Goal: Task Accomplishment & Management: Manage account settings

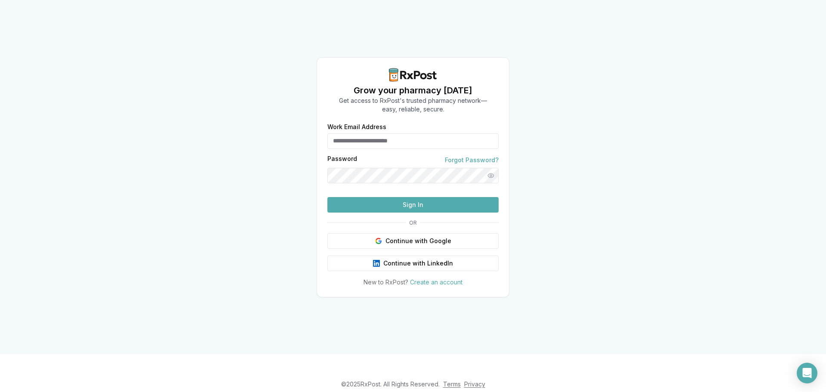
type input "**********"
click at [419, 212] on button "Sign In" at bounding box center [412, 204] width 171 height 15
click at [428, 212] on button "Sign In" at bounding box center [412, 204] width 171 height 15
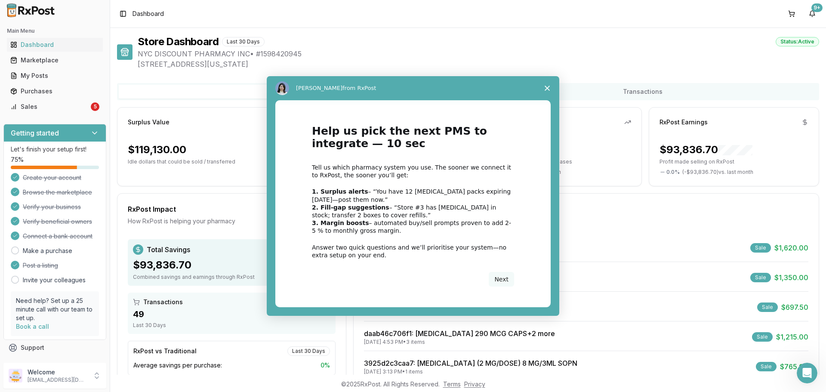
click at [61, 108] on div "Intercom messenger" at bounding box center [413, 196] width 826 height 392
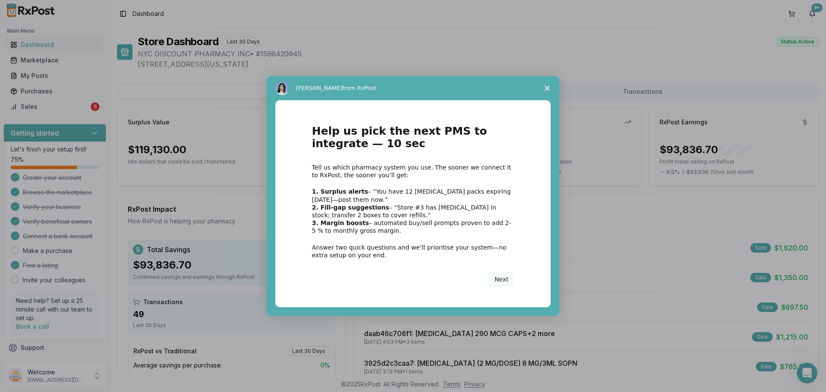
click at [549, 87] on polygon "Close survey" at bounding box center [546, 88] width 5 height 5
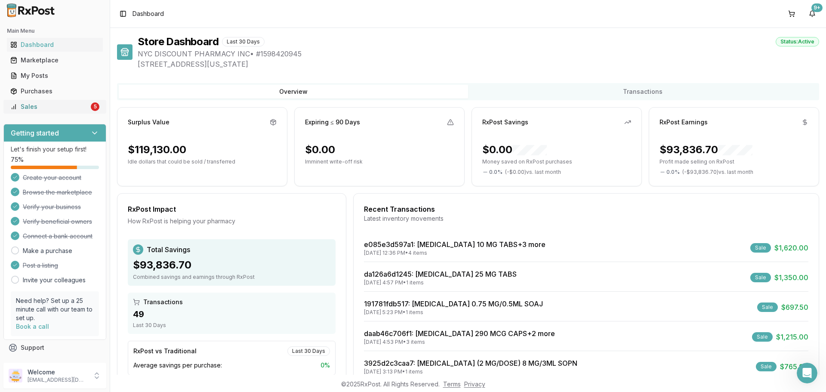
click at [59, 113] on link "Sales 5" at bounding box center [55, 106] width 96 height 15
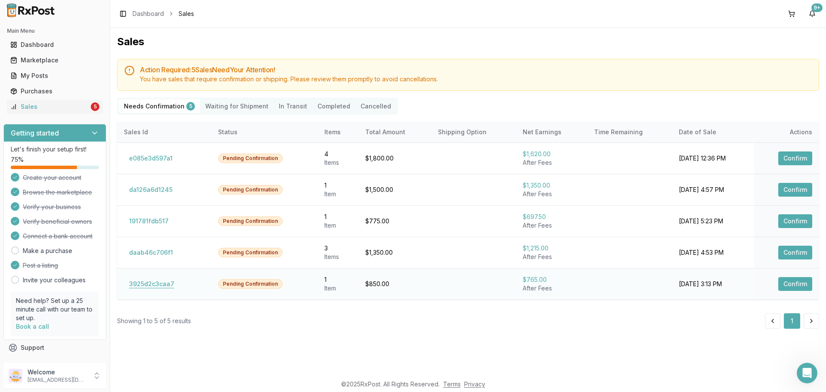
click at [156, 286] on button "3925d2c3caa7" at bounding box center [151, 284] width 55 height 14
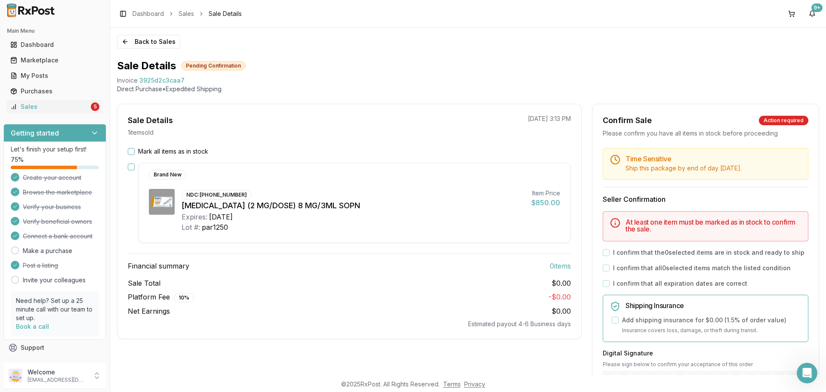
drag, startPoint x: 152, startPoint y: 154, endPoint x: 131, endPoint y: 166, distance: 24.3
click at [149, 157] on div "Mark all items as in stock Brand New NDC: 00169-4772-12 Ozempic (2 MG/DOSE) 8 M…" at bounding box center [349, 237] width 464 height 181
click at [130, 167] on button "button" at bounding box center [131, 166] width 7 height 7
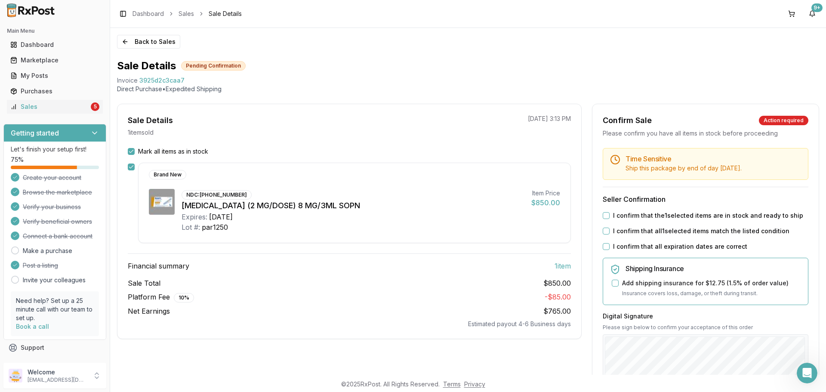
click at [645, 214] on label "I confirm that the 1 selected items are in stock and ready to ship" at bounding box center [708, 215] width 190 height 9
click at [609, 214] on button "I confirm that the 1 selected items are in stock and ready to ship" at bounding box center [606, 215] width 7 height 7
click at [626, 229] on label "I confirm that all 1 selected items match the listed condition" at bounding box center [701, 231] width 176 height 9
click at [609, 229] on button "I confirm that all 1 selected items match the listed condition" at bounding box center [606, 230] width 7 height 7
click at [618, 249] on label "I confirm that all expiration dates are correct" at bounding box center [680, 246] width 134 height 9
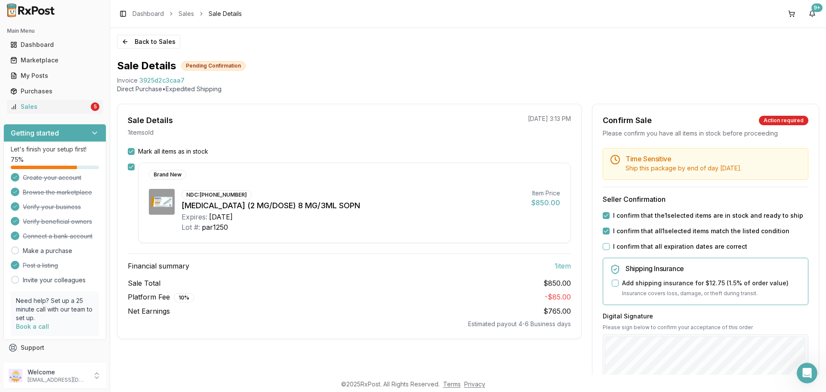
click at [609, 249] on button "I confirm that all expiration dates are correct" at bounding box center [606, 246] width 7 height 7
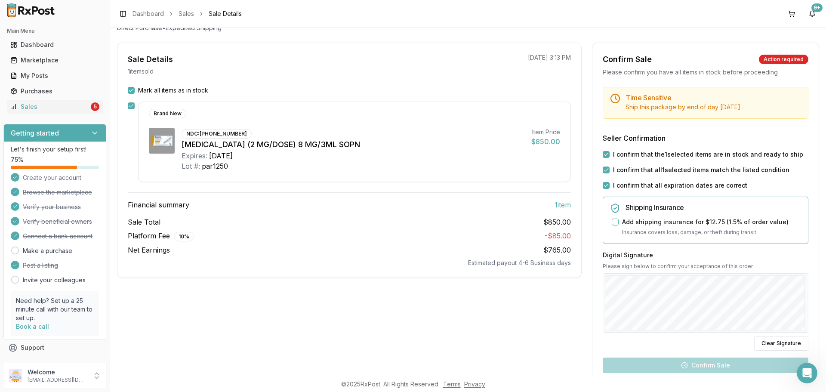
scroll to position [161, 0]
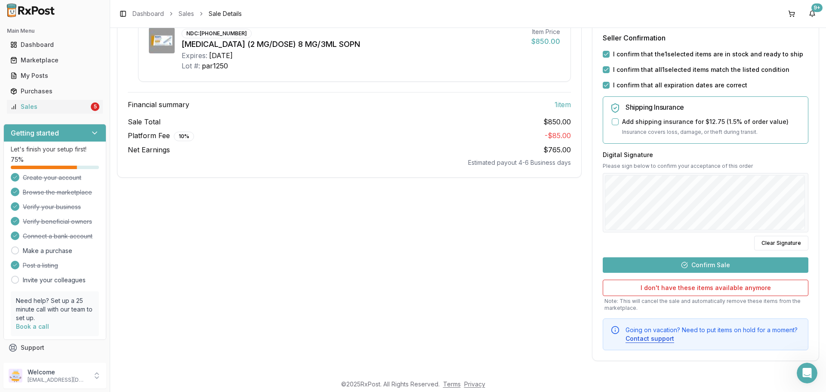
click at [707, 268] on button "Confirm Sale" at bounding box center [706, 264] width 206 height 15
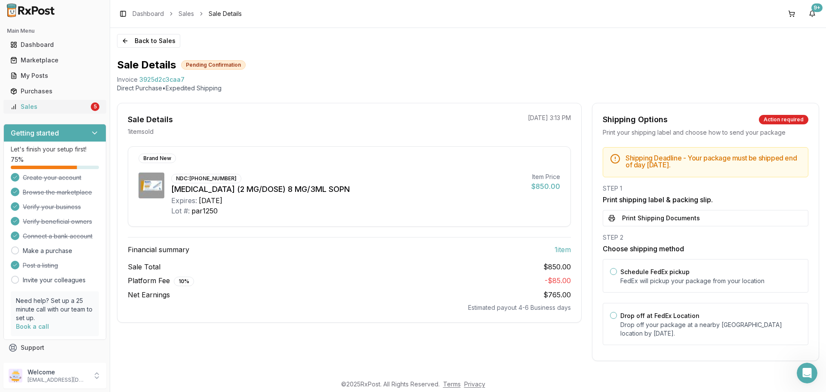
scroll to position [1, 0]
drag, startPoint x: 630, startPoint y: 310, endPoint x: 627, endPoint y: 298, distance: 13.2
click at [630, 310] on div "Drop off at FedEx Location Drop off your package at a nearby FedEx location by …" at bounding box center [710, 324] width 181 height 28
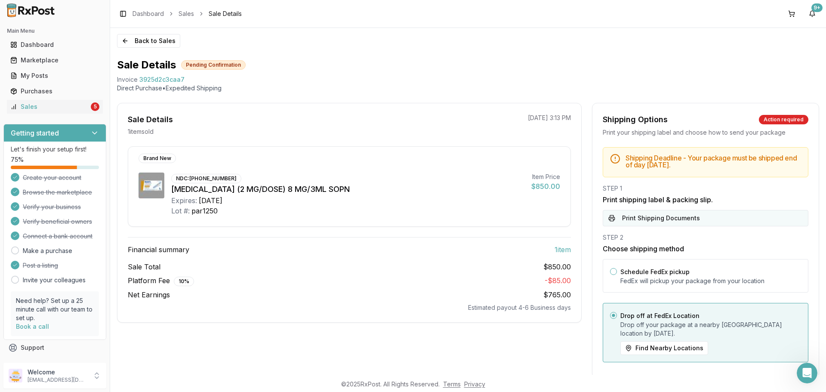
click at [642, 223] on button "Print Shipping Documents" at bounding box center [706, 218] width 206 height 16
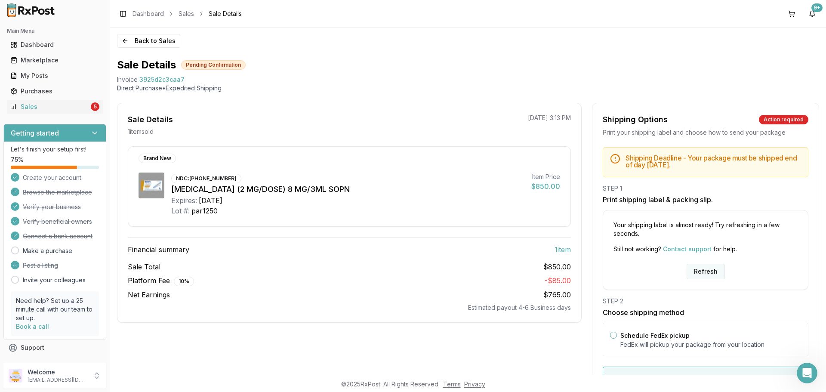
click at [699, 272] on button "Refresh" at bounding box center [705, 271] width 38 height 15
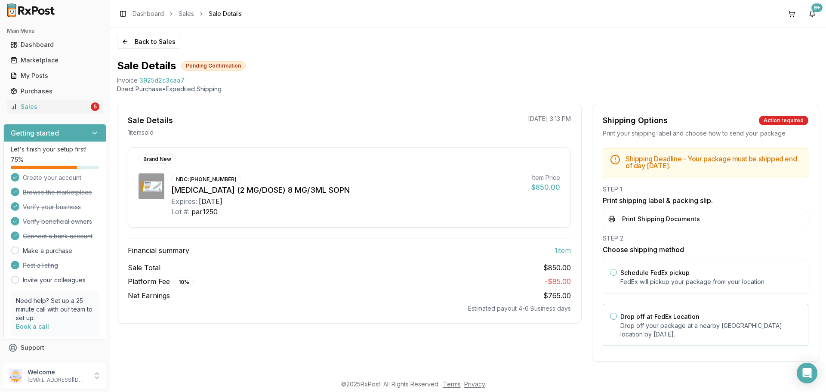
drag, startPoint x: 662, startPoint y: 325, endPoint x: 669, endPoint y: 301, distance: 24.5
click at [662, 321] on p "Drop off your package at a nearby FedEx location by August 25, 2025 ." at bounding box center [710, 329] width 181 height 17
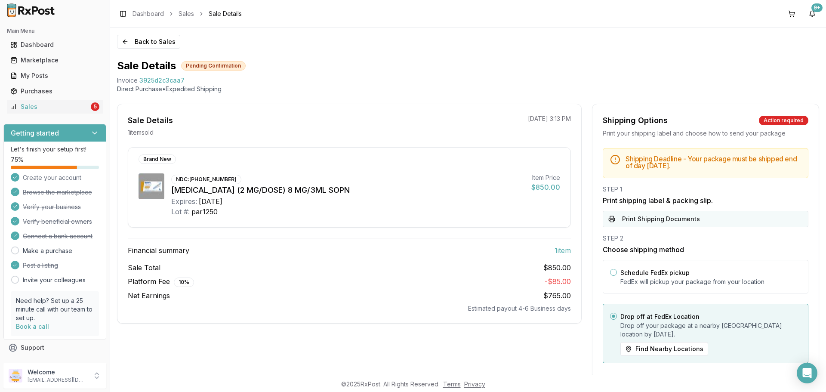
click at [678, 218] on button "Print Shipping Documents" at bounding box center [706, 219] width 206 height 16
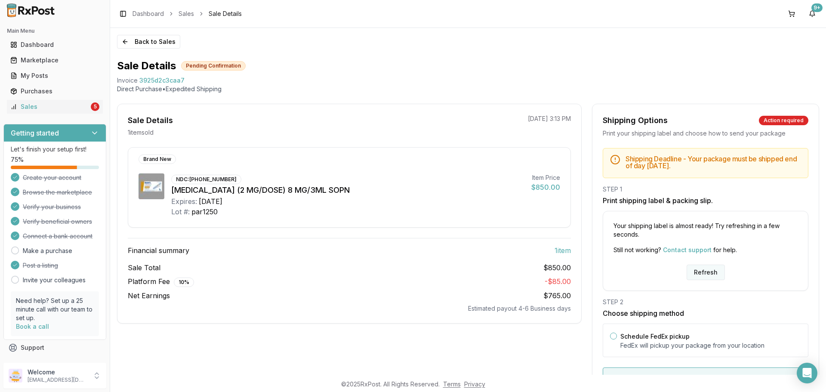
click at [701, 270] on button "Refresh" at bounding box center [705, 271] width 38 height 15
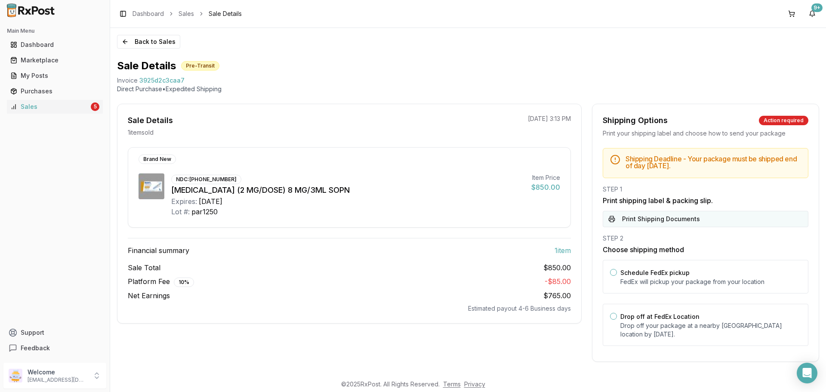
click at [643, 213] on button "Print Shipping Documents" at bounding box center [706, 219] width 206 height 16
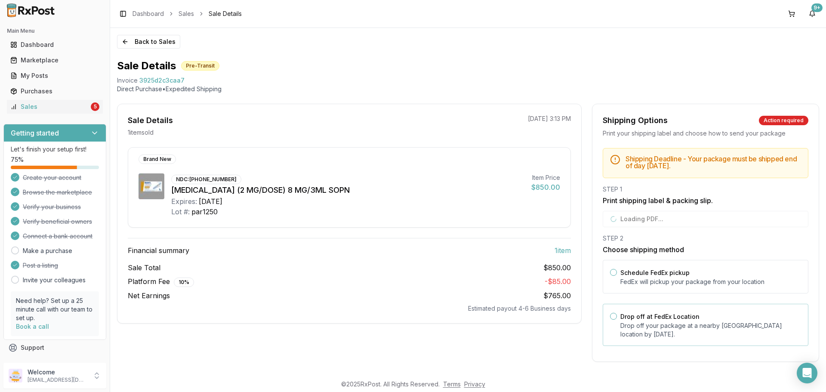
click at [646, 317] on label "Drop off at FedEx Location" at bounding box center [659, 316] width 79 height 7
click at [617, 317] on button "Drop off at FedEx Location" at bounding box center [613, 316] width 7 height 7
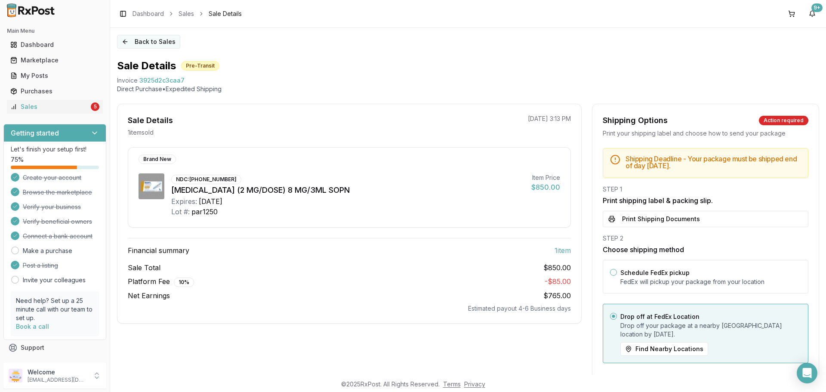
click at [130, 43] on button "Back to Sales" at bounding box center [148, 42] width 63 height 14
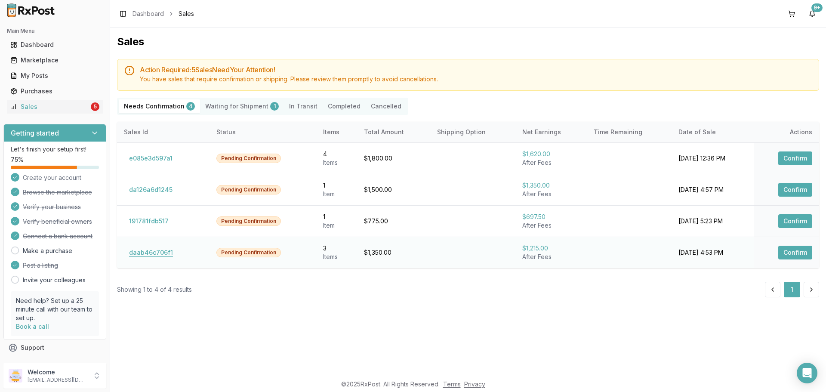
click at [145, 258] on button "daab46c706f1" at bounding box center [151, 253] width 54 height 14
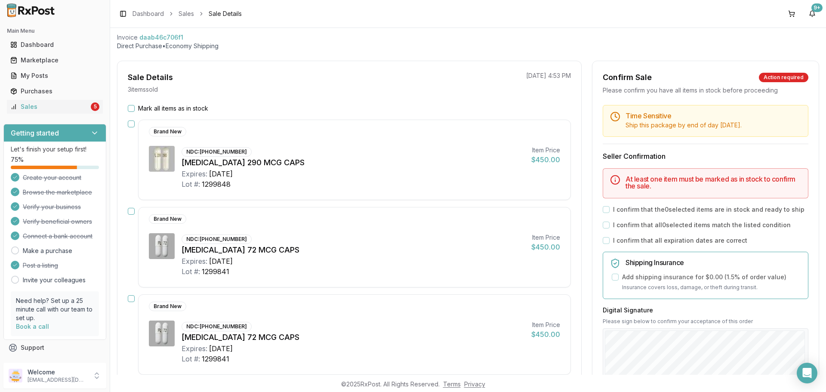
scroll to position [86, 0]
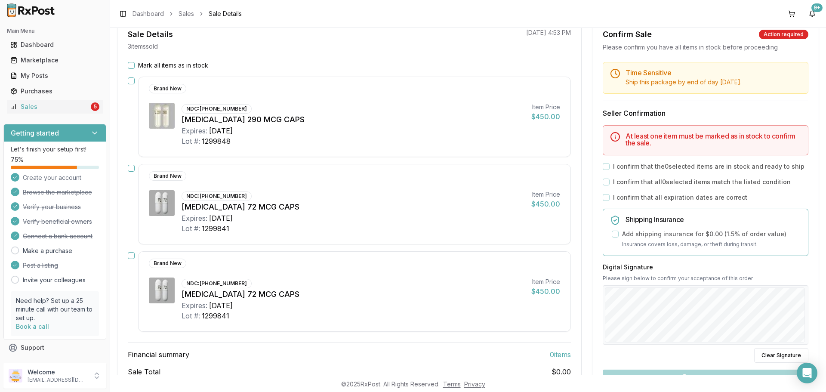
click at [131, 63] on button "Mark all items as in stock" at bounding box center [131, 65] width 7 height 7
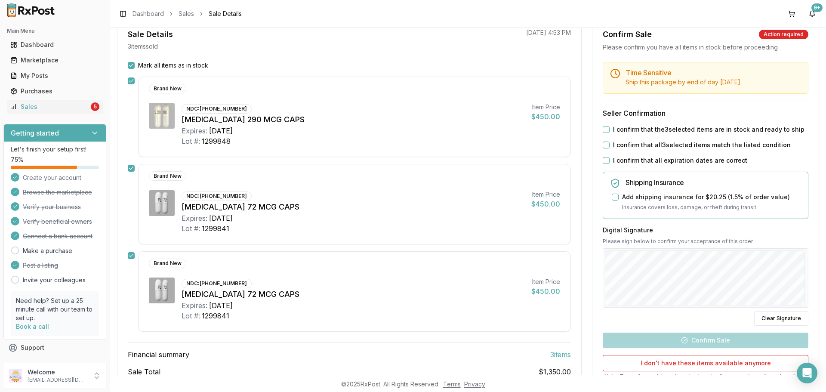
click at [615, 130] on label "I confirm that the 3 selected items are in stock and ready to ship" at bounding box center [708, 129] width 191 height 9
click at [609, 130] on button "I confirm that the 3 selected items are in stock and ready to ship" at bounding box center [606, 129] width 7 height 7
click at [618, 148] on label "I confirm that all 3 selected items match the listed condition" at bounding box center [702, 145] width 178 height 9
click at [609, 148] on button "I confirm that all 3 selected items match the listed condition" at bounding box center [606, 144] width 7 height 7
click at [619, 161] on label "I confirm that all expiration dates are correct" at bounding box center [680, 160] width 134 height 9
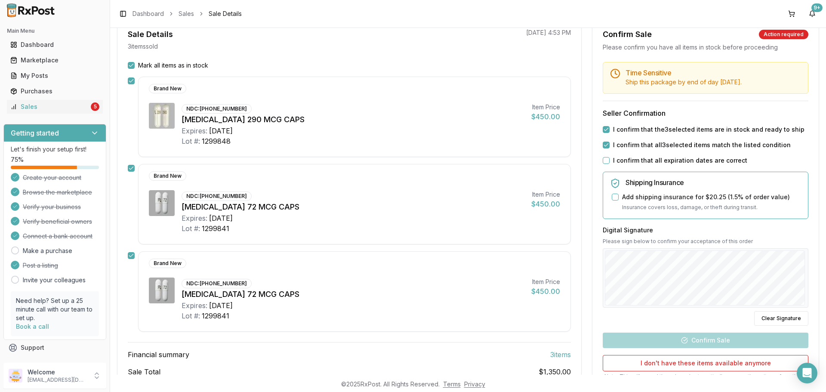
click at [609, 161] on button "I confirm that all expiration dates are correct" at bounding box center [606, 160] width 7 height 7
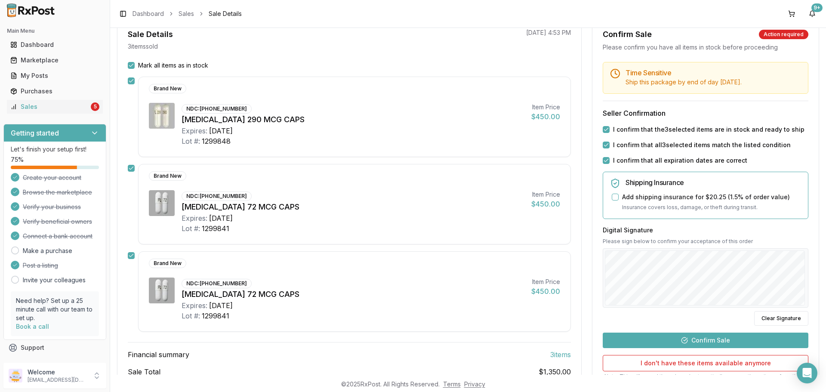
click at [709, 338] on button "Confirm Sale" at bounding box center [706, 339] width 206 height 15
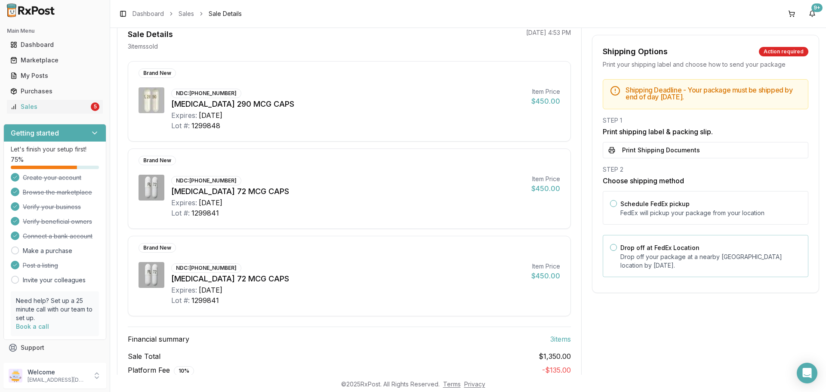
click at [639, 248] on label "Drop off at FedEx Location" at bounding box center [659, 247] width 79 height 7
click at [617, 248] on button "Drop off at FedEx Location" at bounding box center [613, 247] width 7 height 7
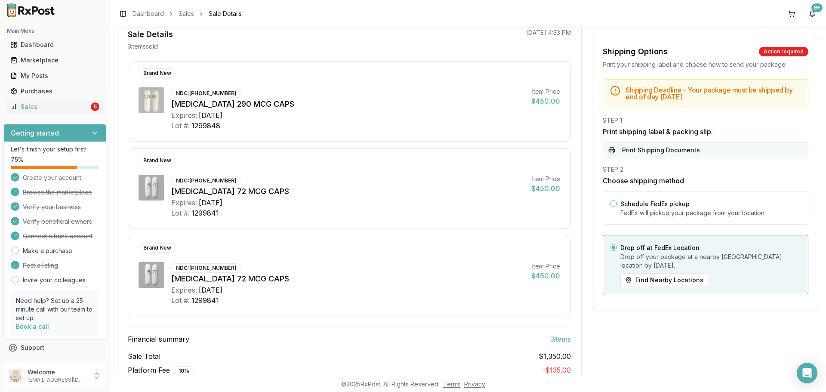
click at [645, 151] on button "Print Shipping Documents" at bounding box center [706, 150] width 206 height 16
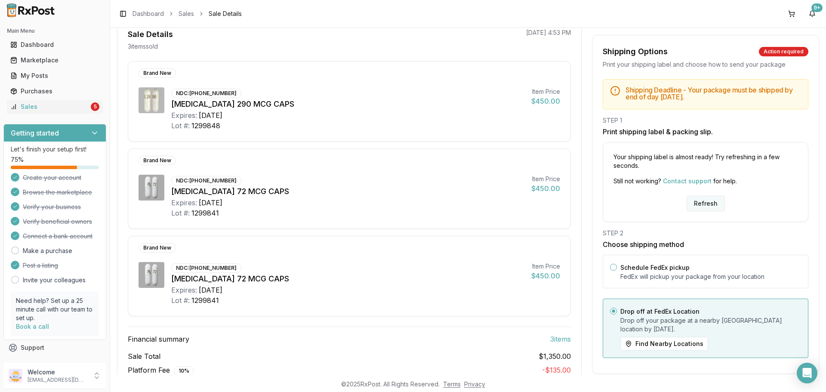
click at [701, 206] on button "Refresh" at bounding box center [705, 203] width 38 height 15
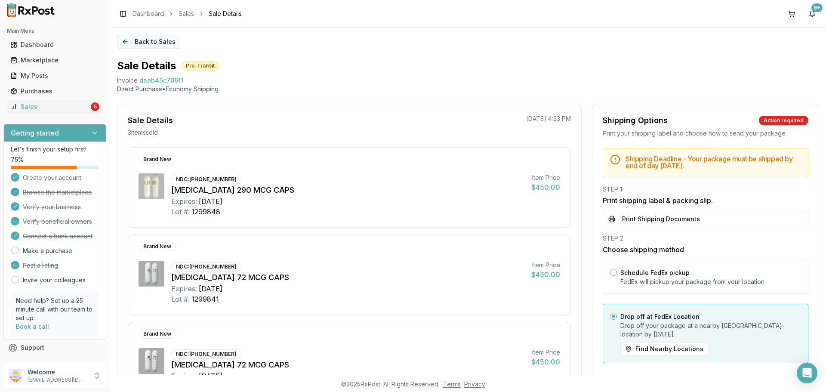
click at [167, 42] on button "Back to Sales" at bounding box center [148, 42] width 63 height 14
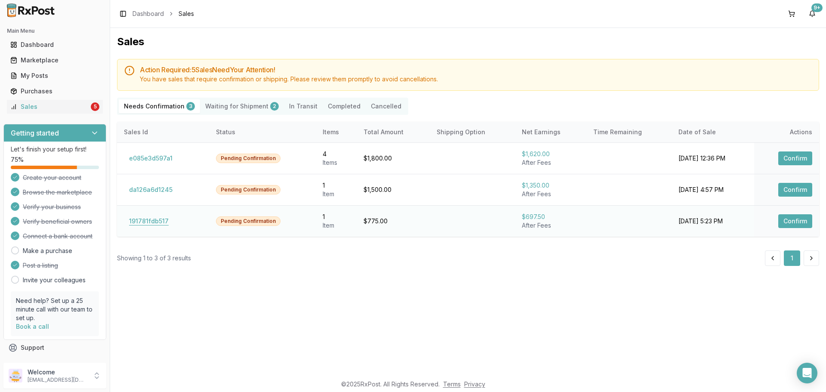
click at [142, 220] on button "191781fdb517" at bounding box center [149, 221] width 50 height 14
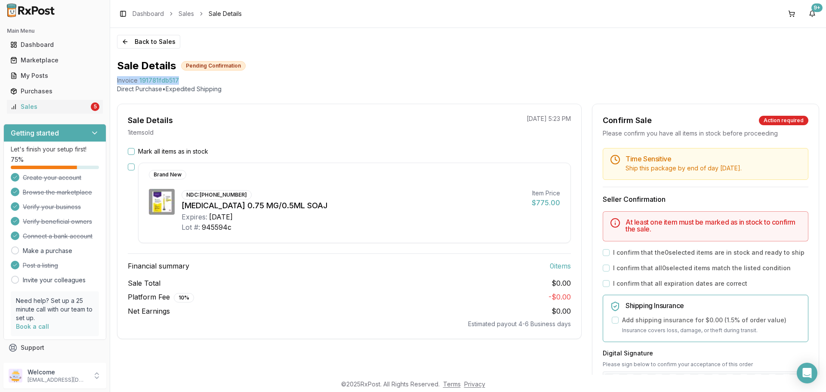
drag, startPoint x: 118, startPoint y: 80, endPoint x: 185, endPoint y: 78, distance: 67.5
click at [185, 78] on div "Back to Sales Sale Details Pending Confirmation Invoice 191781fdb517 Direct Pur…" at bounding box center [468, 201] width 716 height 347
copy div "Invoice 191781fdb517"
click at [801, 371] on div "Open Intercom Messenger" at bounding box center [807, 373] width 23 height 23
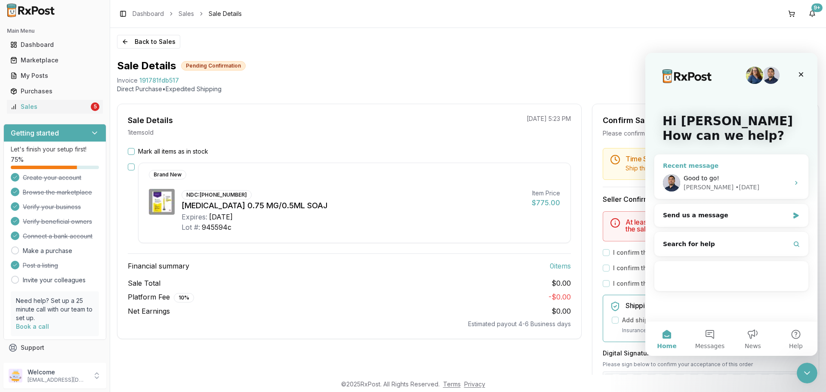
click at [735, 185] on div "• 2d ago" at bounding box center [747, 187] width 24 height 9
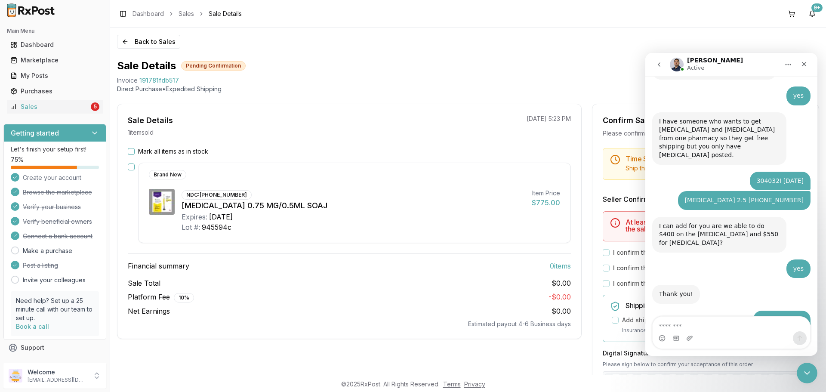
type textarea "**********"
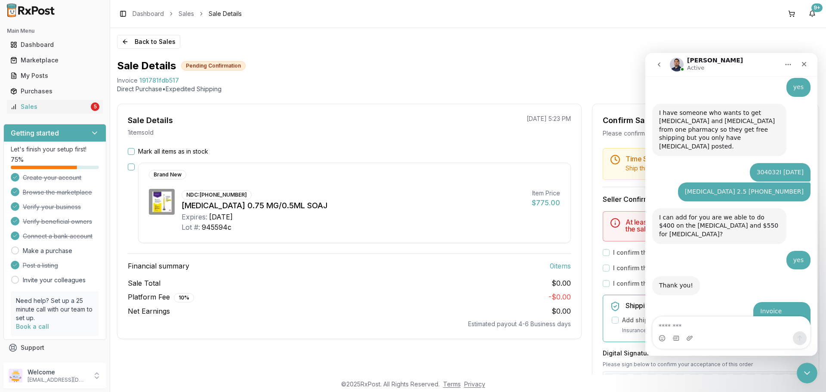
scroll to position [1305, 0]
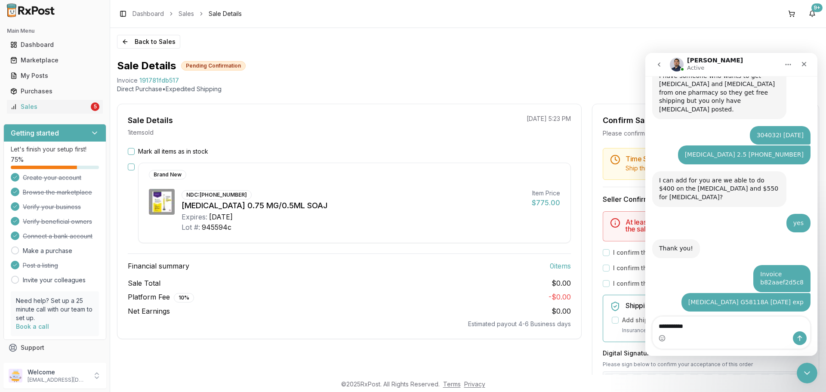
type textarea "**********"
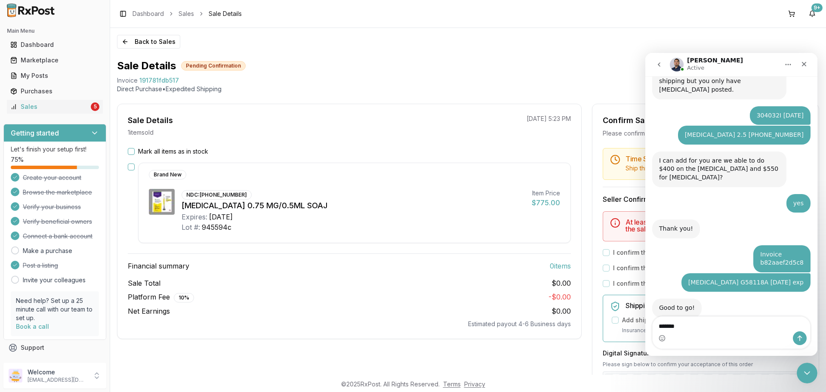
type textarea "********"
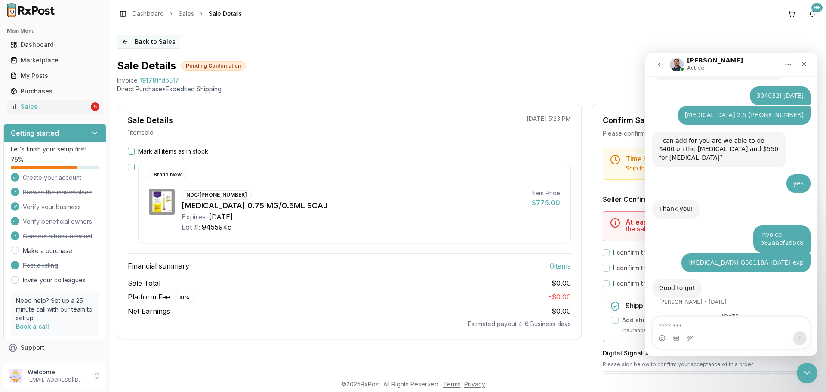
click at [159, 44] on button "Back to Sales" at bounding box center [148, 42] width 63 height 14
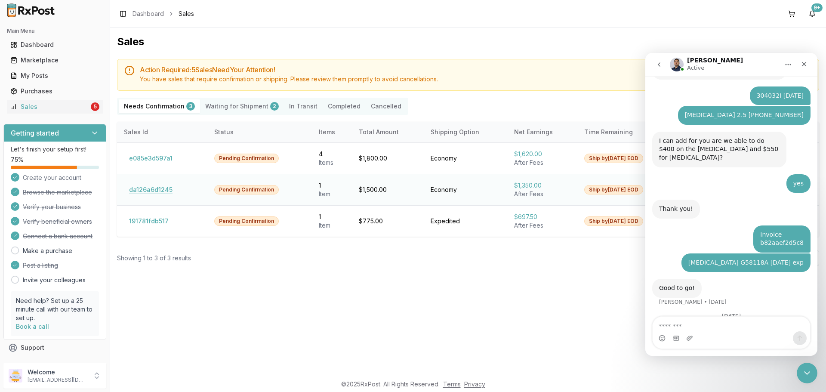
click at [170, 191] on button "da126a6d1245" at bounding box center [151, 190] width 54 height 14
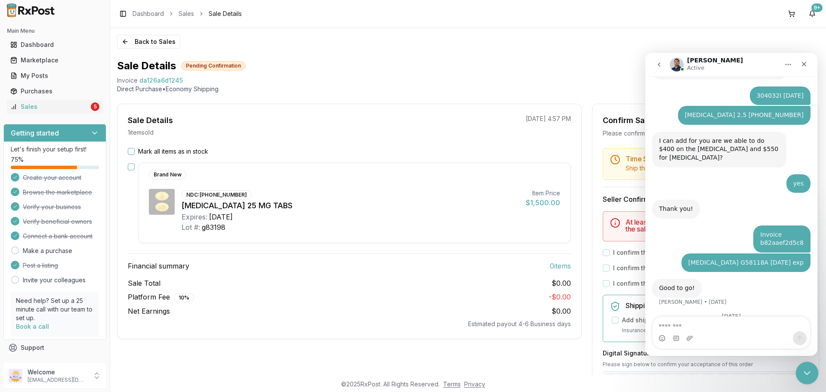
click at [804, 375] on icon "Close Intercom Messenger" at bounding box center [805, 371] width 10 height 10
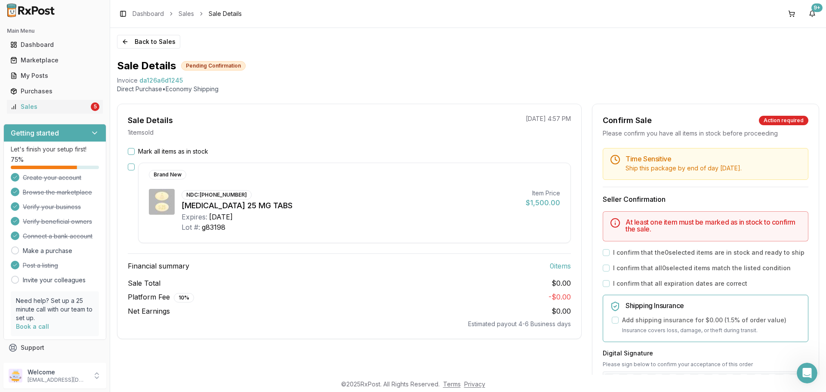
scroll to position [1344, 0]
drag, startPoint x: 117, startPoint y: 80, endPoint x: 187, endPoint y: 84, distance: 70.6
click at [187, 84] on div "Back to Sales Sale Details Pending Confirmation Invoice da126a6d1245 Direct Pur…" at bounding box center [468, 201] width 716 height 347
copy div "Invoice da126a6d1245"
click at [810, 369] on div "Open Intercom Messenger" at bounding box center [805, 371] width 28 height 28
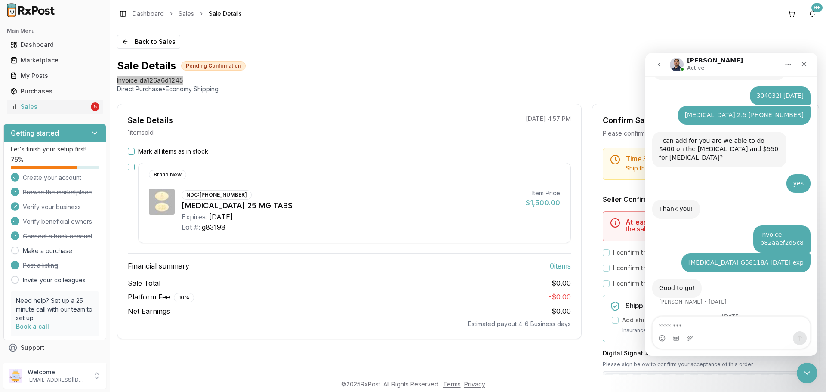
type textarea "**********"
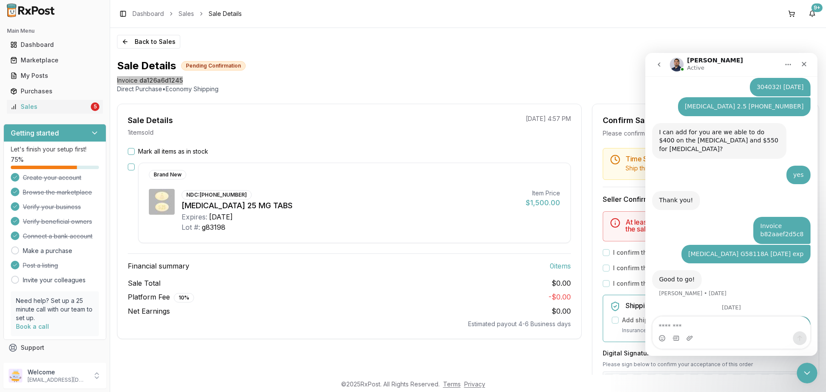
scroll to position [1372, 0]
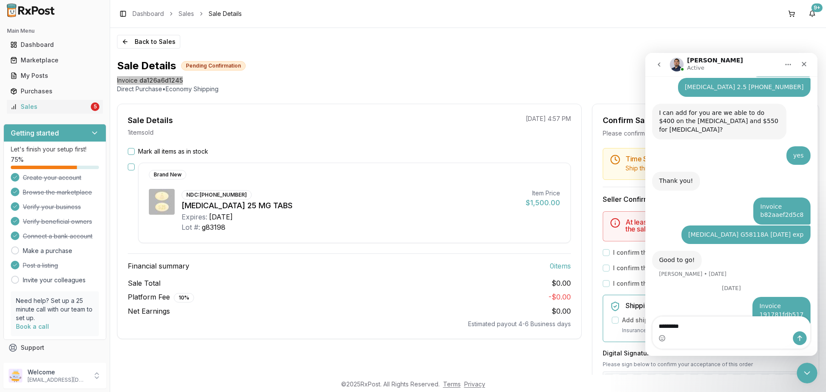
type textarea "**********"
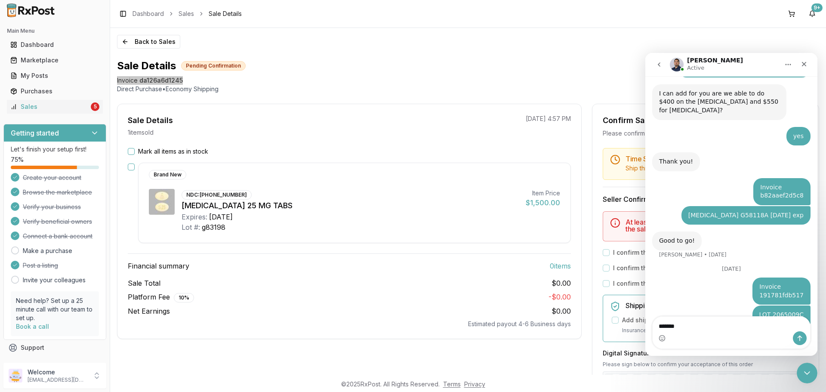
type textarea "********"
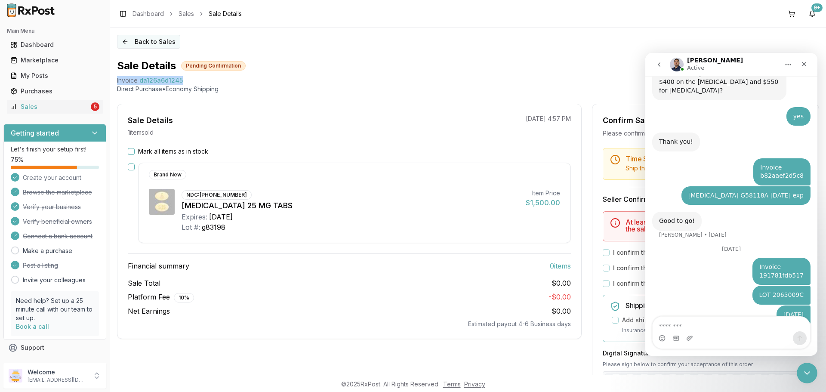
click at [161, 40] on button "Back to Sales" at bounding box center [148, 42] width 63 height 14
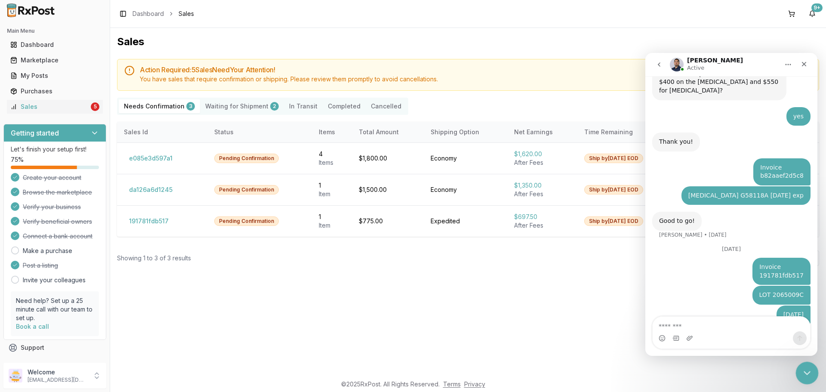
click at [805, 372] on icon "Close Intercom Messenger" at bounding box center [805, 371] width 6 height 3
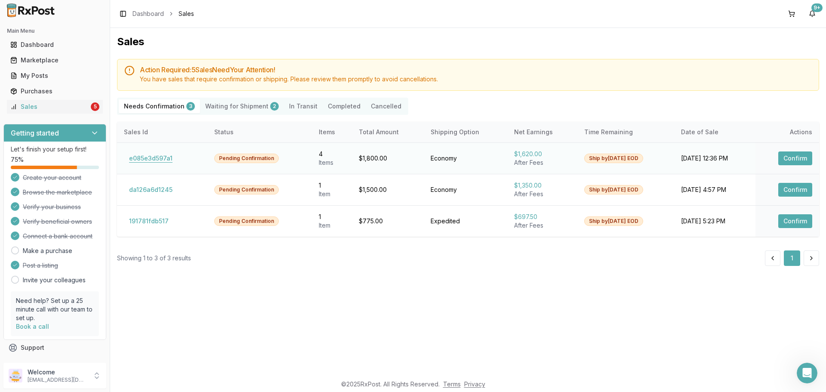
click at [152, 158] on button "e085e3d597a1" at bounding box center [151, 158] width 54 height 14
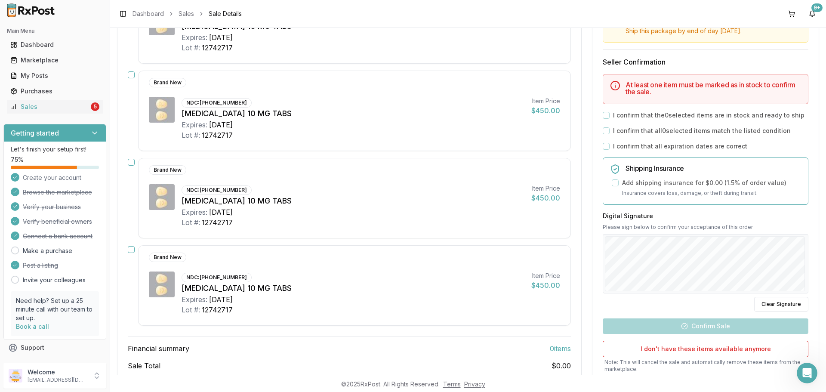
scroll to position [240, 0]
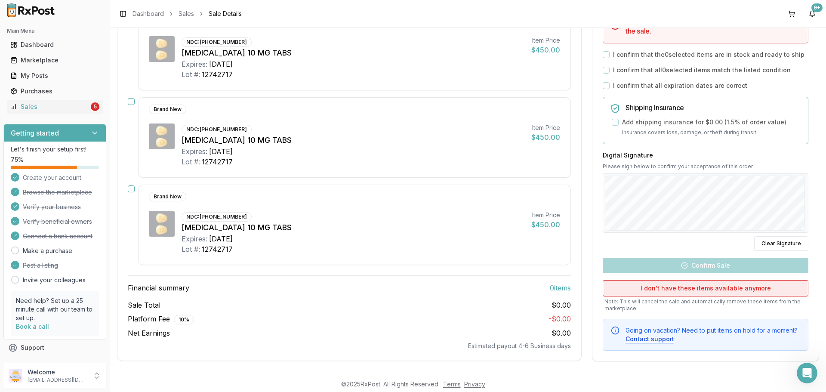
click at [708, 292] on button "I don't have these items available anymore" at bounding box center [706, 288] width 206 height 16
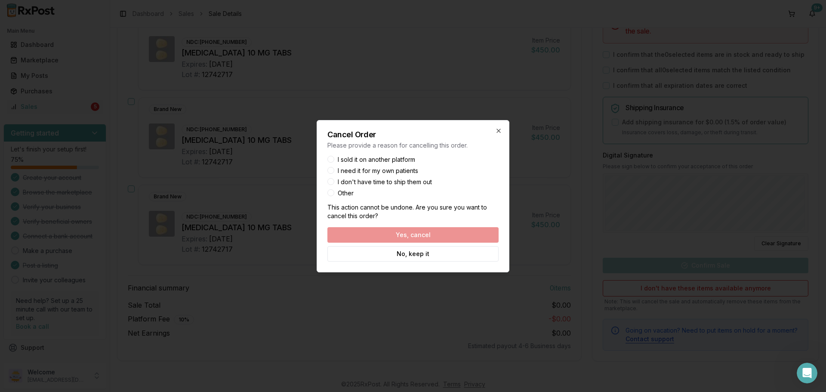
click at [365, 160] on label "I sold it on another platform" at bounding box center [376, 160] width 77 height 6
click at [334, 160] on button "I sold it on another platform" at bounding box center [330, 159] width 7 height 7
click at [413, 236] on button "Yes, cancel" at bounding box center [412, 234] width 171 height 15
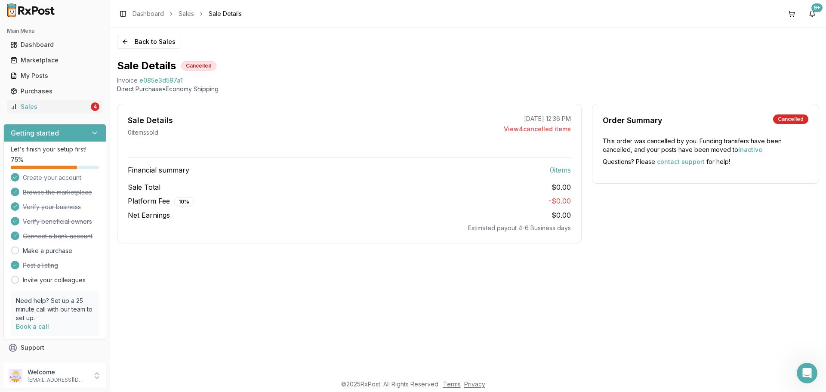
scroll to position [0, 0]
click at [163, 41] on button "Back to Sales" at bounding box center [148, 42] width 63 height 14
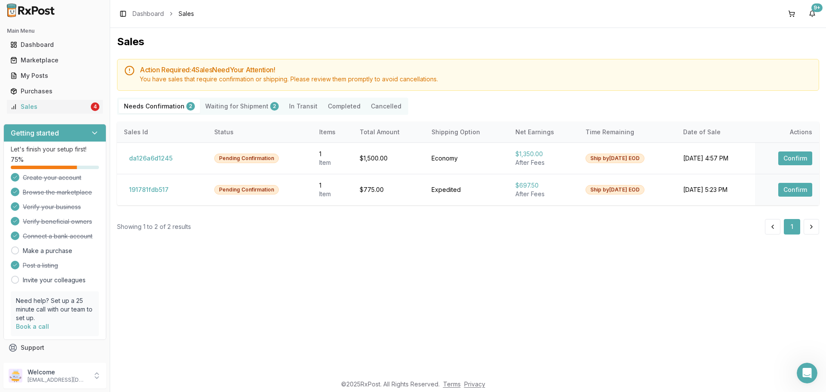
drag, startPoint x: 338, startPoint y: 284, endPoint x: 316, endPoint y: 271, distance: 24.9
click at [335, 285] on div "Sales Action Required: 4 Sale s Need Your Attention! You have sales that requir…" at bounding box center [468, 201] width 716 height 347
click at [806, 374] on icon "Open Intercom Messenger" at bounding box center [806, 372] width 14 height 14
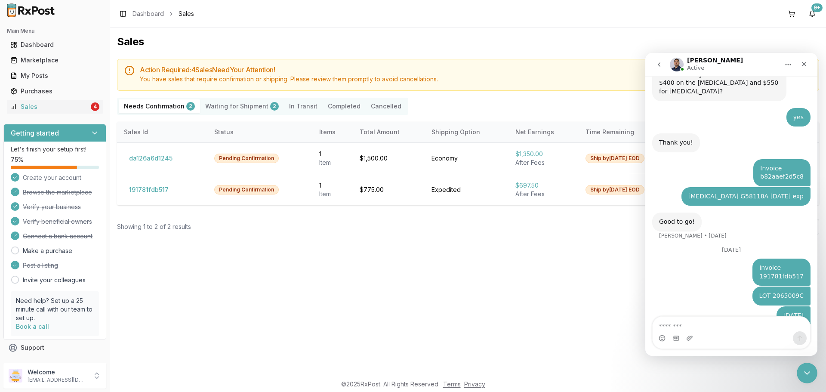
scroll to position [1411, 0]
click at [496, 304] on div "Sales Action Required: 4 Sale s Need Your Attention! You have sales that requir…" at bounding box center [468, 201] width 716 height 347
drag, startPoint x: 806, startPoint y: 371, endPoint x: 799, endPoint y: 369, distance: 7.6
click at [805, 370] on icon "Close Intercom Messenger" at bounding box center [805, 371] width 10 height 10
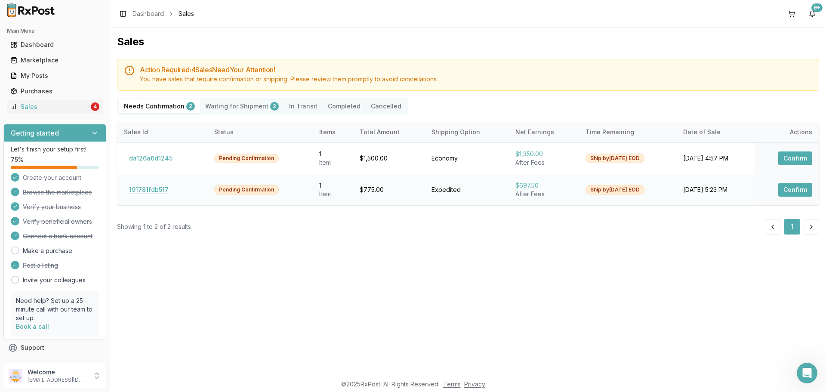
click at [146, 188] on button "191781fdb517" at bounding box center [149, 190] width 50 height 14
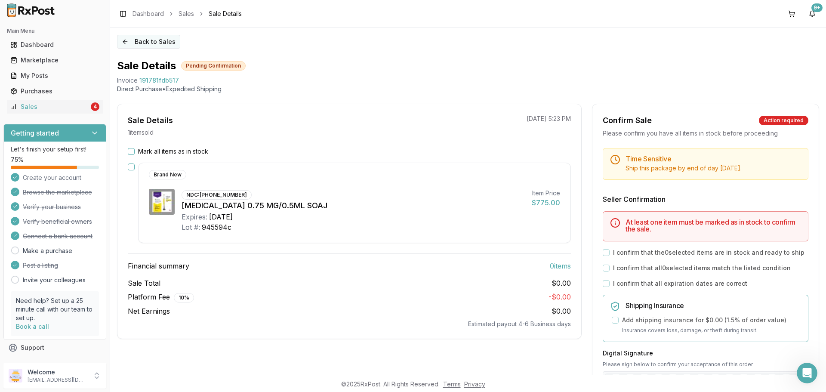
click at [150, 43] on button "Back to Sales" at bounding box center [148, 42] width 63 height 14
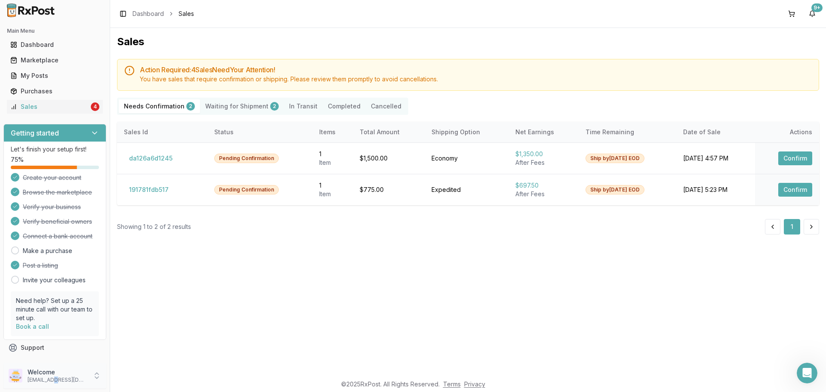
click at [55, 379] on p "nycdiscountpharma2@gmail.com" at bounding box center [58, 379] width 60 height 7
click at [149, 378] on span "Sign Out" at bounding box center [156, 377] width 82 height 9
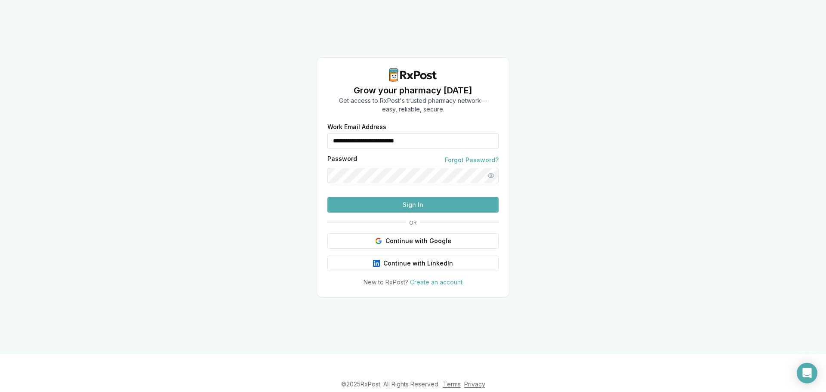
drag, startPoint x: 410, startPoint y: 124, endPoint x: 233, endPoint y: 109, distance: 177.4
click at [233, 109] on div "**********" at bounding box center [413, 177] width 826 height 354
type input "**********"
click at [381, 212] on button "Sign In" at bounding box center [412, 204] width 171 height 15
click at [406, 212] on button "Sign In" at bounding box center [412, 204] width 171 height 15
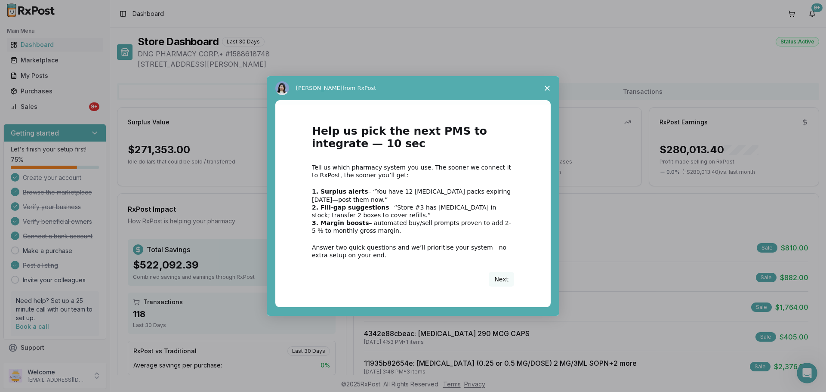
click at [545, 89] on icon "Close survey" at bounding box center [546, 88] width 5 height 5
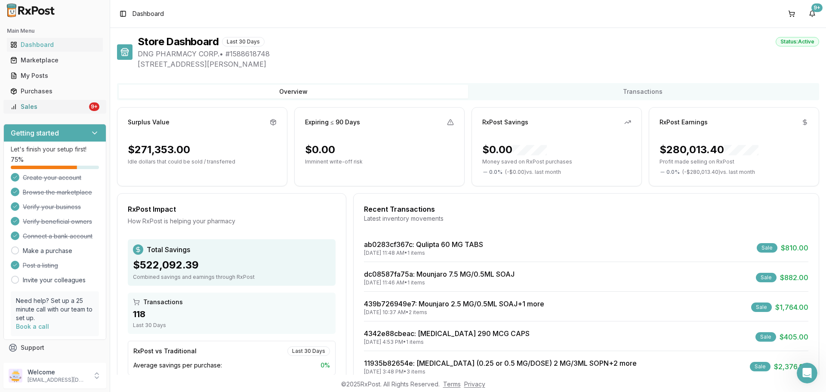
click at [86, 109] on link "Sales 9+" at bounding box center [55, 106] width 96 height 15
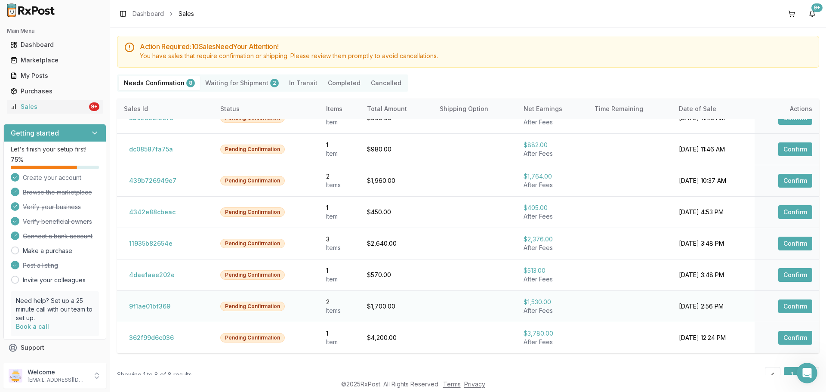
scroll to position [45, 0]
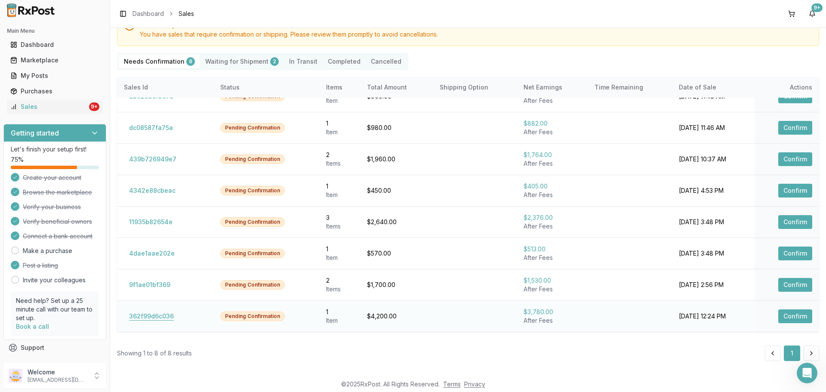
click at [149, 320] on button "362f99d6c036" at bounding box center [151, 316] width 55 height 14
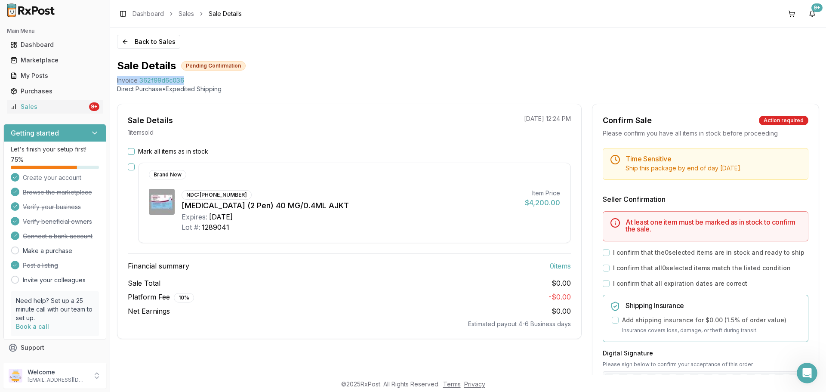
drag, startPoint x: 117, startPoint y: 35, endPoint x: 186, endPoint y: 81, distance: 82.8
click at [186, 81] on div "Invoice 362f99d6c036" at bounding box center [468, 80] width 702 height 9
copy div "Invoice 362f99d6c036"
drag, startPoint x: 803, startPoint y: 367, endPoint x: 812, endPoint y: 369, distance: 8.4
click at [805, 367] on icon "Open Intercom Messenger" at bounding box center [806, 372] width 14 height 14
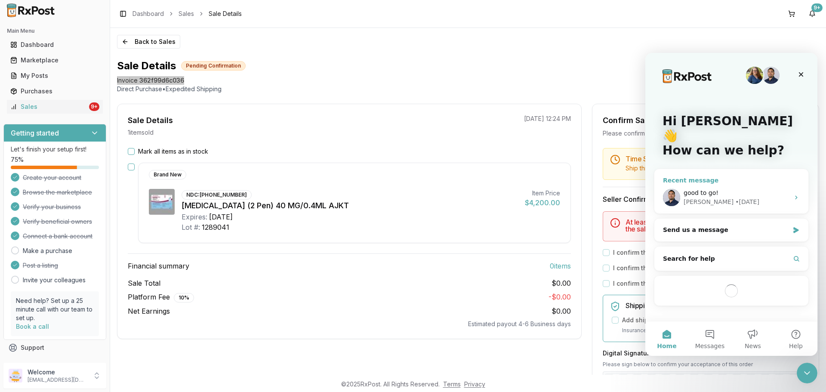
click at [729, 188] on div "good to go!" at bounding box center [736, 192] width 106 height 9
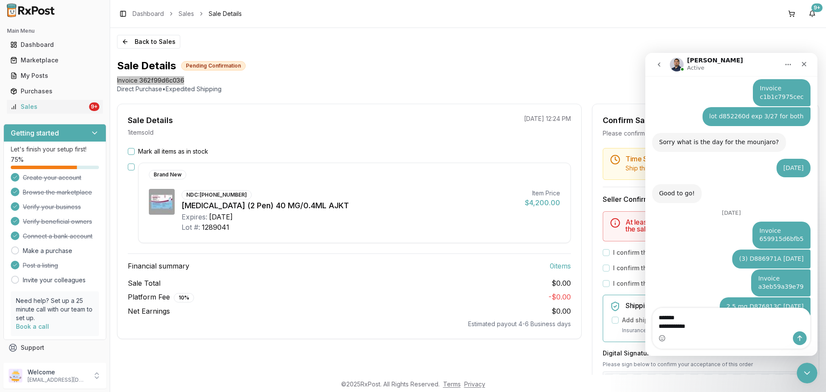
type textarea "**********"
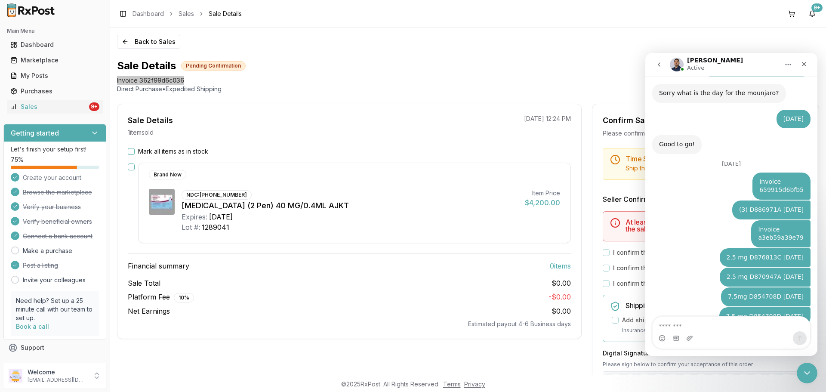
scroll to position [5610, 0]
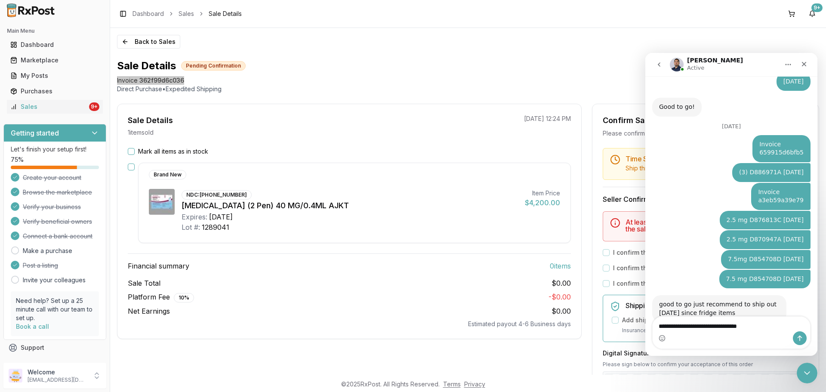
type textarea "**********"
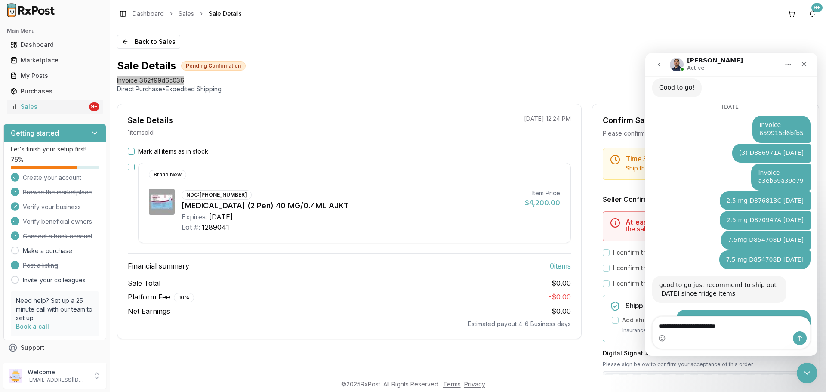
type textarea "**********"
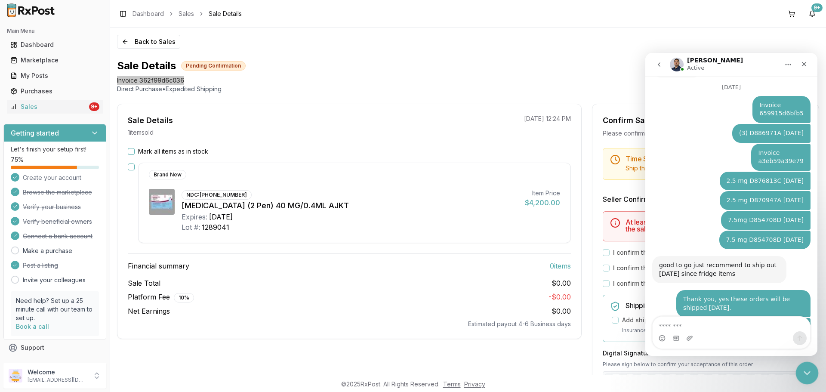
click at [806, 369] on icon "Close Intercom Messenger" at bounding box center [805, 371] width 10 height 10
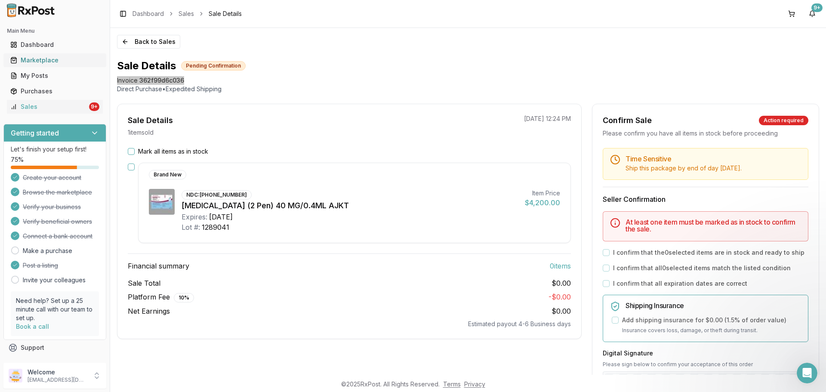
scroll to position [0, 0]
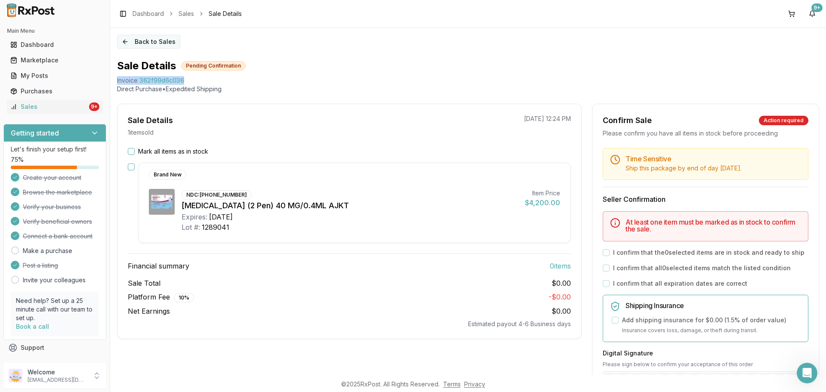
click at [157, 40] on button "Back to Sales" at bounding box center [148, 42] width 63 height 14
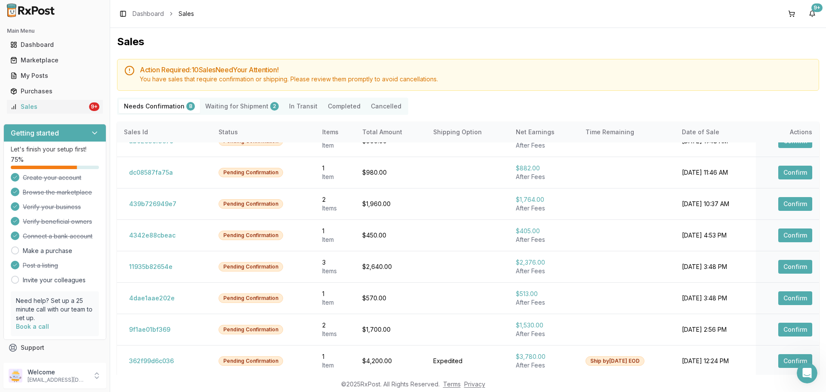
scroll to position [45, 0]
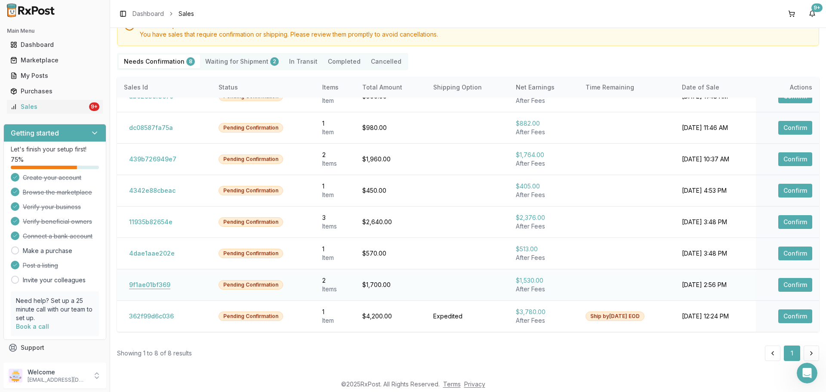
click at [157, 283] on button "9f1ae01bf369" at bounding box center [150, 285] width 52 height 14
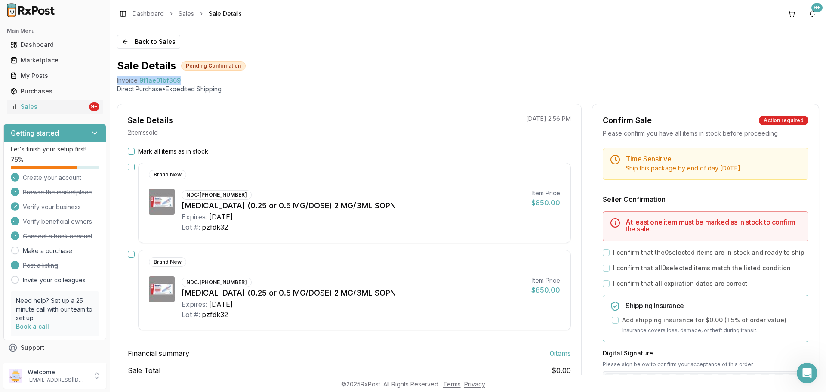
drag, startPoint x: 116, startPoint y: 32, endPoint x: 186, endPoint y: 75, distance: 82.8
click at [186, 75] on div "Back to Sales Sale Details Pending Confirmation Invoice 9f1ae01bf369 Direct Pur…" at bounding box center [468, 201] width 716 height 347
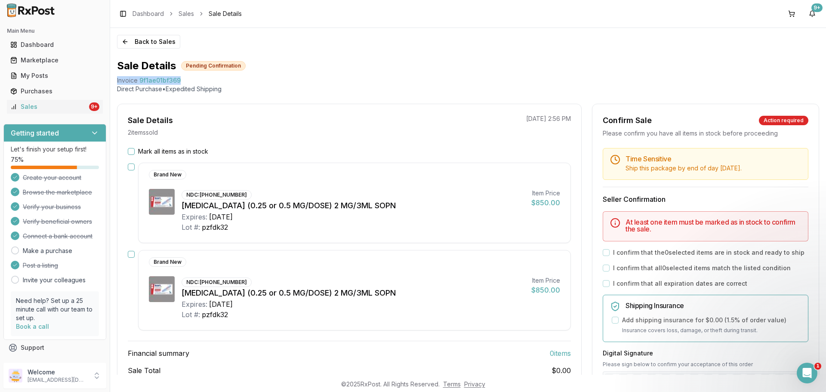
copy div "Invoice 9f1ae01bf369"
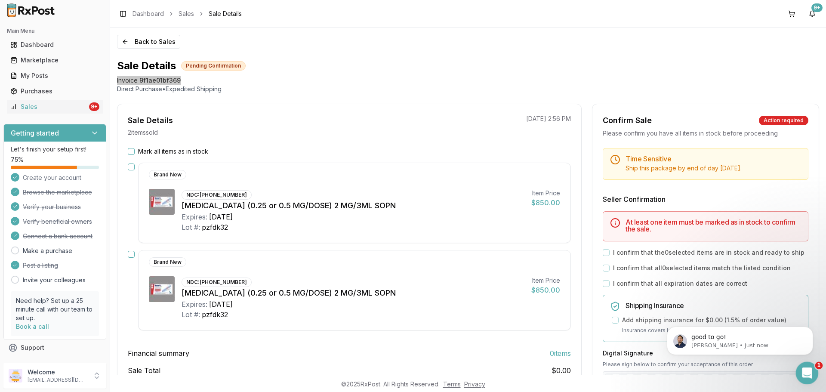
click at [805, 372] on icon "Open Intercom Messenger" at bounding box center [806, 372] width 14 height 14
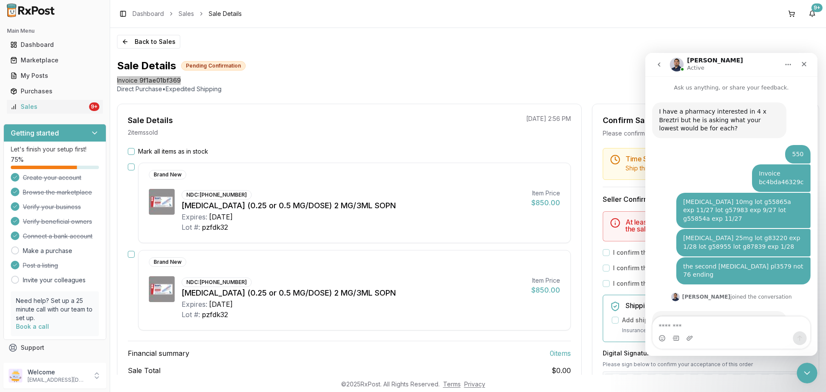
scroll to position [1, 0]
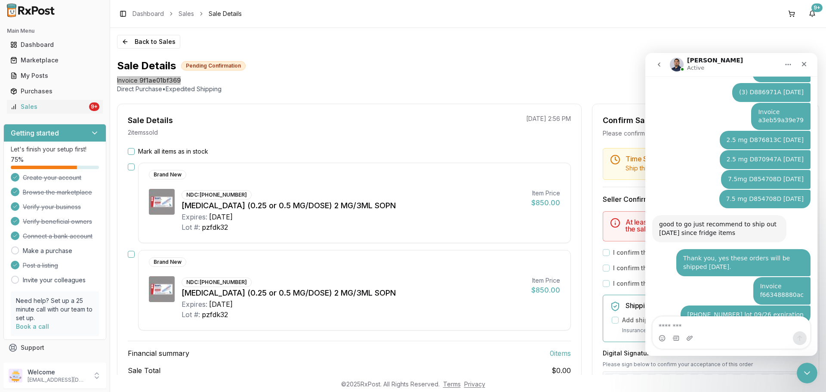
type textarea "**********"
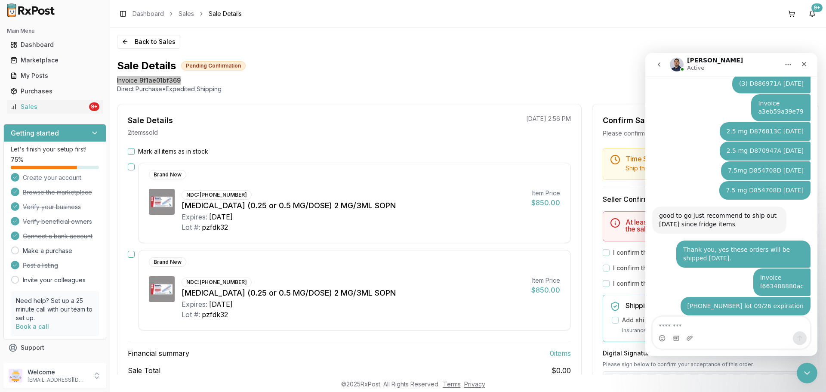
scroll to position [5709, 0]
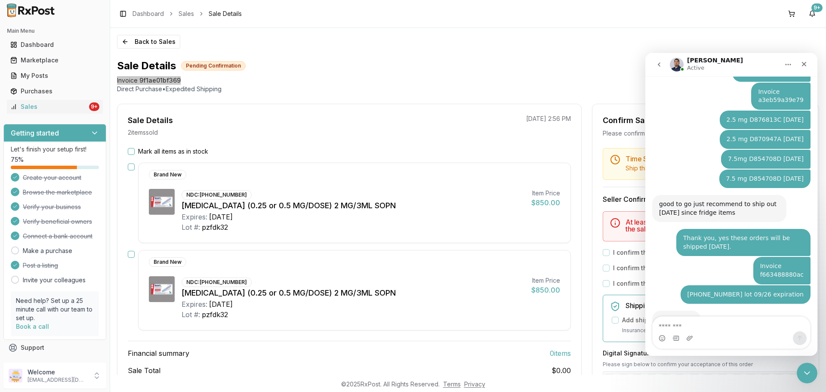
type textarea "*"
type textarea "**********"
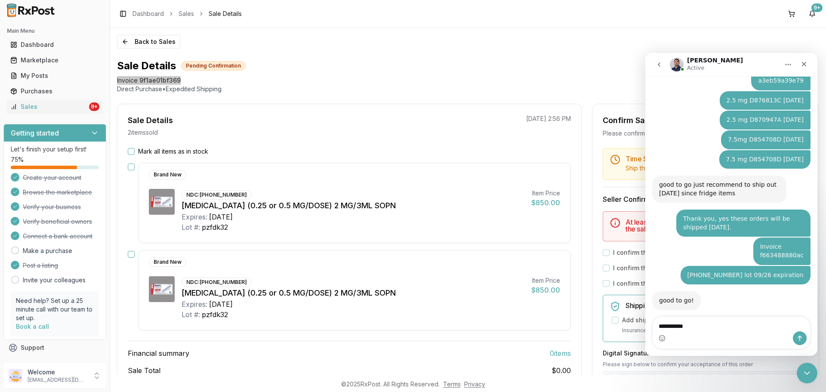
type textarea "**********"
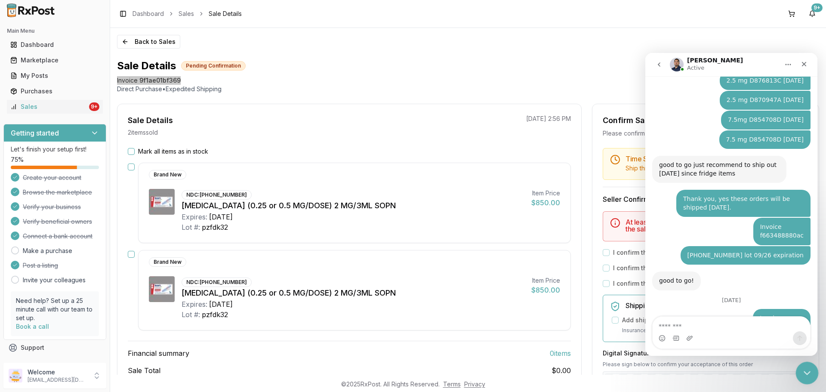
click at [814, 366] on div "Close Intercom Messenger" at bounding box center [805, 371] width 21 height 21
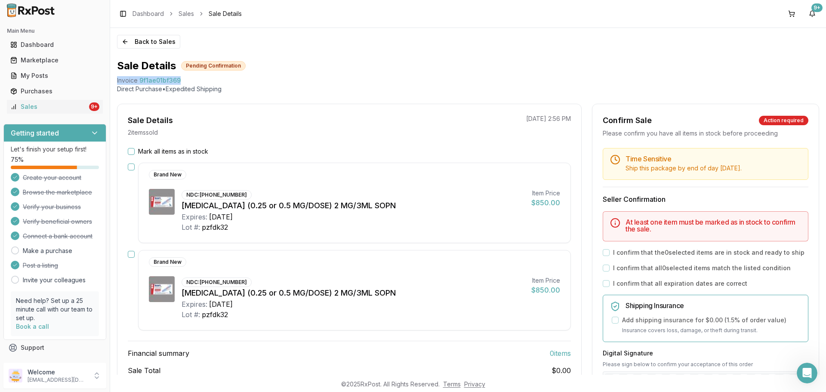
click at [152, 32] on div "Back to Sales Sale Details Pending Confirmation Invoice 9f1ae01bf369 Direct Pur…" at bounding box center [468, 201] width 716 height 347
click at [152, 42] on button "Back to Sales" at bounding box center [148, 42] width 63 height 14
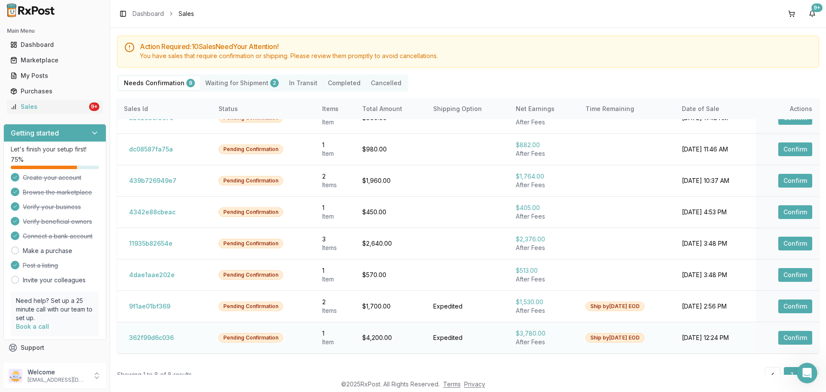
scroll to position [45, 0]
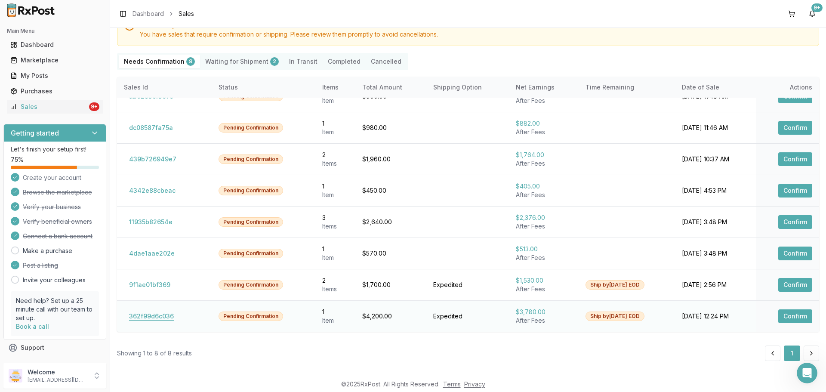
click at [163, 315] on button "362f99d6c036" at bounding box center [151, 316] width 55 height 14
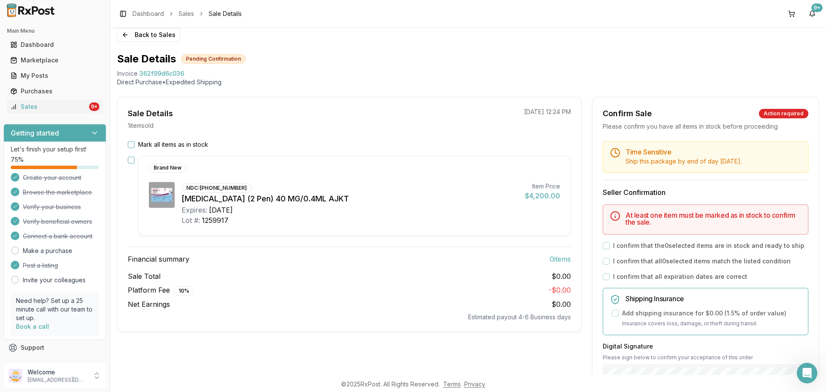
click at [133, 144] on button "Mark all items as in stock" at bounding box center [131, 144] width 7 height 7
click at [615, 246] on label "I confirm that the 0 selected items are in stock and ready to ship" at bounding box center [708, 245] width 191 height 9
click at [129, 144] on button "Mark all items as in stock" at bounding box center [131, 144] width 7 height 7
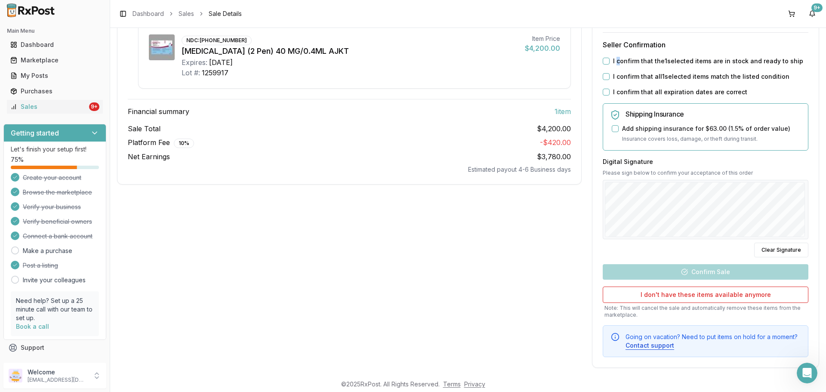
scroll to position [161, 0]
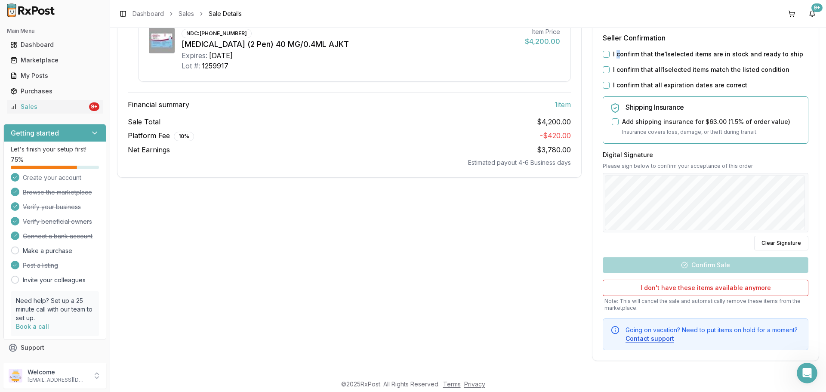
click at [605, 53] on button "I confirm that the 1 selected items are in stock and ready to ship" at bounding box center [606, 54] width 7 height 7
click at [604, 71] on button "I confirm that all 1 selected items match the listed condition" at bounding box center [606, 69] width 7 height 7
click at [603, 85] on button "I confirm that all expiration dates are correct" at bounding box center [606, 85] width 7 height 7
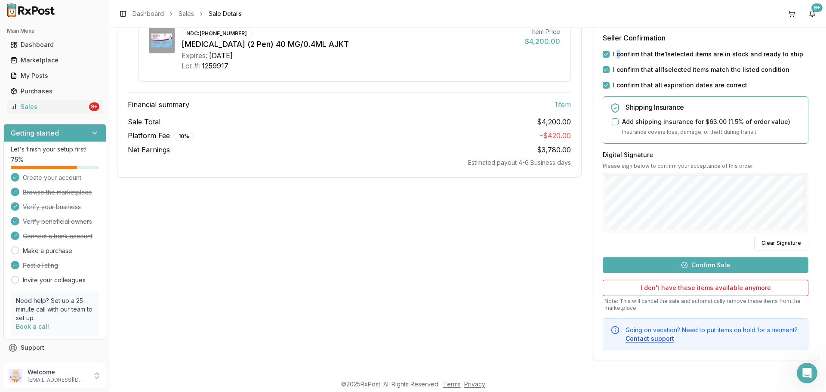
click at [711, 266] on button "Confirm Sale" at bounding box center [706, 264] width 206 height 15
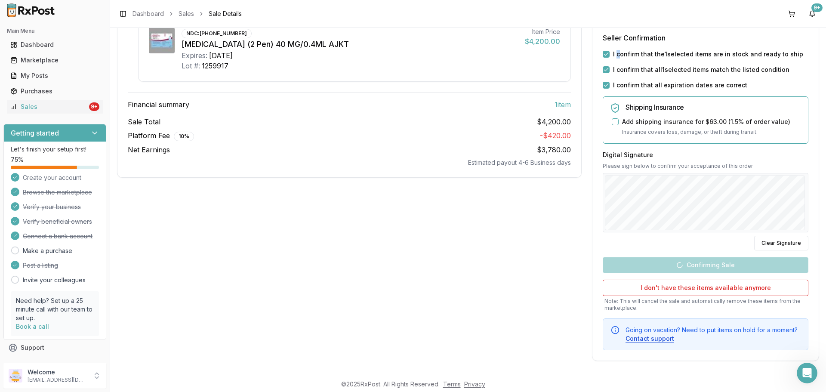
scroll to position [1, 0]
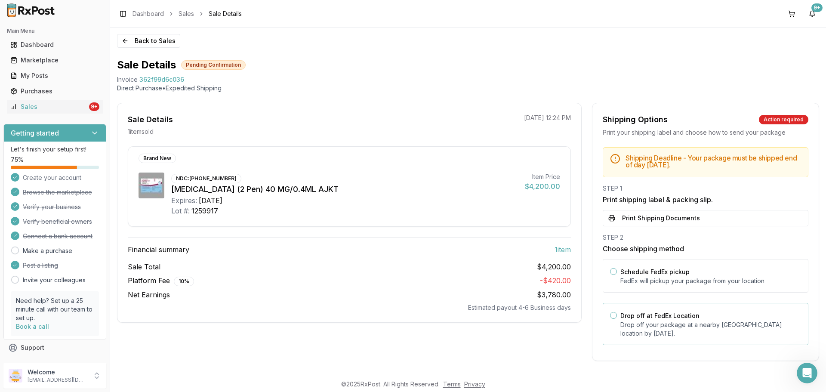
click at [659, 320] on div "Drop off at FedEx Location Drop off your package at a nearby FedEx location by …" at bounding box center [710, 324] width 181 height 28
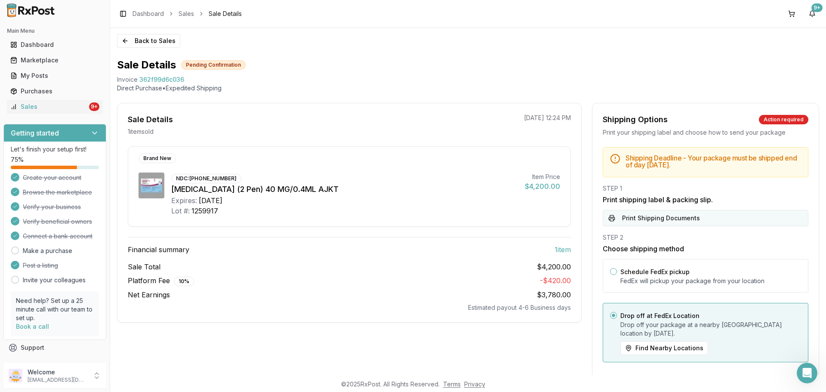
click at [655, 223] on button "Print Shipping Documents" at bounding box center [706, 218] width 206 height 16
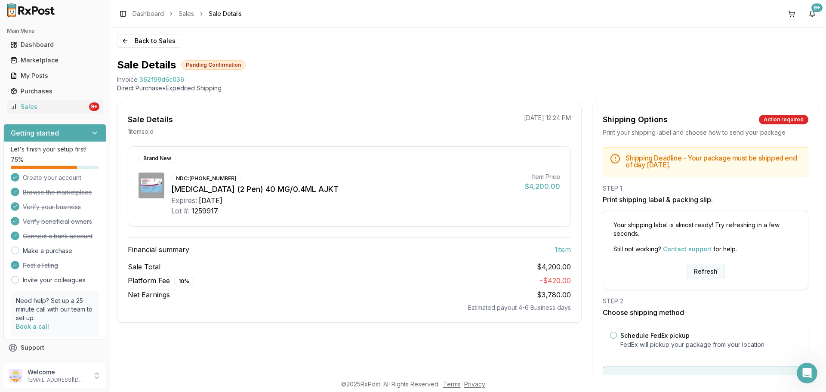
click at [704, 272] on button "Refresh" at bounding box center [705, 271] width 38 height 15
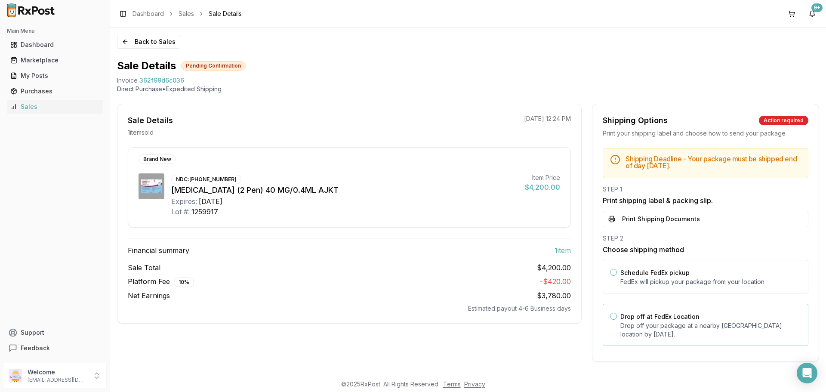
click at [639, 327] on p "Drop off your package at a nearby [GEOGRAPHIC_DATA] location by [DATE] ." at bounding box center [710, 329] width 181 height 17
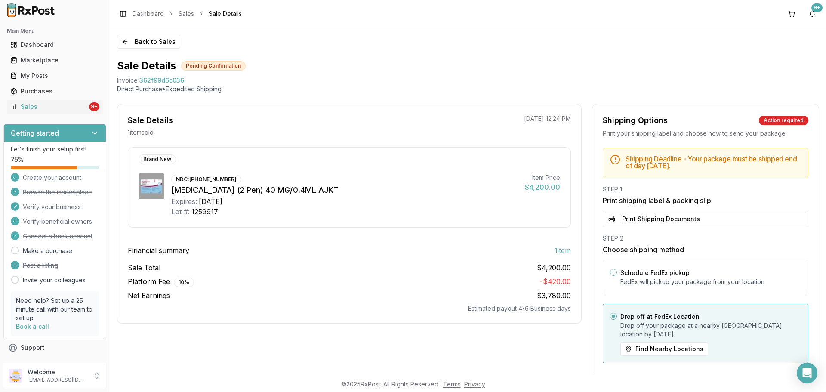
click at [652, 223] on button "Print Shipping Documents" at bounding box center [706, 219] width 206 height 16
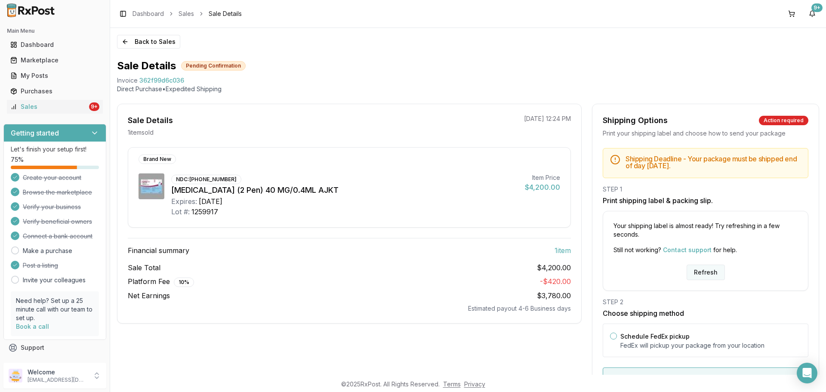
click at [704, 270] on button "Refresh" at bounding box center [705, 271] width 38 height 15
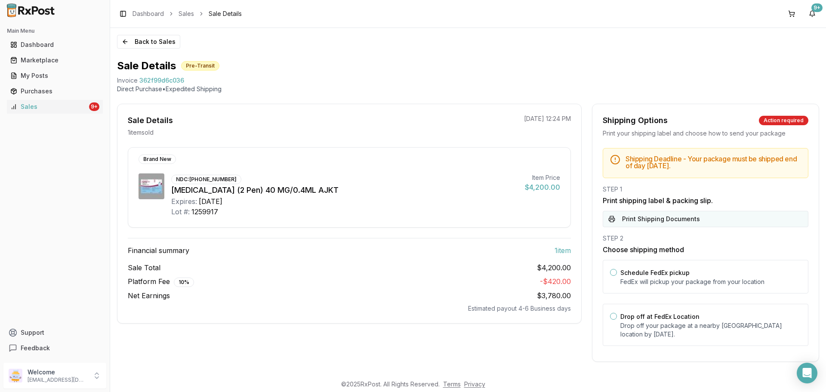
click at [685, 223] on button "Print Shipping Documents" at bounding box center [706, 219] width 206 height 16
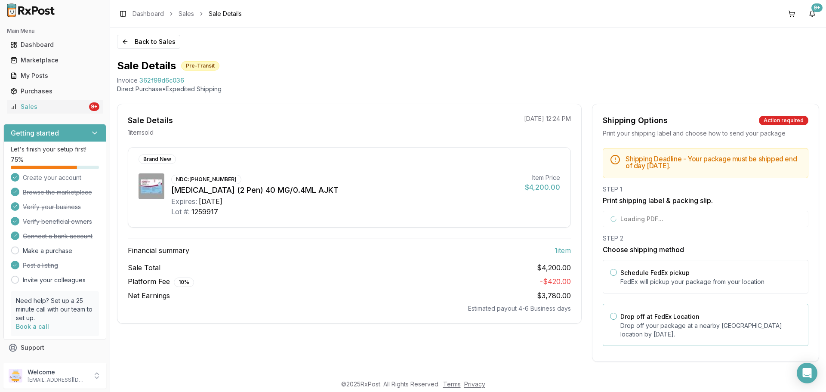
click at [673, 329] on p "Drop off your package at a nearby FedEx location by August 25, 2025 ." at bounding box center [710, 329] width 181 height 17
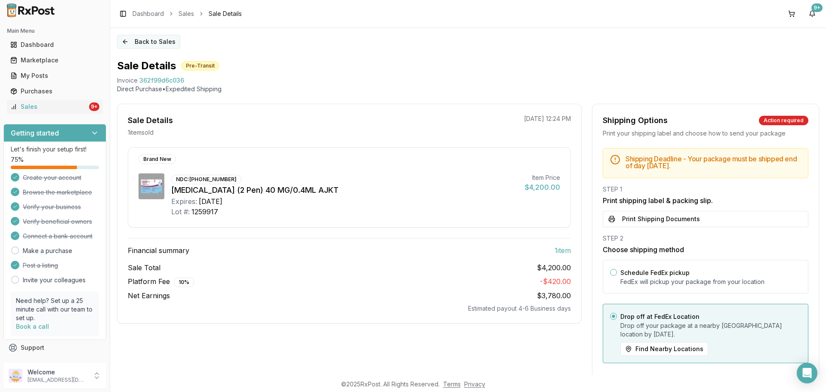
click at [147, 40] on button "Back to Sales" at bounding box center [148, 42] width 63 height 14
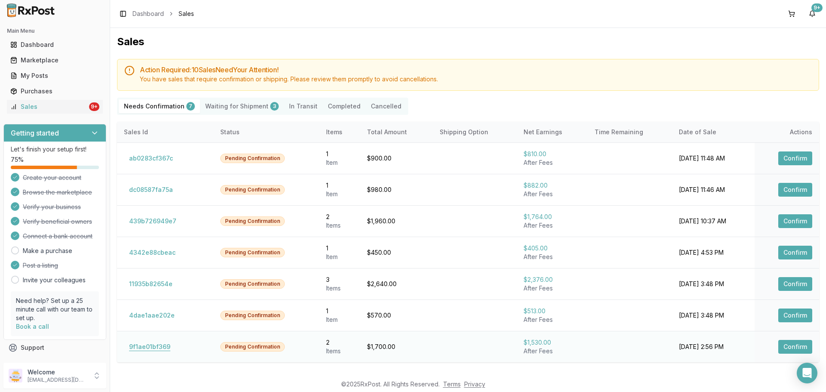
click at [144, 351] on button "9f1ae01bf369" at bounding box center [150, 347] width 52 height 14
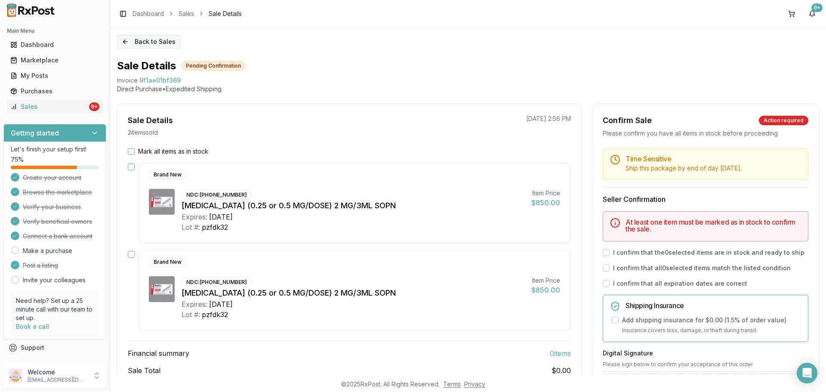
click at [135, 36] on button "Back to Sales" at bounding box center [148, 42] width 63 height 14
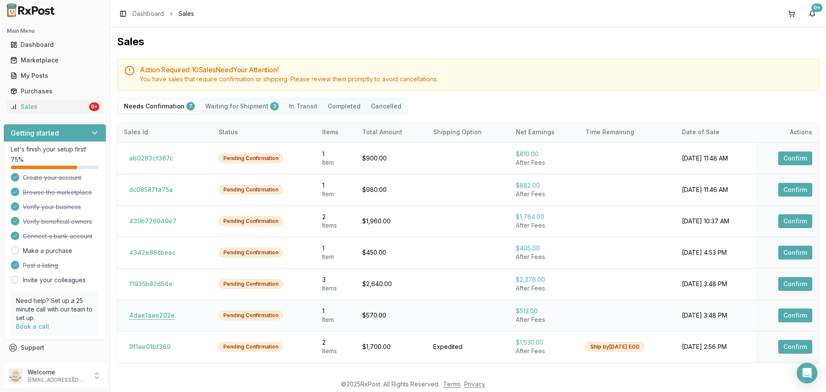
click at [160, 317] on button "4dae1aae202e" at bounding box center [152, 315] width 56 height 14
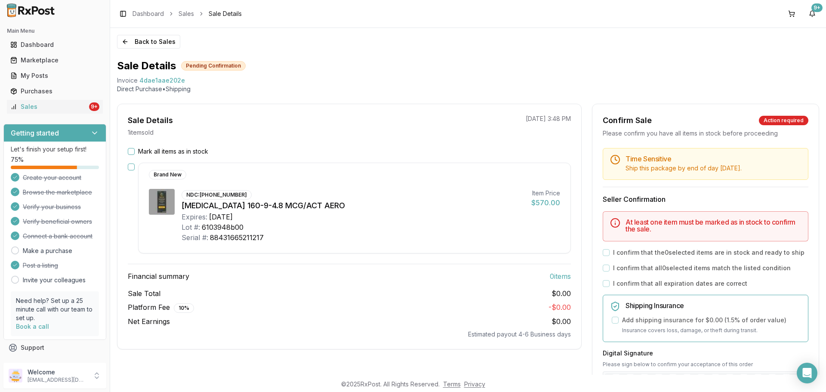
click at [431, 240] on div "Serial #: 88431665211217" at bounding box center [352, 237] width 343 height 10
click at [180, 153] on label "Mark all items as in stock" at bounding box center [173, 151] width 70 height 9
click at [135, 153] on button "Mark all items as in stock" at bounding box center [131, 151] width 7 height 7
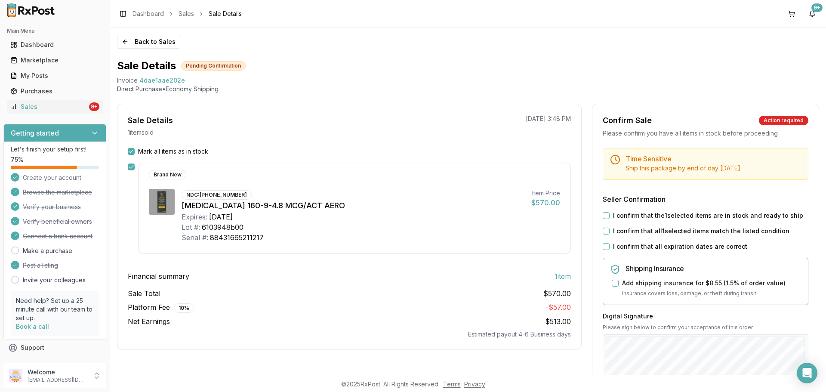
click at [604, 214] on button "I confirm that the 1 selected items are in stock and ready to ship" at bounding box center [606, 215] width 7 height 7
click at [604, 232] on button "I confirm that all 1 selected items match the listed condition" at bounding box center [606, 230] width 7 height 7
click at [604, 249] on button "I confirm that all expiration dates are correct" at bounding box center [606, 246] width 7 height 7
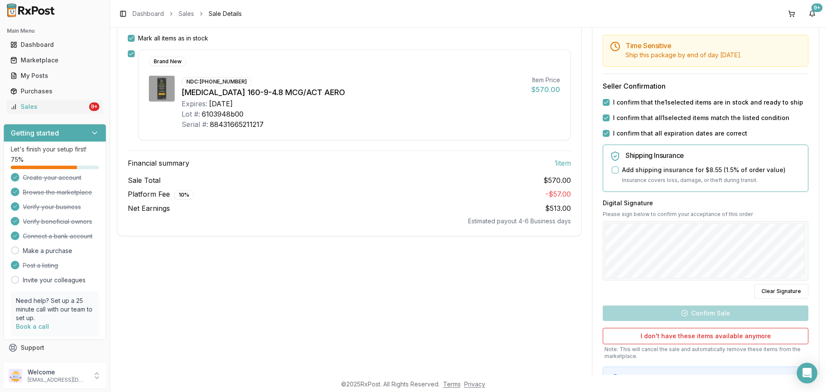
scroll to position [129, 0]
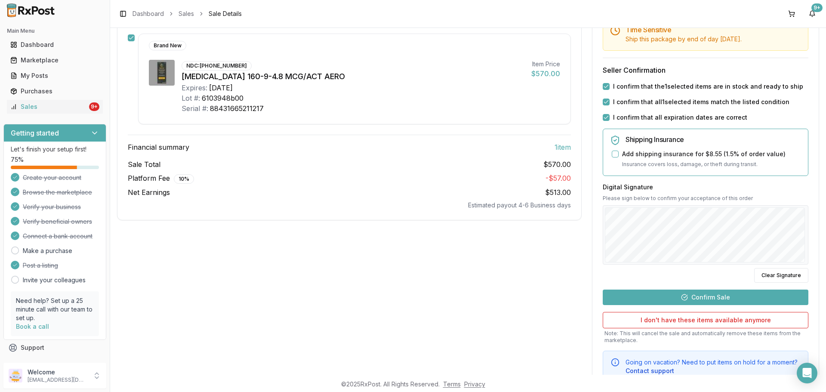
click at [692, 297] on button "Confirm Sale" at bounding box center [706, 296] width 206 height 15
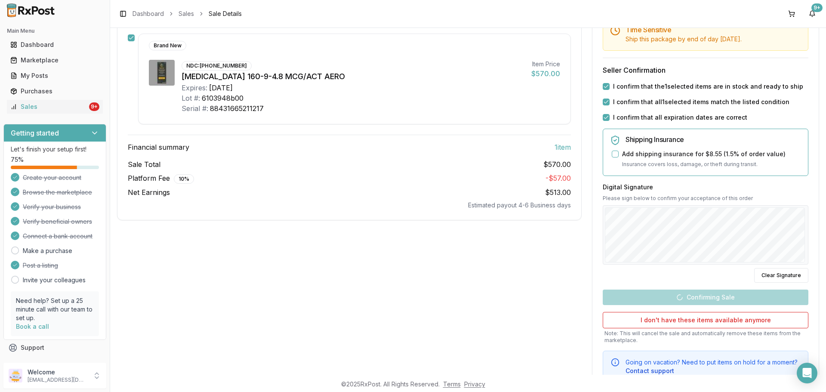
scroll to position [1, 0]
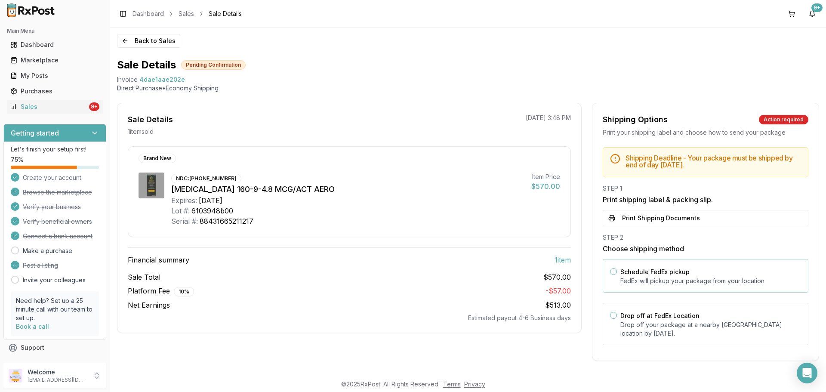
drag, startPoint x: 667, startPoint y: 221, endPoint x: 668, endPoint y: 278, distance: 57.2
click at [666, 220] on button "Print Shipping Documents" at bounding box center [706, 218] width 206 height 16
click at [658, 317] on label "Drop off at FedEx Location" at bounding box center [659, 315] width 79 height 7
click at [617, 317] on button "Drop off at FedEx Location" at bounding box center [613, 315] width 7 height 7
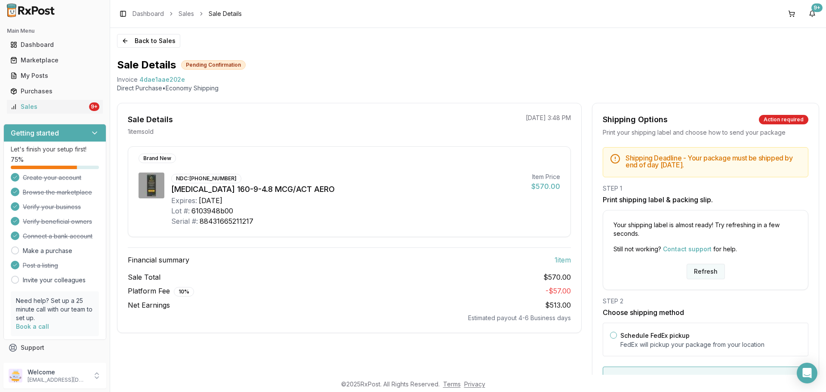
click at [707, 271] on button "Refresh" at bounding box center [705, 271] width 38 height 15
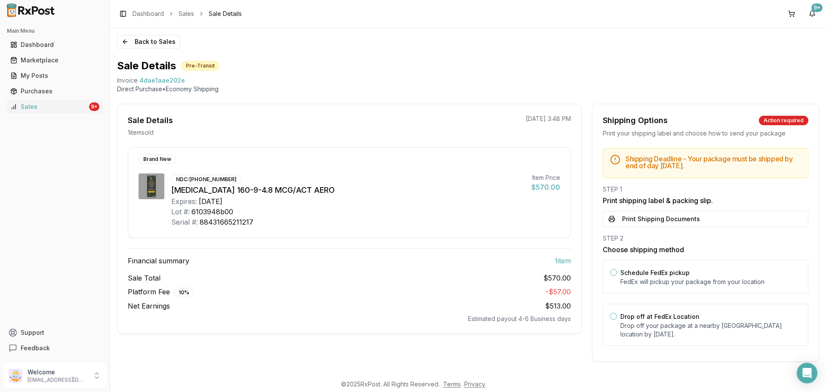
drag, startPoint x: 655, startPoint y: 313, endPoint x: 658, endPoint y: 179, distance: 134.2
click at [655, 310] on div "Drop off at FedEx Location Drop off your package at a nearby [GEOGRAPHIC_DATA] …" at bounding box center [706, 325] width 206 height 42
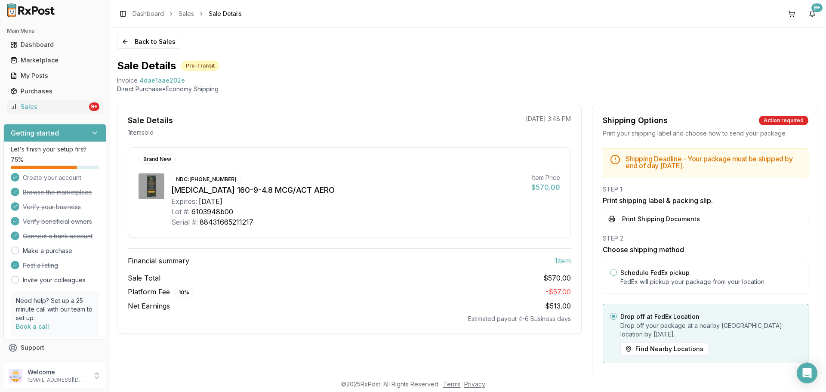
click at [664, 216] on button "Print Shipping Documents" at bounding box center [706, 219] width 206 height 16
click at [151, 43] on button "Back to Sales" at bounding box center [148, 42] width 63 height 14
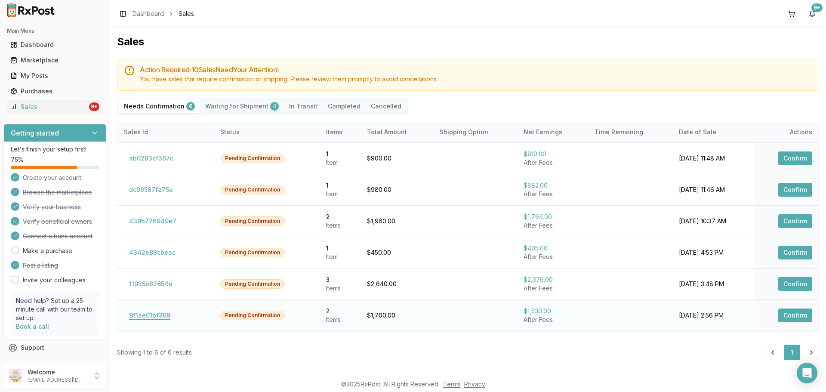
click at [158, 312] on button "9f1ae01bf369" at bounding box center [150, 315] width 52 height 14
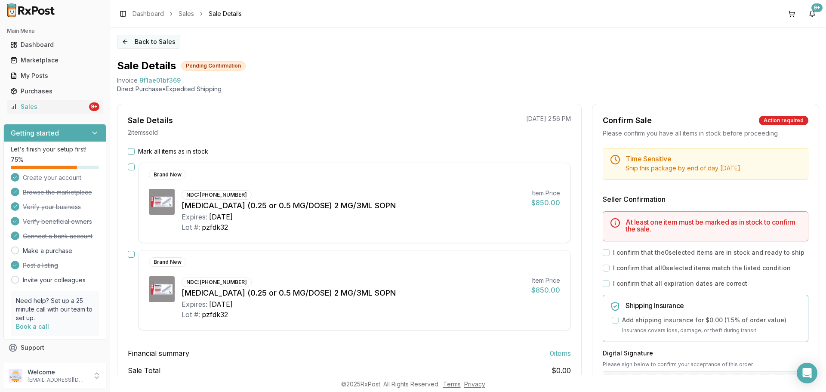
click at [166, 39] on button "Back to Sales" at bounding box center [148, 42] width 63 height 14
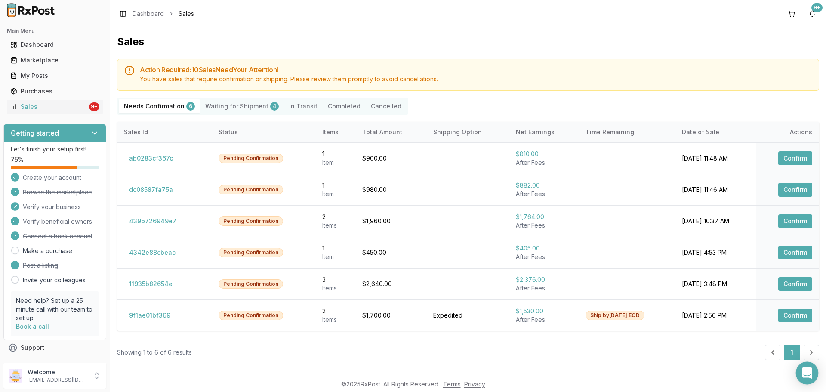
click at [807, 378] on div "Open Intercom Messenger" at bounding box center [807, 373] width 23 height 23
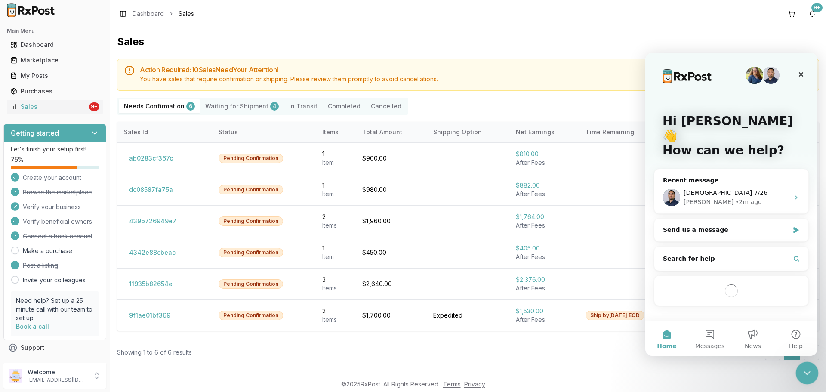
click at [807, 370] on icon "Close Intercom Messenger" at bounding box center [805, 371] width 10 height 10
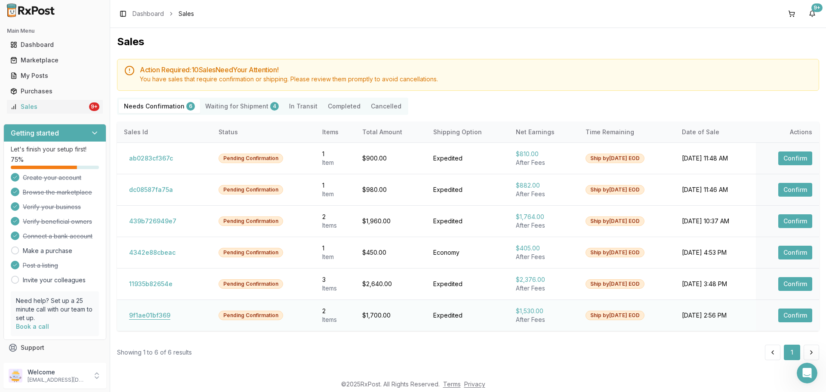
click at [146, 314] on button "9f1ae01bf369" at bounding box center [150, 315] width 52 height 14
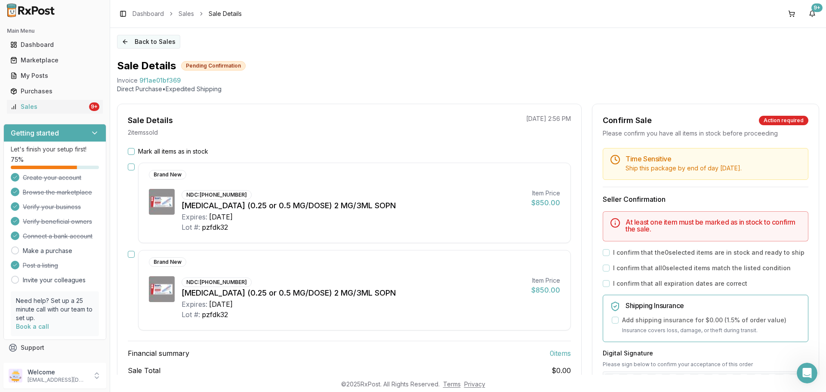
click at [152, 39] on button "Back to Sales" at bounding box center [148, 42] width 63 height 14
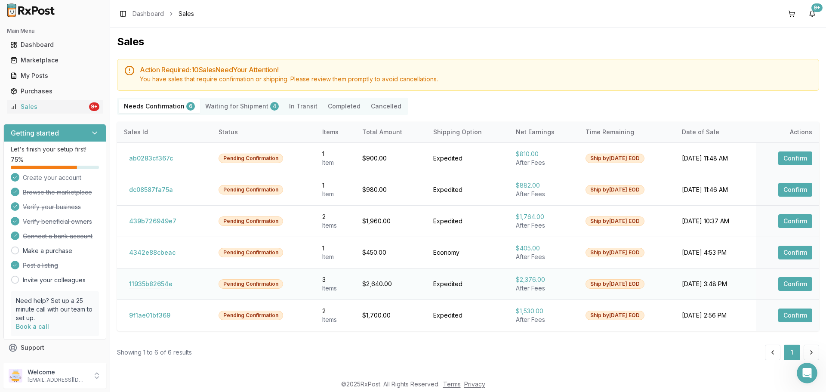
click at [149, 285] on button "11935b82654e" at bounding box center [151, 284] width 54 height 14
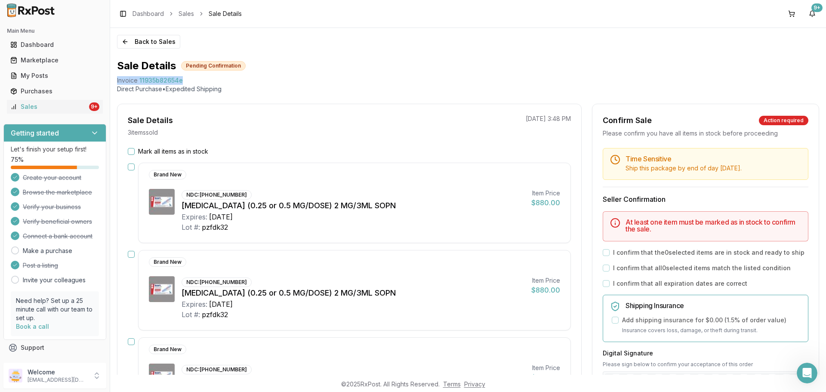
drag, startPoint x: 114, startPoint y: 78, endPoint x: 208, endPoint y: 76, distance: 93.3
click at [208, 76] on div "Back to Sales Sale Details Pending Confirmation Invoice 11935b82654e Direct Pur…" at bounding box center [468, 201] width 716 height 347
copy div "Invoice 11935b82654e"
click at [810, 372] on icon "Open Intercom Messenger" at bounding box center [806, 372] width 14 height 14
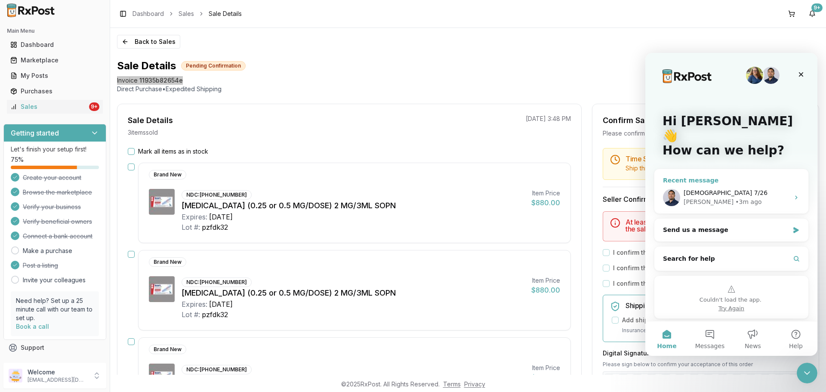
click at [735, 197] on div "• 3m ago" at bounding box center [748, 201] width 26 height 9
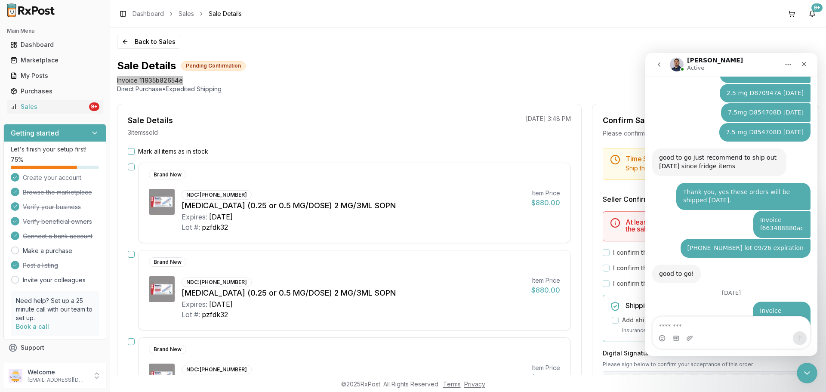
type textarea "**********"
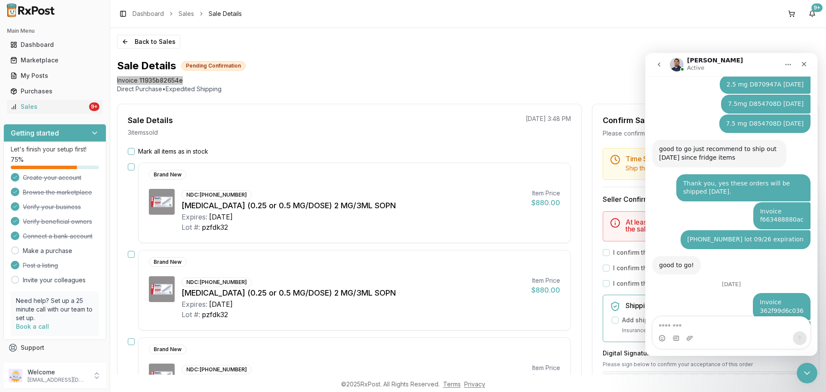
scroll to position [5672, 0]
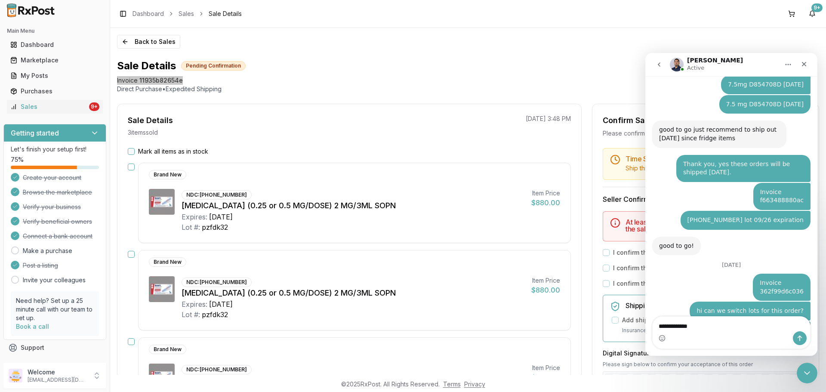
drag, startPoint x: 719, startPoint y: 325, endPoint x: 598, endPoint y: 341, distance: 122.9
click html "Manuel Active Ask us anything, or share your feedback. I have a pharmacy intere…"
type textarea "**********"
drag, startPoint x: 1242, startPoint y: 394, endPoint x: 728, endPoint y: 340, distance: 517.7
click at [728, 340] on div "Intercom messenger" at bounding box center [730, 338] width 157 height 14
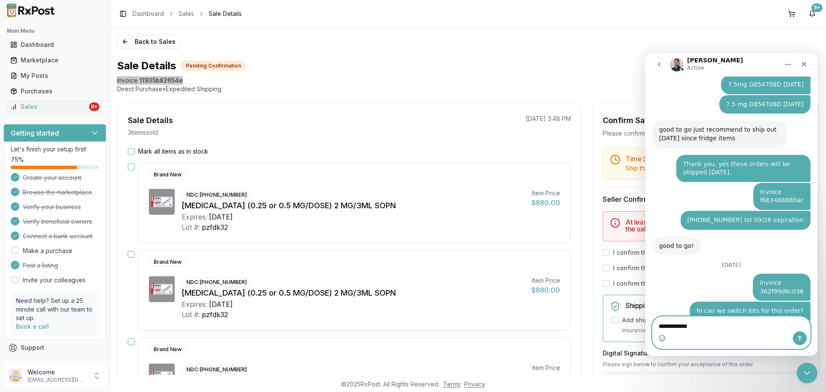
click at [720, 321] on textarea "**********" at bounding box center [730, 324] width 157 height 15
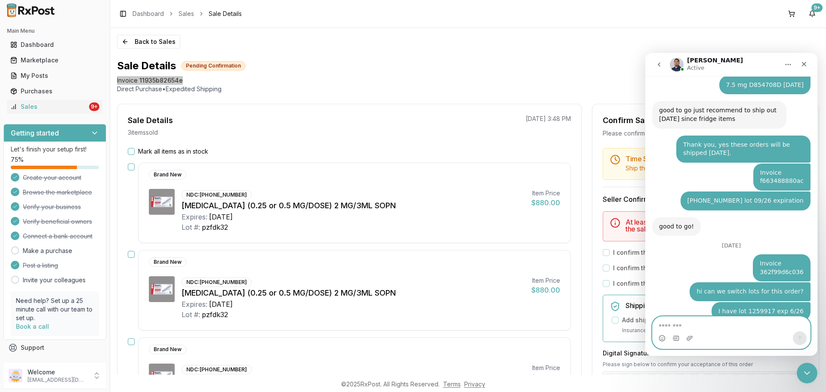
paste textarea "**********"
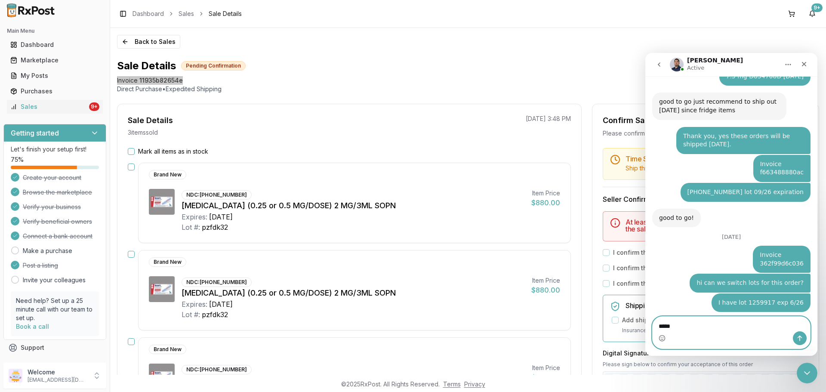
scroll to position [5692, 0]
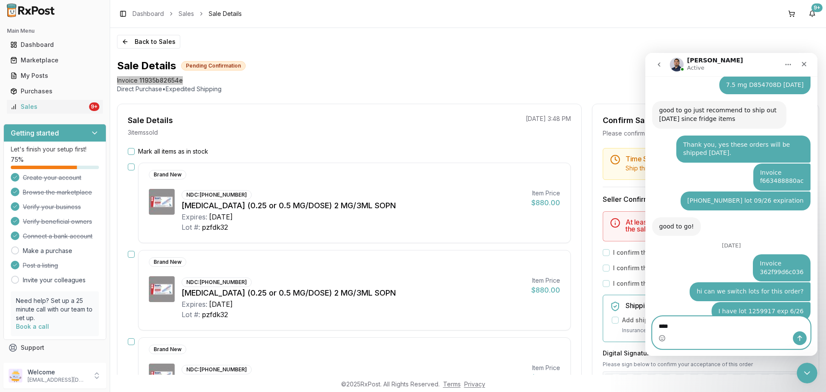
type textarea "***"
drag, startPoint x: 703, startPoint y: 326, endPoint x: 636, endPoint y: 329, distance: 67.2
click html "Manuel Active Ask us anything, or share your feedback. I have a pharmacy intere…"
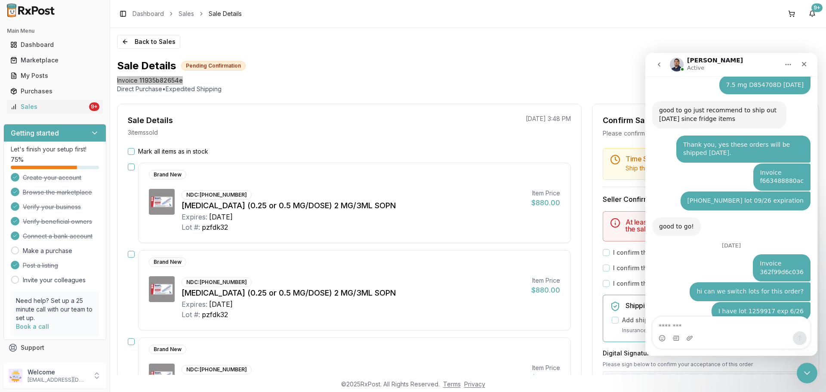
copy div "RZFGM08 11/26"
click at [701, 326] on textarea "Message…" at bounding box center [730, 324] width 157 height 15
paste textarea "**********"
type textarea "**********"
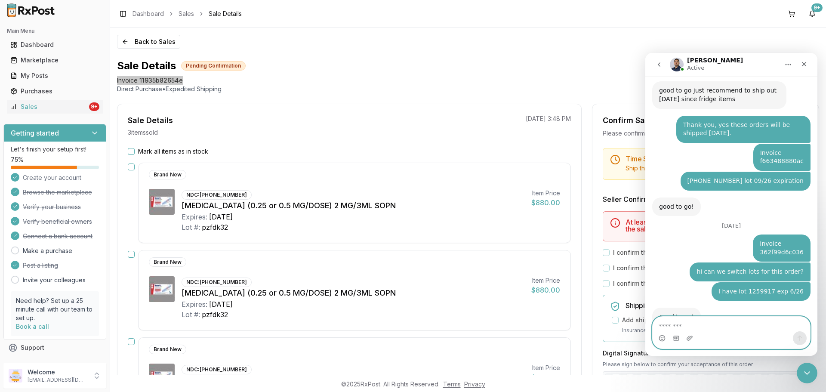
scroll to position [5720, 0]
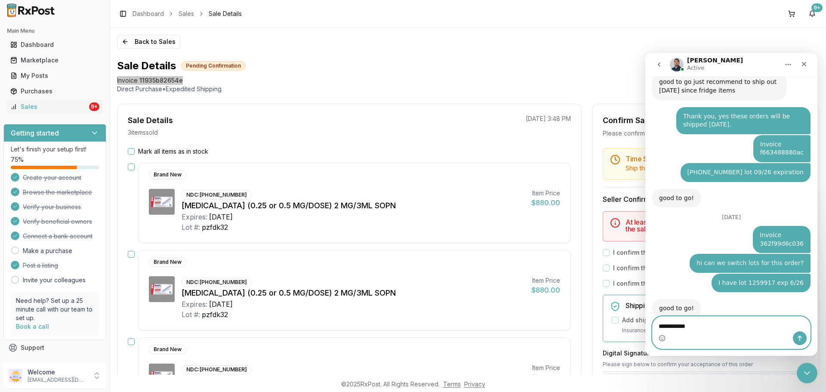
type textarea "**********"
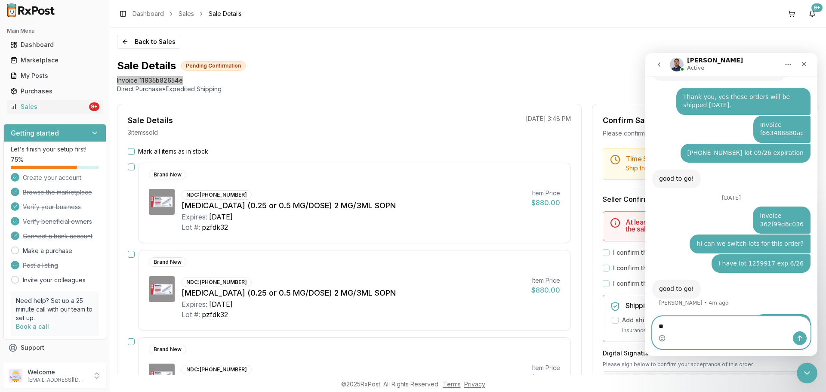
type textarea "*"
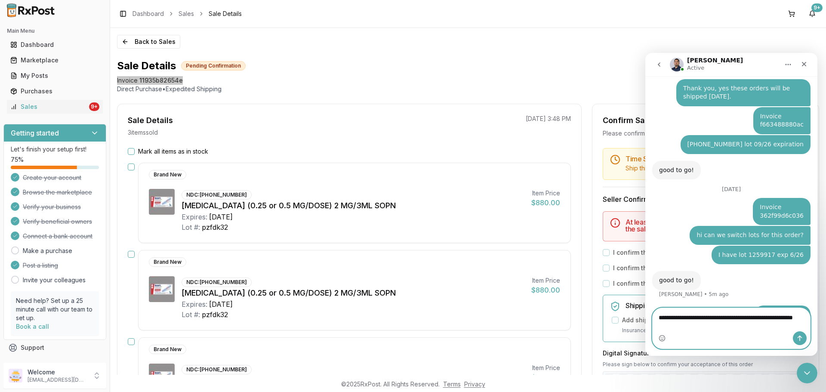
type textarea "**********"
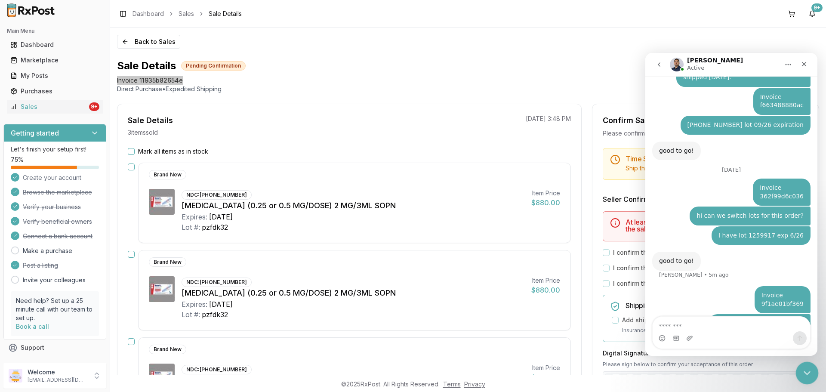
click at [804, 371] on icon "Close Intercom Messenger" at bounding box center [805, 371] width 6 height 3
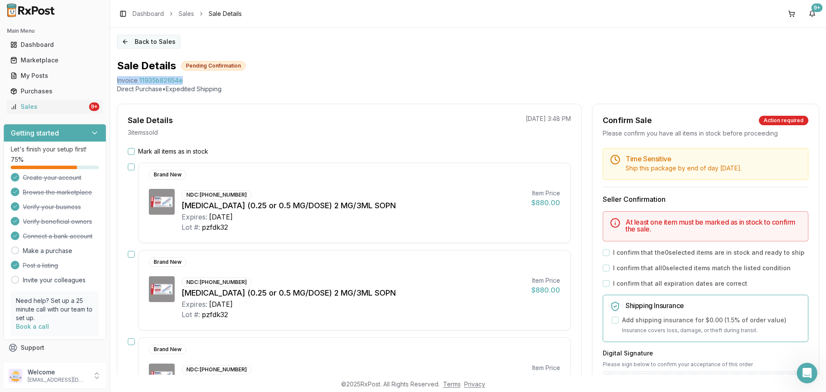
click at [166, 43] on button "Back to Sales" at bounding box center [148, 42] width 63 height 14
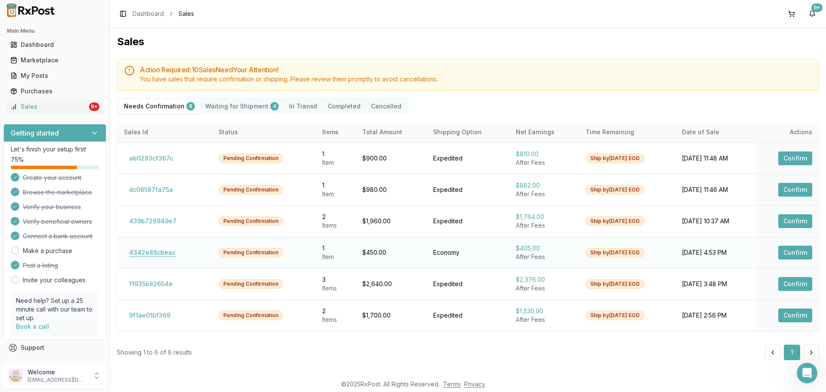
click at [163, 249] on button "4342e88cbeac" at bounding box center [152, 253] width 57 height 14
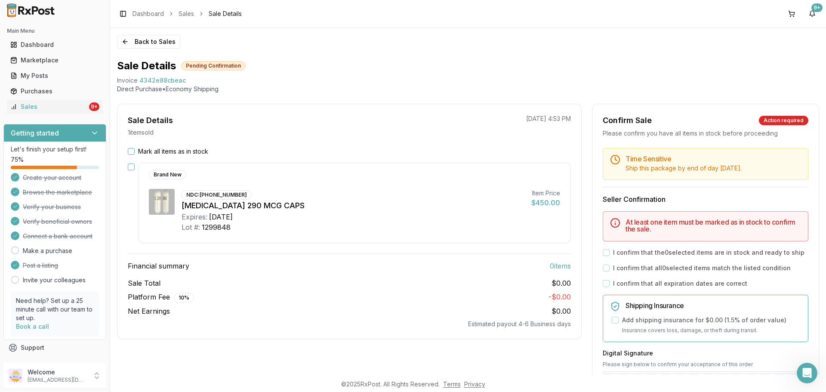
click at [369, 126] on div "Sale Details 1 item sold 08/22/2025 4:53 PM" at bounding box center [349, 125] width 464 height 22
click at [146, 151] on label "Mark all items as in stock" at bounding box center [173, 151] width 70 height 9
click at [135, 151] on button "Mark all items as in stock" at bounding box center [131, 151] width 7 height 7
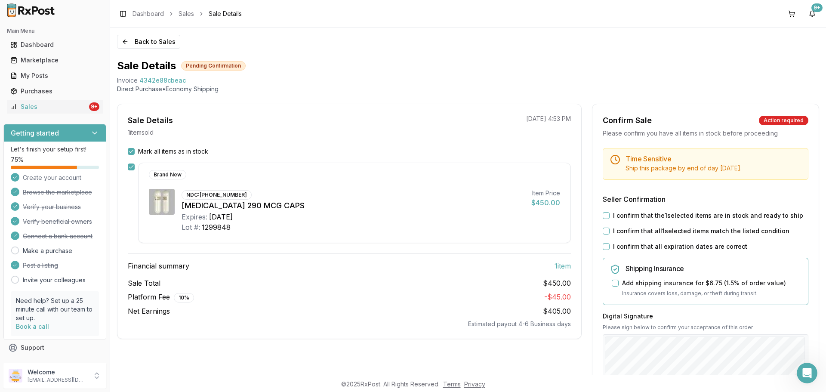
click at [641, 212] on label "I confirm that the 1 selected items are in stock and ready to ship" at bounding box center [708, 215] width 190 height 9
click at [609, 212] on button "I confirm that the 1 selected items are in stock and ready to ship" at bounding box center [606, 215] width 7 height 7
click at [633, 234] on label "I confirm that all 1 selected items match the listed condition" at bounding box center [701, 231] width 176 height 9
click at [609, 234] on button "I confirm that all 1 selected items match the listed condition" at bounding box center [606, 230] width 7 height 7
click at [629, 248] on label "I confirm that all expiration dates are correct" at bounding box center [680, 246] width 134 height 9
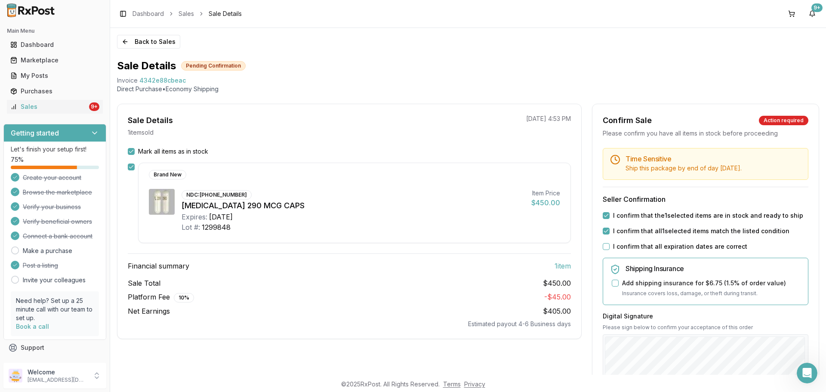
click at [609, 248] on button "I confirm that all expiration dates are correct" at bounding box center [606, 246] width 7 height 7
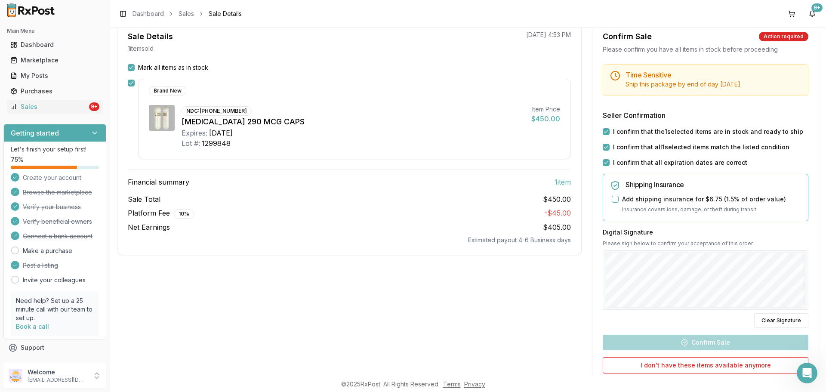
scroll to position [86, 0]
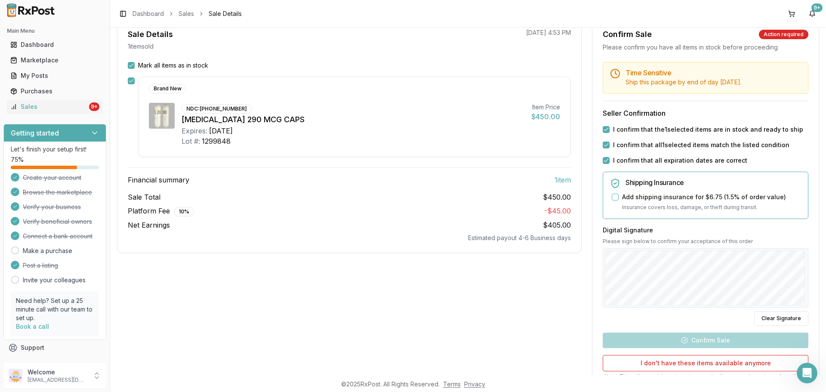
click at [823, 276] on div "Back to Sales Sale Details Pending Confirmation Invoice 4342e88cbeac Direct Pur…" at bounding box center [468, 201] width 716 height 347
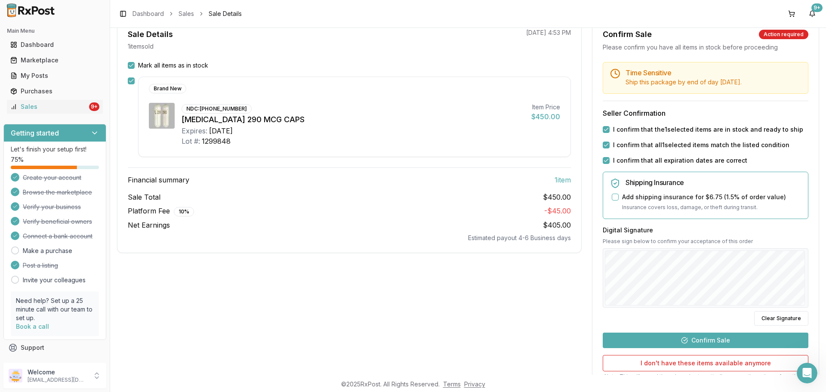
click at [703, 335] on button "Confirm Sale" at bounding box center [706, 339] width 206 height 15
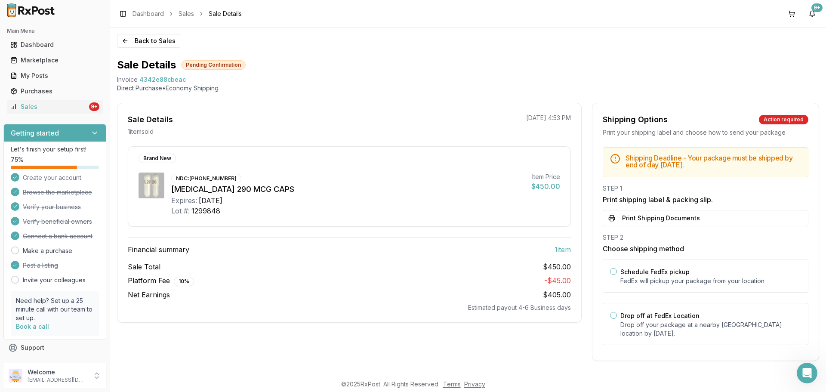
scroll to position [1, 0]
click at [651, 339] on div "Drop off at FedEx Location Drop off your package at a nearby FedEx location by …" at bounding box center [706, 324] width 206 height 42
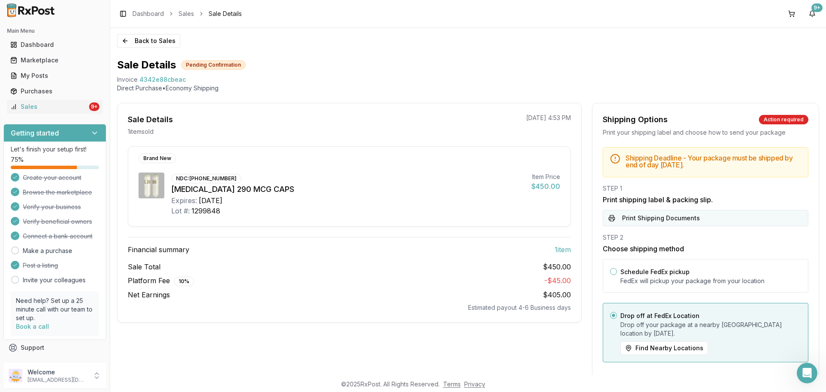
click at [673, 218] on button "Print Shipping Documents" at bounding box center [706, 218] width 206 height 16
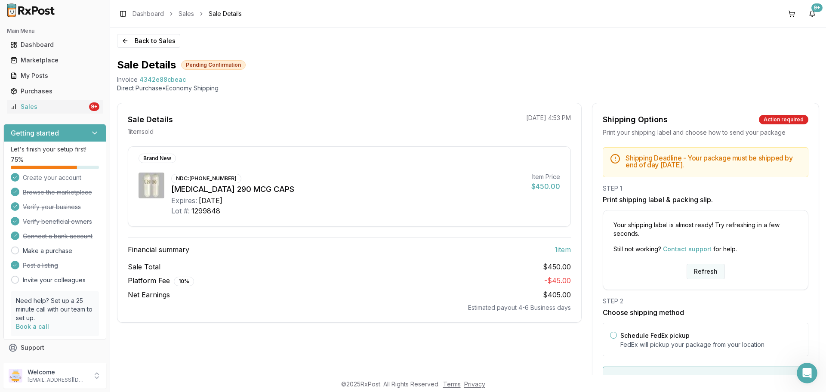
click at [701, 275] on button "Refresh" at bounding box center [705, 271] width 38 height 15
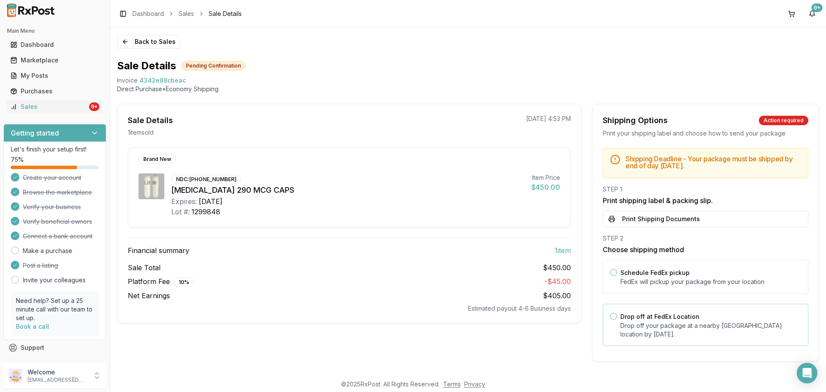
click at [666, 322] on p "Drop off your package at a nearby [GEOGRAPHIC_DATA] location by [DATE] ." at bounding box center [710, 329] width 181 height 17
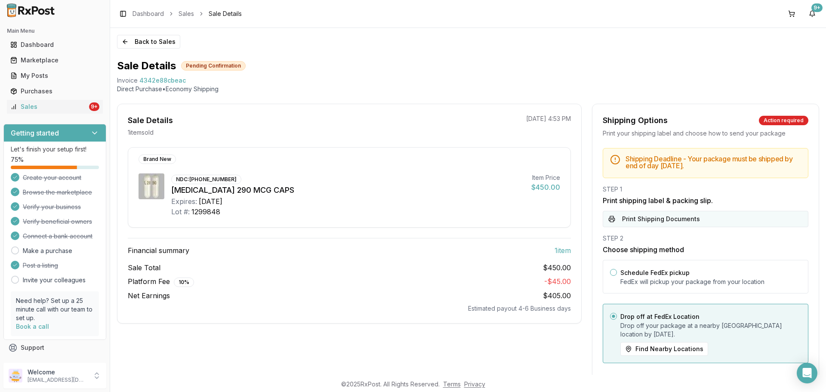
click at [663, 218] on button "Print Shipping Documents" at bounding box center [706, 219] width 206 height 16
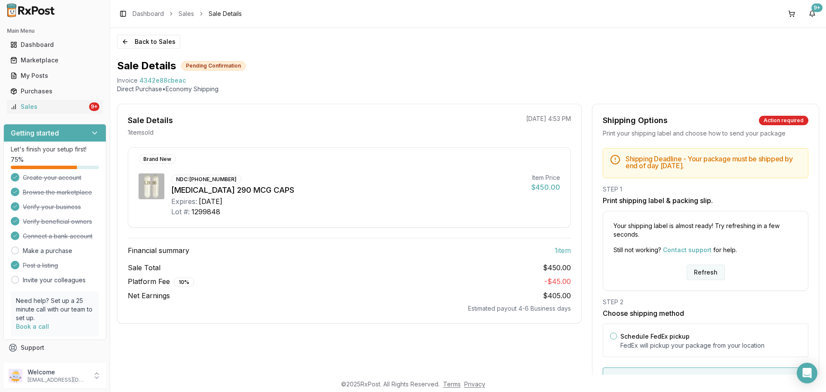
click at [707, 270] on button "Refresh" at bounding box center [705, 271] width 38 height 15
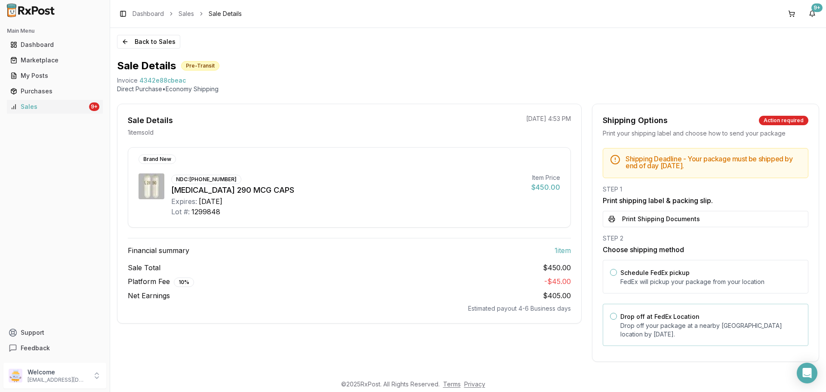
click at [646, 320] on div "Drop off at FedEx Location Drop off your package at a nearby [GEOGRAPHIC_DATA] …" at bounding box center [710, 325] width 181 height 28
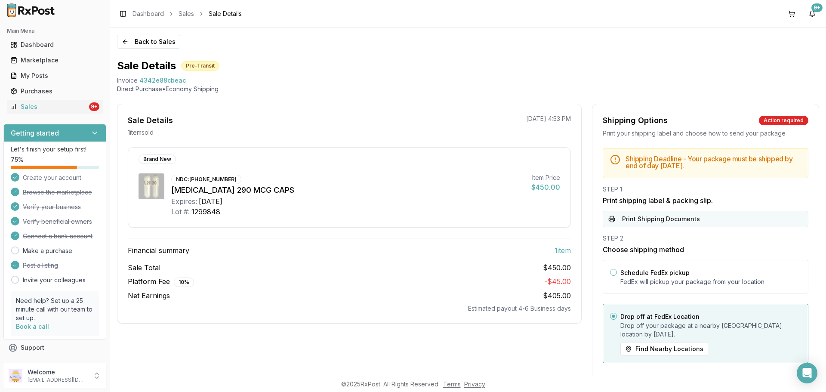
click at [662, 215] on button "Print Shipping Documents" at bounding box center [706, 219] width 206 height 16
click at [146, 43] on button "Back to Sales" at bounding box center [148, 42] width 63 height 14
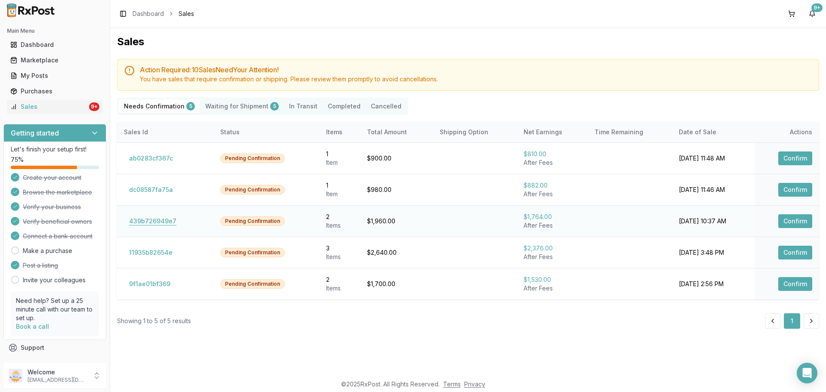
click at [169, 220] on button "439b726949e7" at bounding box center [153, 221] width 58 height 14
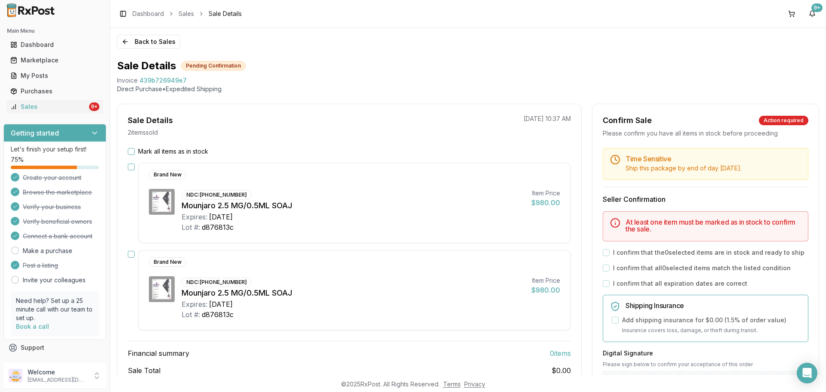
scroll to position [43, 0]
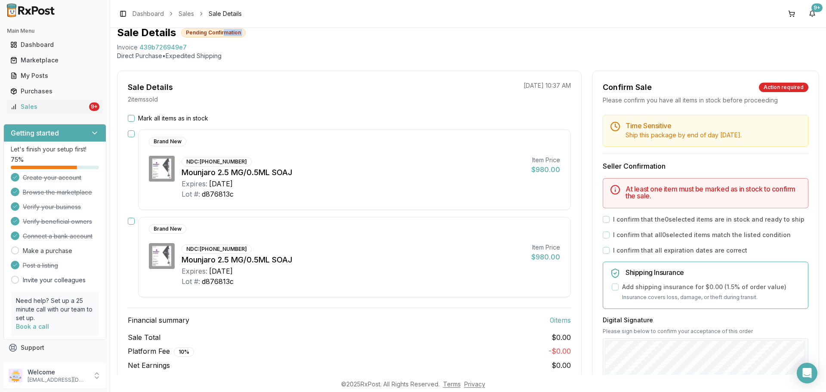
drag, startPoint x: 113, startPoint y: 34, endPoint x: 224, endPoint y: 36, distance: 111.0
click at [224, 36] on div "Back to Sales Sale Details Pending Confirmation Invoice 439b726949e7 Direct Pur…" at bounding box center [468, 201] width 716 height 347
copy div "mation"
click at [191, 48] on div "Invoice 439b726949e7" at bounding box center [468, 48] width 702 height 9
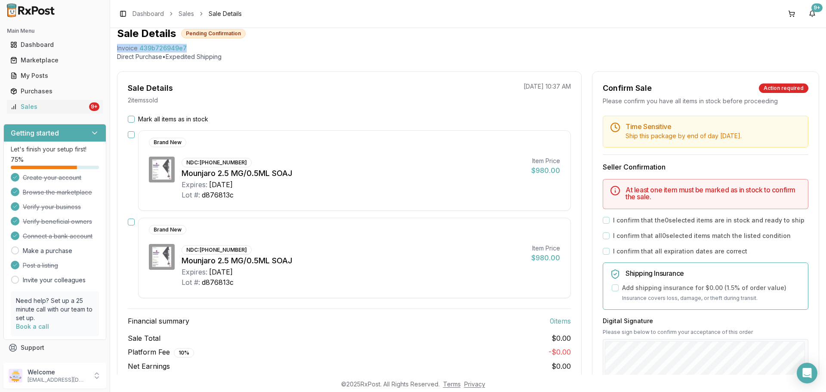
drag, startPoint x: 116, startPoint y: 48, endPoint x: 200, endPoint y: 52, distance: 83.9
click at [200, 52] on div "Back to Sales Sale Details Pending Confirmation Invoice 439b726949e7 Direct Pur…" at bounding box center [468, 201] width 716 height 347
copy div "Invoice 439b726949e7"
click at [806, 372] on icon "Open Intercom Messenger" at bounding box center [807, 372] width 10 height 11
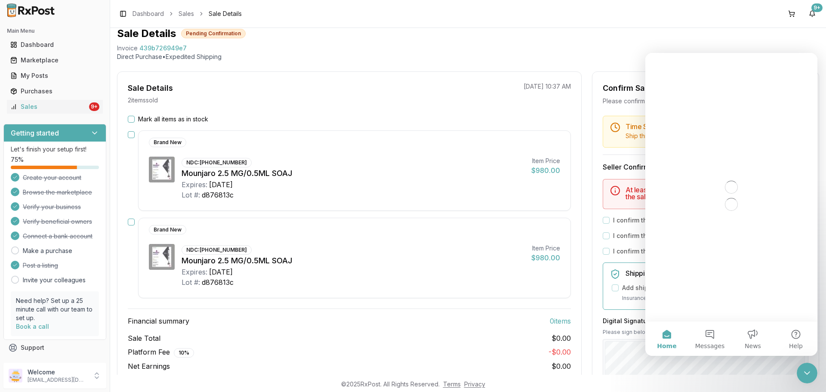
scroll to position [0, 0]
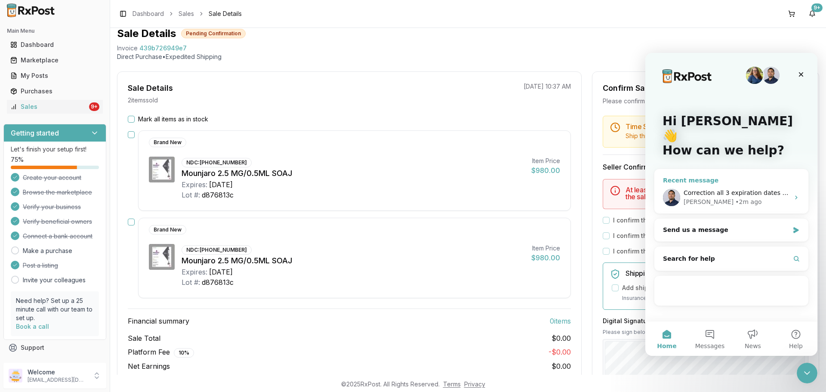
click at [737, 189] on span "Correction all 3 expiration dates are [DATE] for this order" at bounding box center [769, 192] width 172 height 7
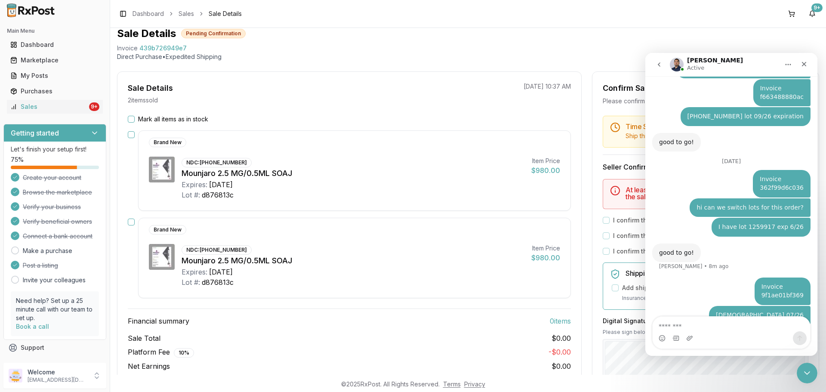
type textarea "**********"
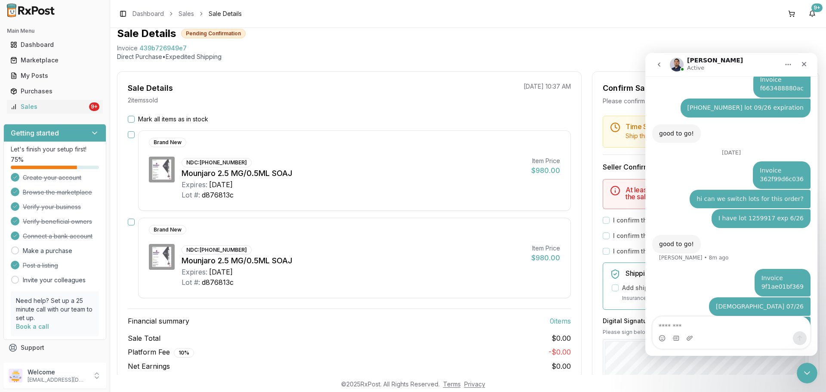
scroll to position [5669, 0]
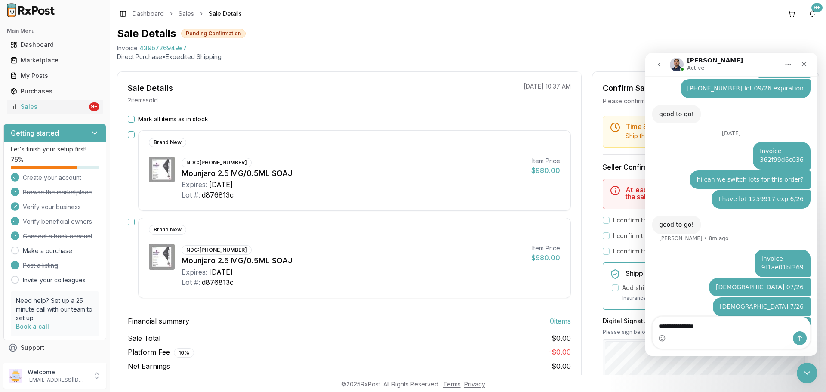
type textarea "**********"
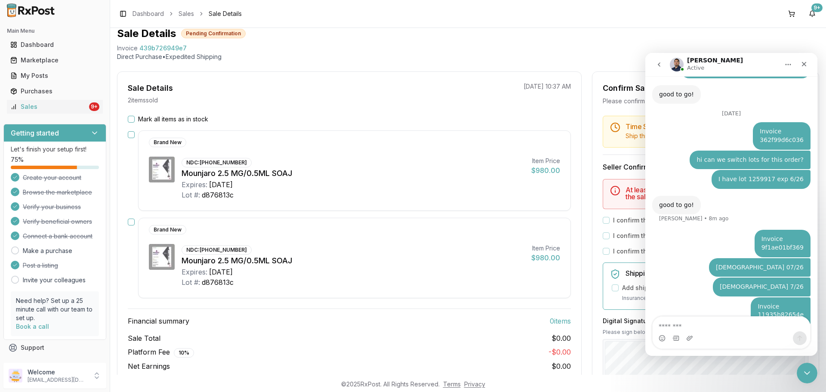
click at [307, 305] on div "Mark all items as in stock Brand New NDC: 00002-1506-80 Mounjaro 2.5 MG/0.5ML S…" at bounding box center [349, 249] width 464 height 268
click at [716, 325] on textarea "Message…" at bounding box center [730, 324] width 157 height 15
type textarea "**********"
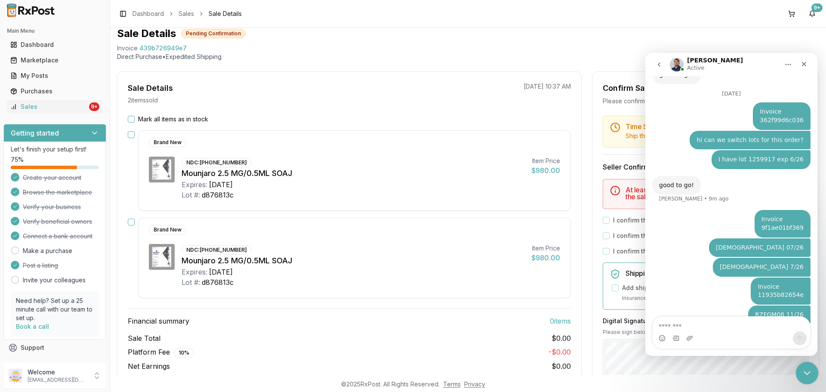
click at [803, 369] on icon "Close Intercom Messenger" at bounding box center [805, 371] width 10 height 10
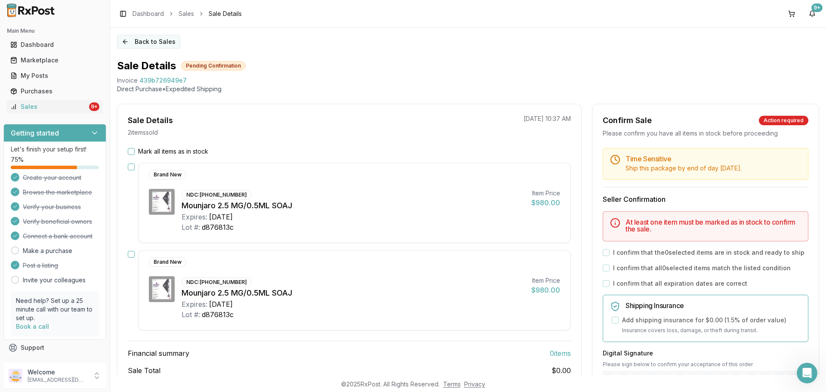
click at [161, 40] on button "Back to Sales" at bounding box center [148, 42] width 63 height 14
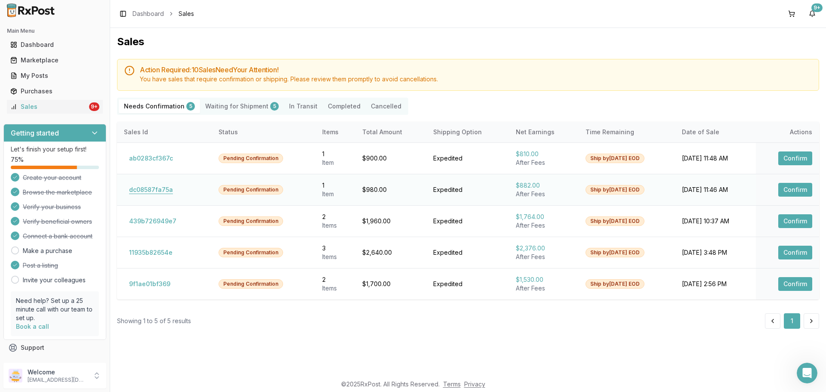
click at [168, 187] on button "dc08587fa75a" at bounding box center [151, 190] width 54 height 14
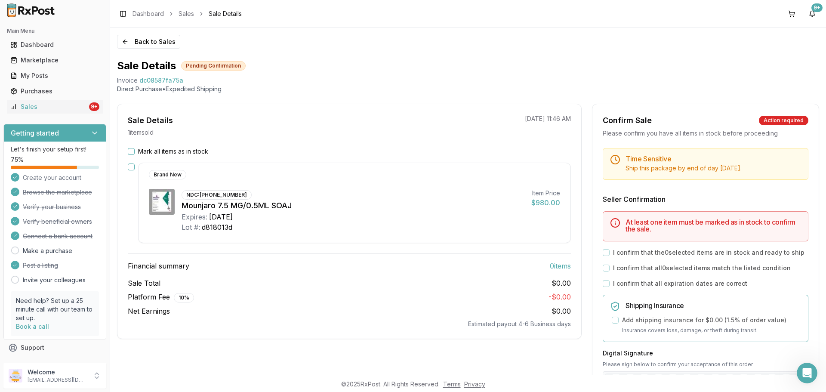
click at [361, 269] on h3 "Financial summary 0 item s" at bounding box center [349, 266] width 443 height 10
click at [356, 219] on div "Expires: 2027-01-01" at bounding box center [352, 217] width 343 height 10
drag, startPoint x: 113, startPoint y: 81, endPoint x: 194, endPoint y: 77, distance: 80.9
click at [194, 77] on div "Back to Sales Sale Details Pending Confirmation Invoice dc08587fa75a Direct Pur…" at bounding box center [468, 201] width 716 height 347
copy div "Invoice dc08587fa75a"
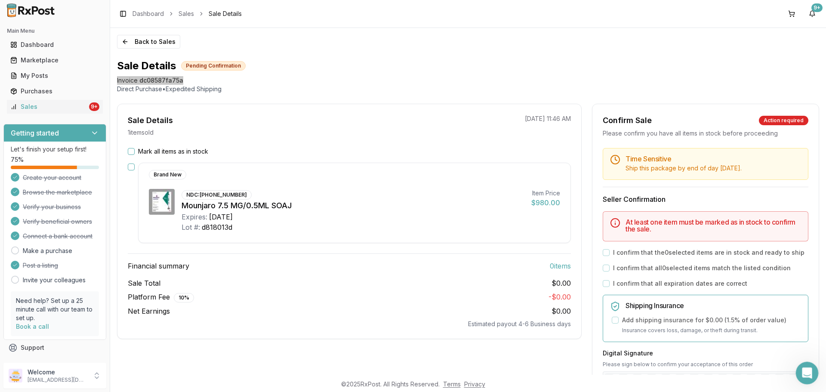
click at [799, 366] on div "Open Intercom Messenger" at bounding box center [805, 371] width 28 height 28
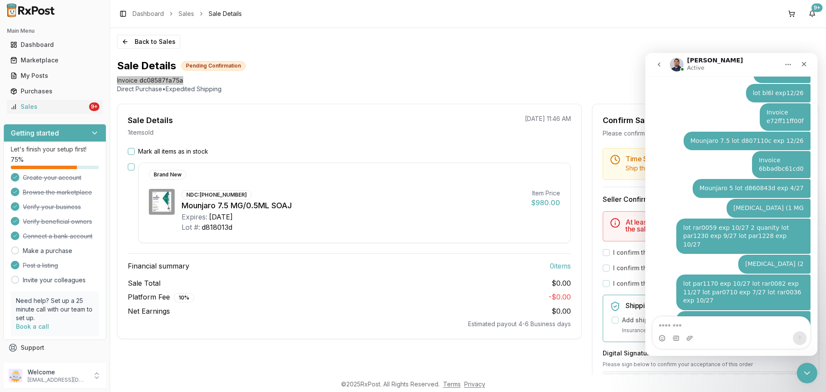
click at [699, 318] on textarea "Message…" at bounding box center [730, 324] width 157 height 15
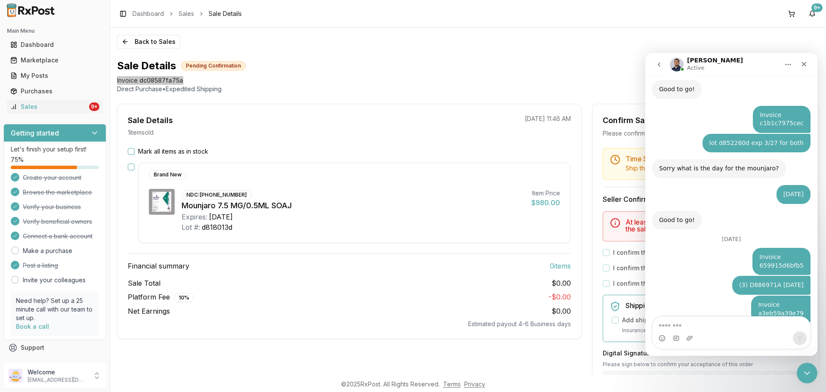
type textarea "**********"
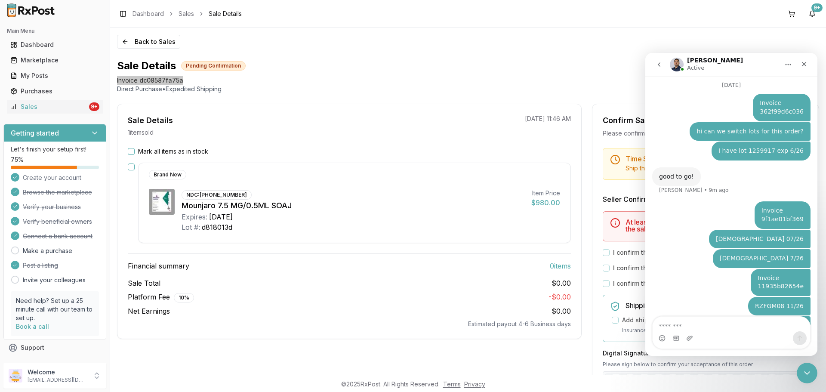
scroll to position [5736, 0]
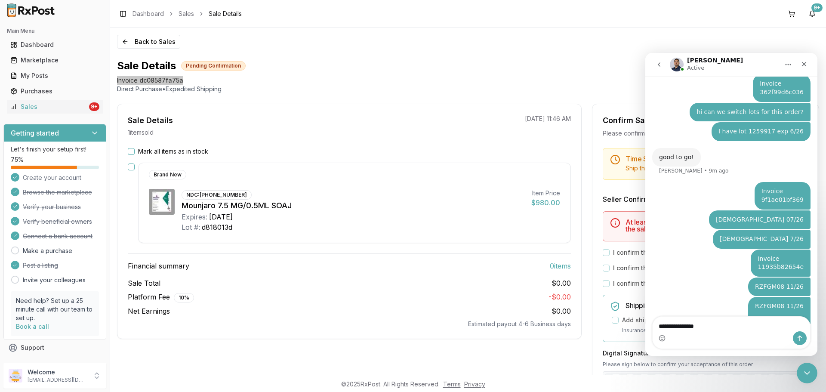
type textarea "**********"
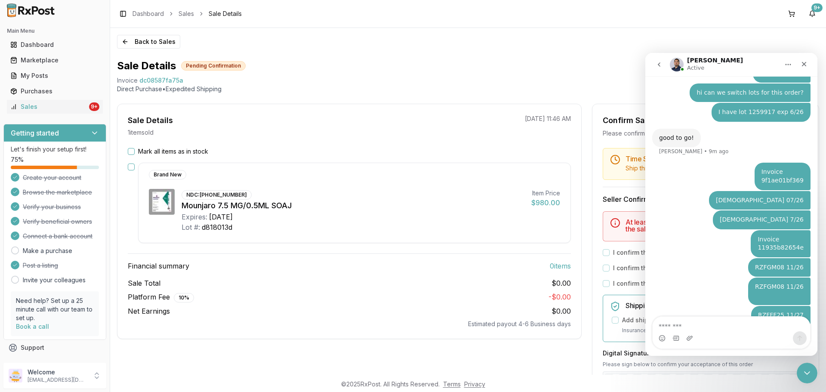
click at [400, 87] on p "Direct Purchase • Expedited Shipping" at bounding box center [468, 89] width 702 height 9
click at [148, 46] on button "Back to Sales" at bounding box center [148, 42] width 63 height 14
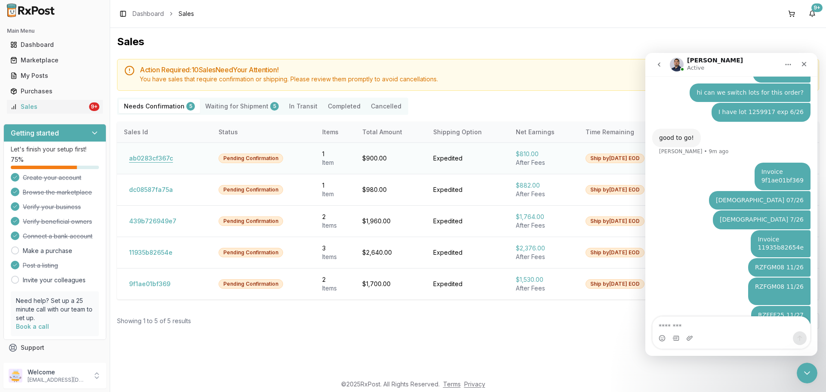
click at [160, 155] on button "ab0283cf367c" at bounding box center [151, 158] width 54 height 14
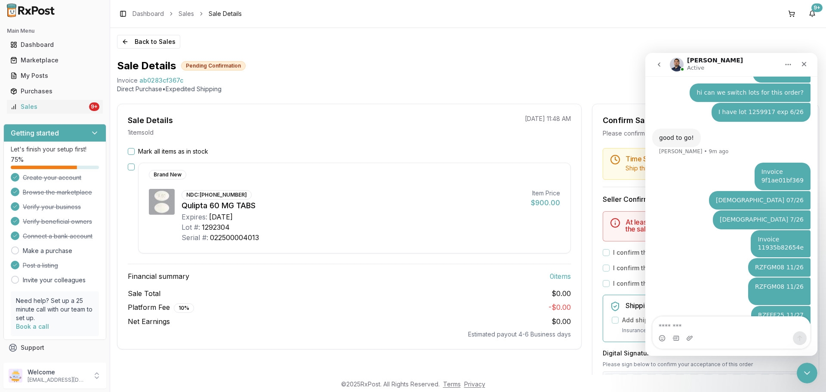
click at [415, 120] on div "Sale Details 1 item sold 08/25/2025 11:48 AM" at bounding box center [349, 125] width 464 height 22
click at [800, 374] on icon "Close Intercom Messenger" at bounding box center [805, 371] width 10 height 10
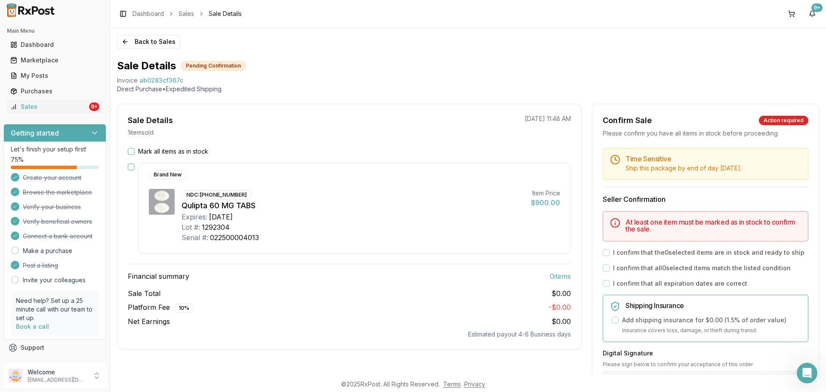
click at [131, 148] on button "Mark all items as in stock" at bounding box center [131, 151] width 7 height 7
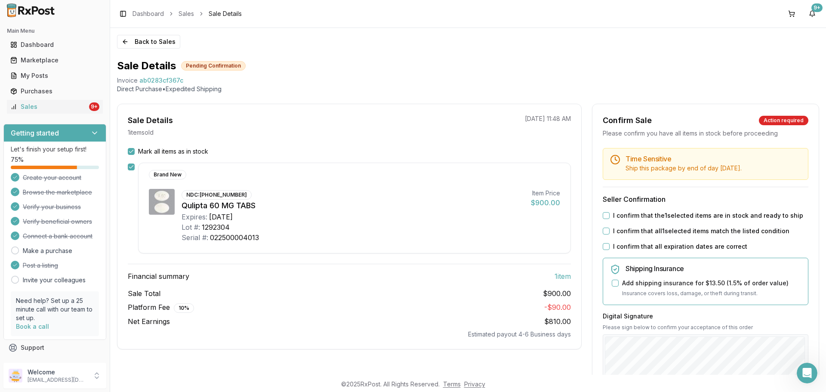
click at [625, 214] on label "I confirm that the 1 selected items are in stock and ready to ship" at bounding box center [708, 215] width 190 height 9
click at [609, 214] on button "I confirm that the 1 selected items are in stock and ready to ship" at bounding box center [606, 215] width 7 height 7
click at [618, 227] on label "I confirm that all 1 selected items match the listed condition" at bounding box center [701, 231] width 176 height 9
click at [609, 227] on button "I confirm that all 1 selected items match the listed condition" at bounding box center [606, 230] width 7 height 7
click at [615, 243] on label "I confirm that all expiration dates are correct" at bounding box center [680, 246] width 134 height 9
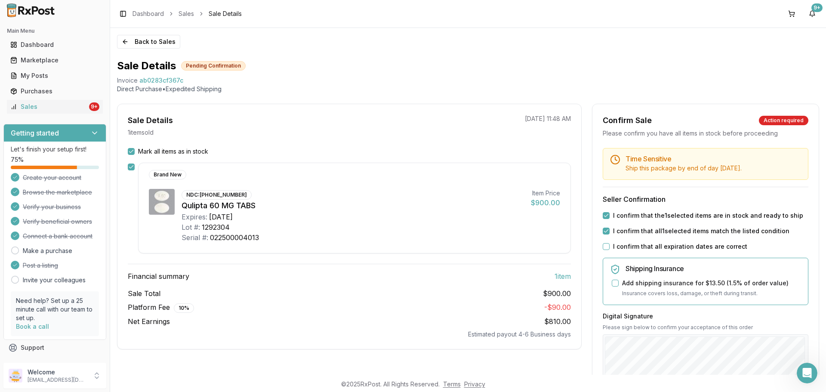
click at [609, 243] on button "I confirm that all expiration dates are correct" at bounding box center [606, 246] width 7 height 7
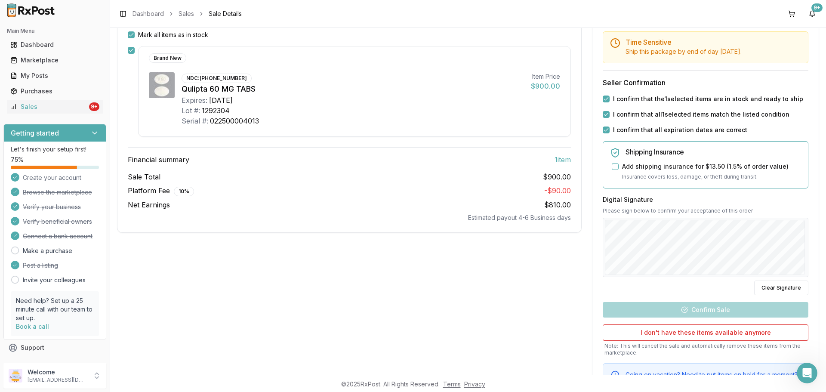
scroll to position [129, 0]
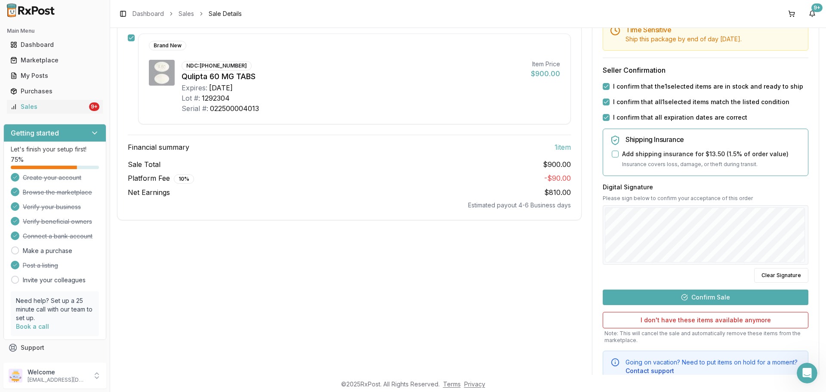
click at [721, 297] on button "Confirm Sale" at bounding box center [706, 296] width 206 height 15
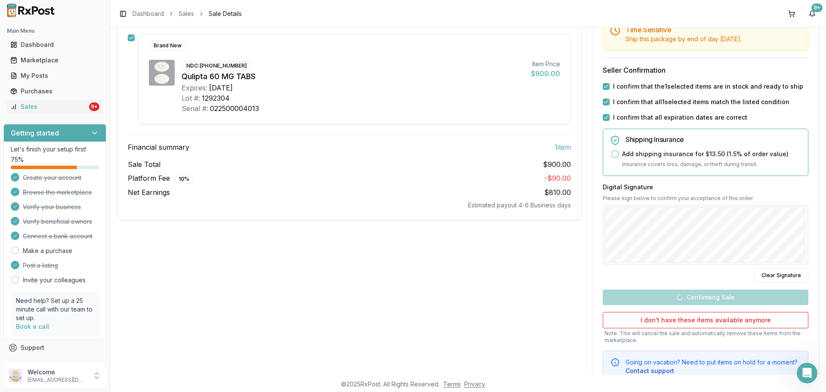
scroll to position [1, 0]
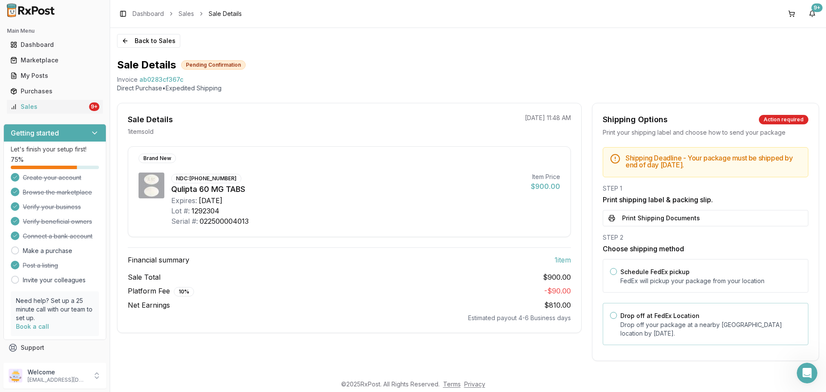
click at [674, 315] on label "Drop off at FedEx Location" at bounding box center [659, 315] width 79 height 7
click at [617, 315] on button "Drop off at FedEx Location" at bounding box center [613, 315] width 7 height 7
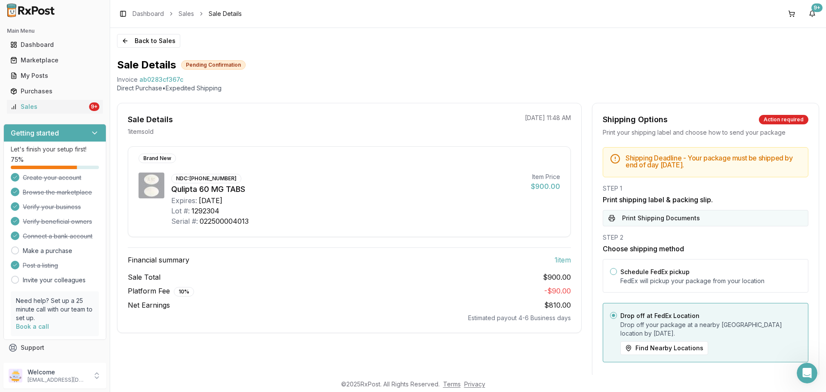
click at [670, 226] on button "Print Shipping Documents" at bounding box center [706, 218] width 206 height 16
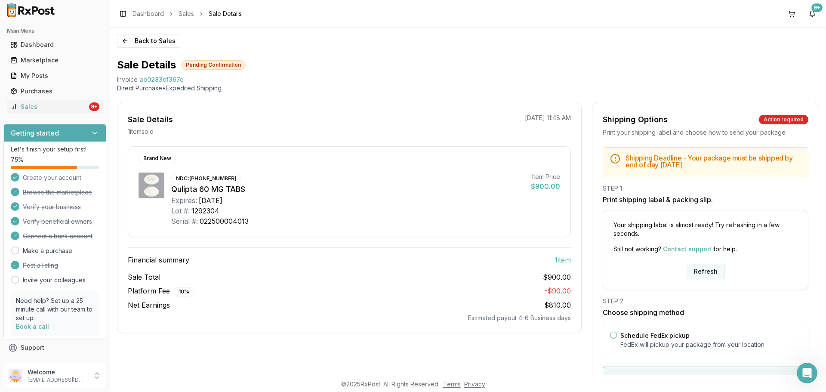
click at [700, 269] on button "Refresh" at bounding box center [705, 271] width 38 height 15
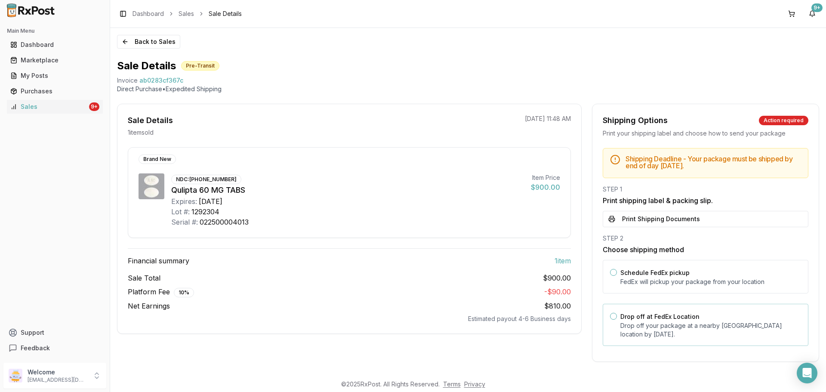
click at [657, 331] on p "Drop off your package at a nearby [GEOGRAPHIC_DATA] location by [DATE] ." at bounding box center [710, 329] width 181 height 17
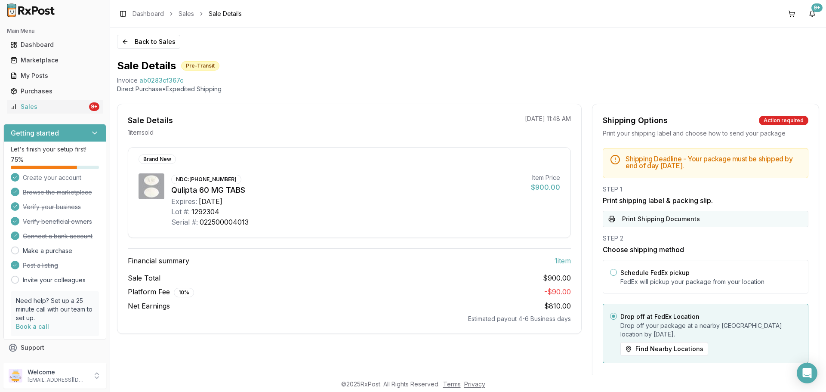
click at [665, 214] on button "Print Shipping Documents" at bounding box center [706, 219] width 206 height 16
click at [135, 41] on button "Back to Sales" at bounding box center [148, 42] width 63 height 14
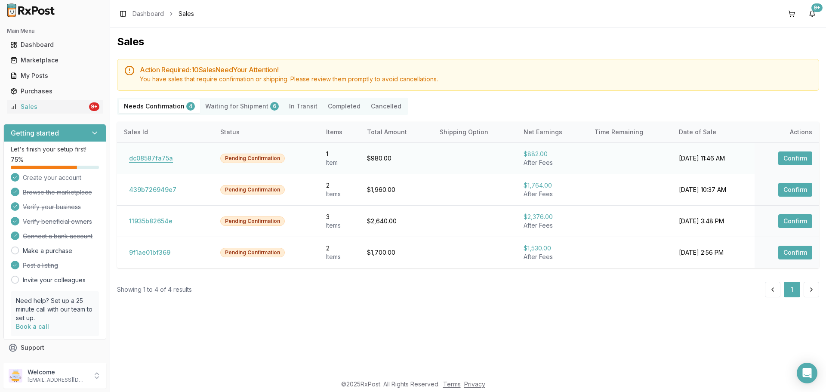
click at [153, 160] on button "dc08587fa75a" at bounding box center [151, 158] width 54 height 14
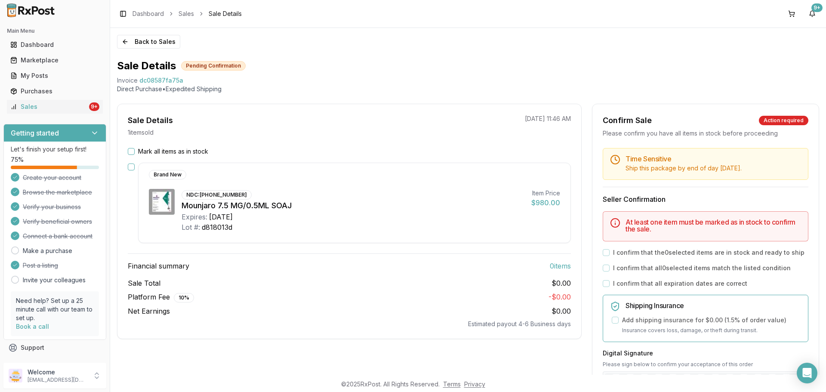
click at [387, 245] on div "Mark all items as in stock Brand New NDC: [PHONE_NUMBER] Mounjaro 7.5 MG/0.5ML …" at bounding box center [349, 237] width 464 height 181
click at [156, 42] on button "Back to Sales" at bounding box center [148, 42] width 63 height 14
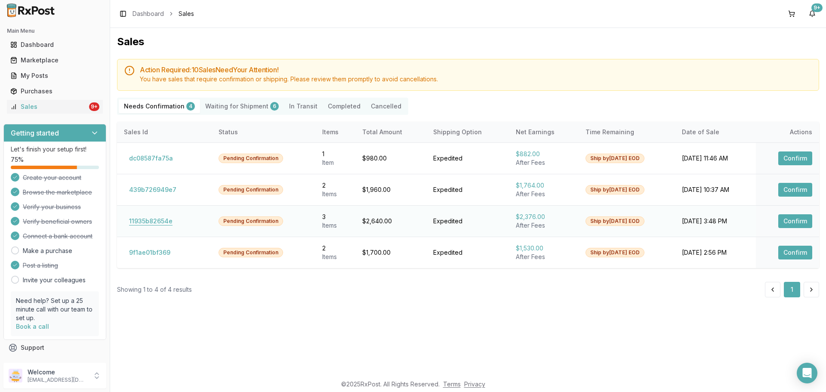
click at [159, 220] on button "11935b82654e" at bounding box center [151, 221] width 54 height 14
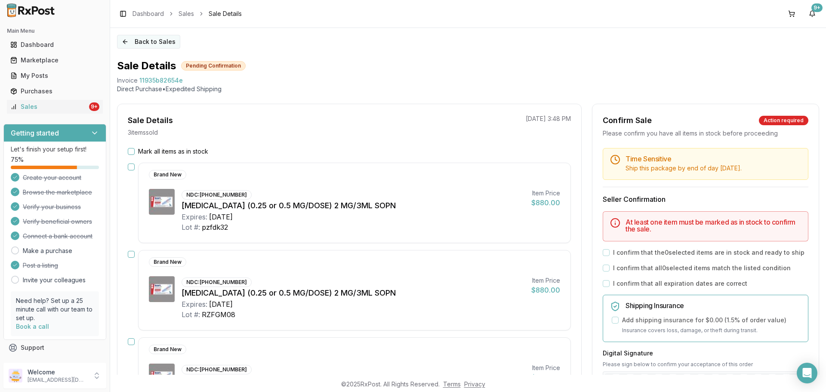
click at [142, 43] on button "Back to Sales" at bounding box center [148, 42] width 63 height 14
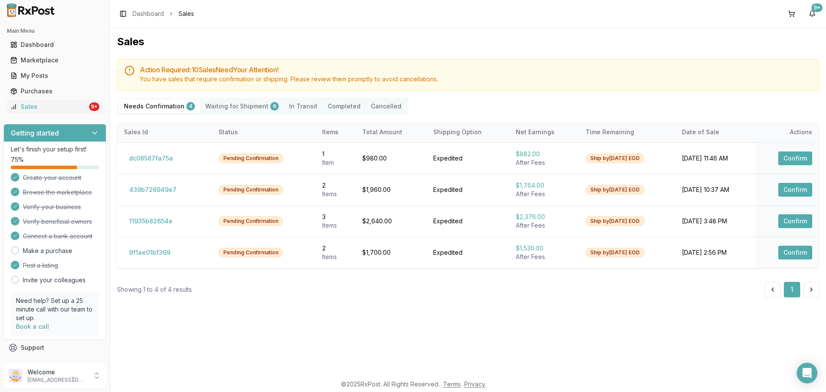
click at [500, 340] on div "Sales Action Required: 10 Sale s Need Your Attention! You have sales that requi…" at bounding box center [468, 201] width 716 height 347
click at [127, 254] on button "9f1ae01bf369" at bounding box center [150, 253] width 52 height 14
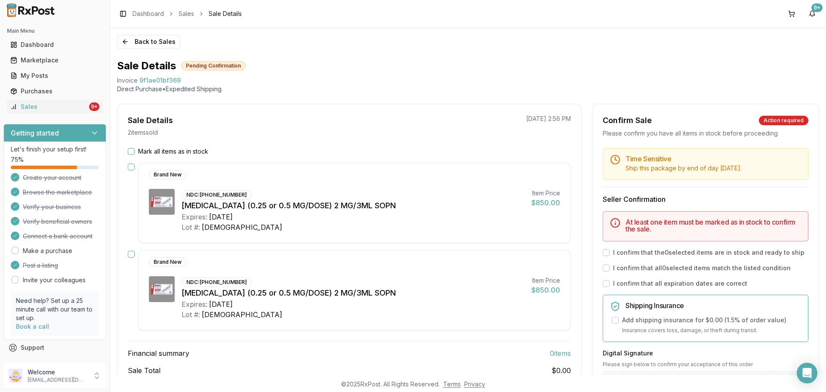
drag, startPoint x: 193, startPoint y: 148, endPoint x: 248, endPoint y: 172, distance: 60.5
click at [193, 149] on label "Mark all items as in stock" at bounding box center [173, 151] width 70 height 9
click at [135, 149] on button "Mark all items as in stock" at bounding box center [131, 151] width 7 height 7
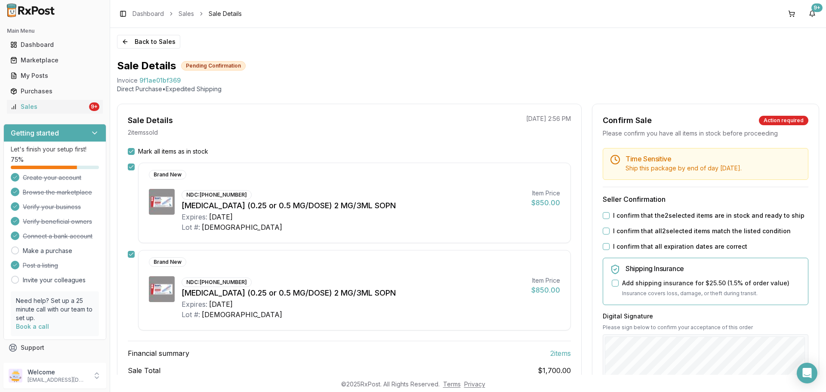
click at [644, 214] on label "I confirm that the 2 selected items are in stock and ready to ship" at bounding box center [708, 215] width 191 height 9
click at [609, 214] on button "I confirm that the 2 selected items are in stock and ready to ship" at bounding box center [606, 215] width 7 height 7
drag, startPoint x: 635, startPoint y: 233, endPoint x: 634, endPoint y: 240, distance: 7.4
click at [635, 233] on label "I confirm that all 2 selected items match the listed condition" at bounding box center [702, 231] width 178 height 9
click at [609, 233] on button "I confirm that all 2 selected items match the listed condition" at bounding box center [606, 230] width 7 height 7
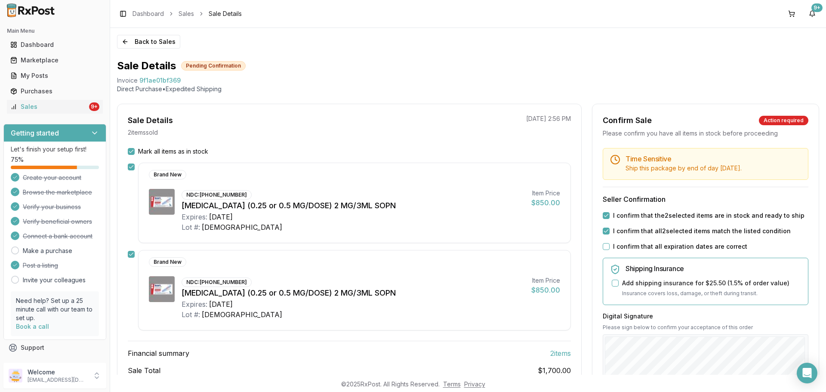
click at [629, 248] on label "I confirm that all expiration dates are correct" at bounding box center [680, 246] width 134 height 9
click at [609, 248] on button "I confirm that all expiration dates are correct" at bounding box center [606, 246] width 7 height 7
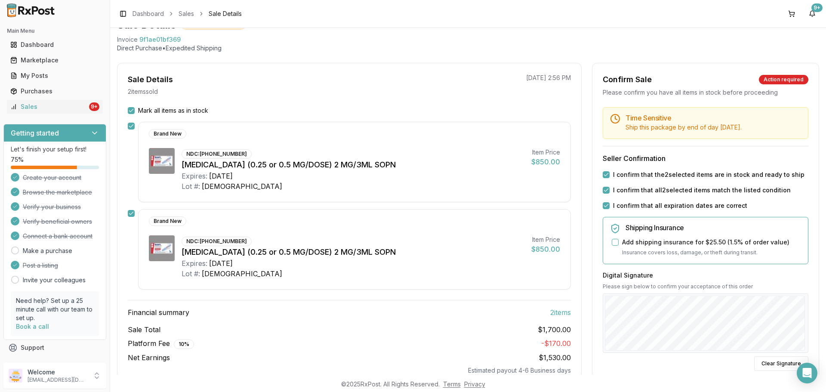
scroll to position [86, 0]
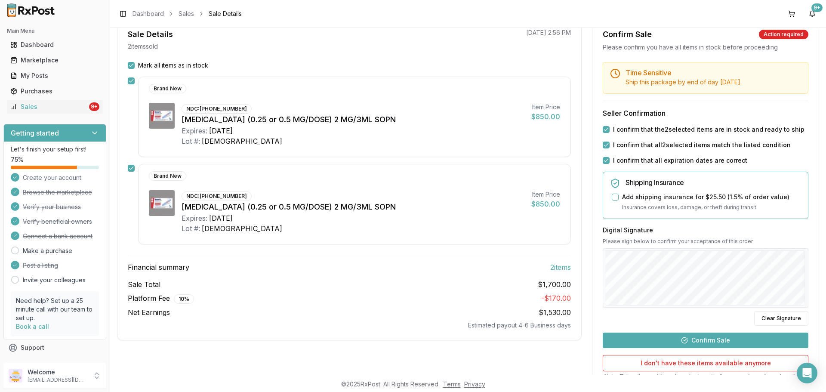
click at [711, 338] on button "Confirm Sale" at bounding box center [706, 339] width 206 height 15
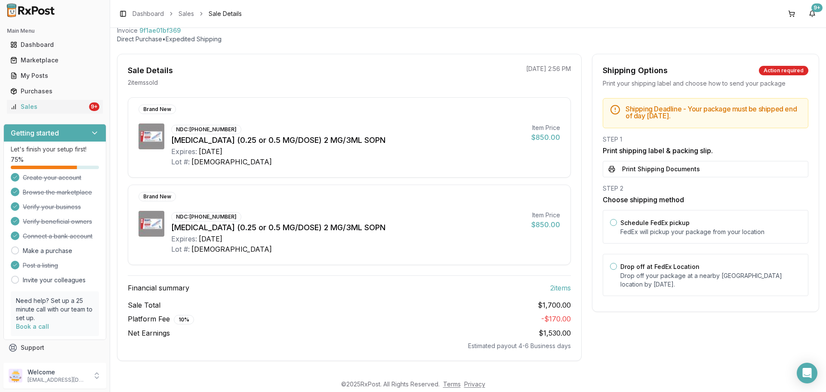
scroll to position [50, 0]
click at [671, 274] on p "Drop off your package at a nearby [GEOGRAPHIC_DATA] location by [DATE] ." at bounding box center [710, 279] width 181 height 17
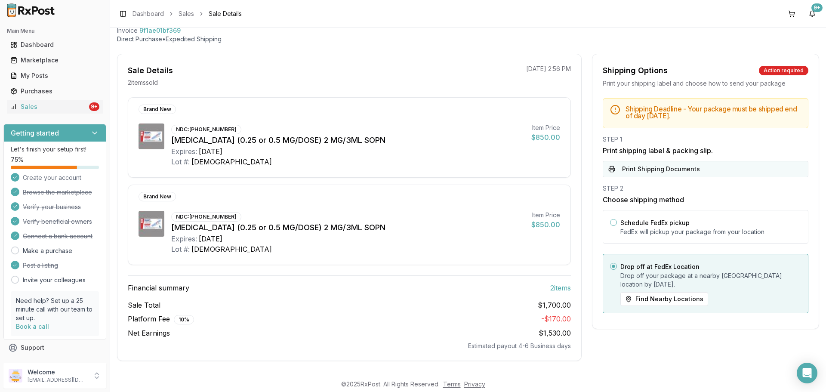
click at [661, 167] on button "Print Shipping Documents" at bounding box center [706, 169] width 206 height 16
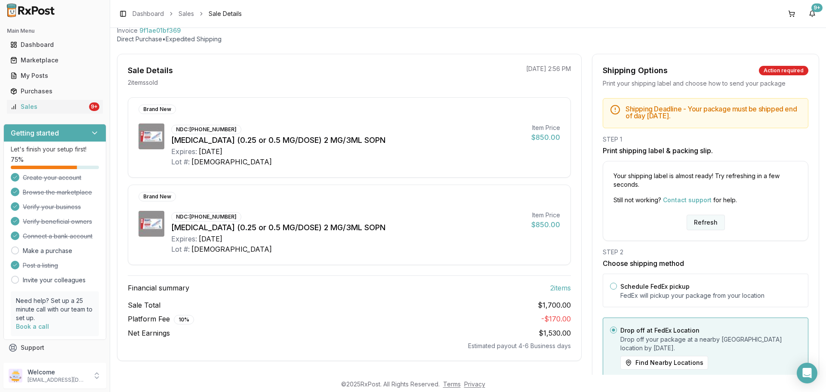
click at [697, 221] on button "Refresh" at bounding box center [705, 222] width 38 height 15
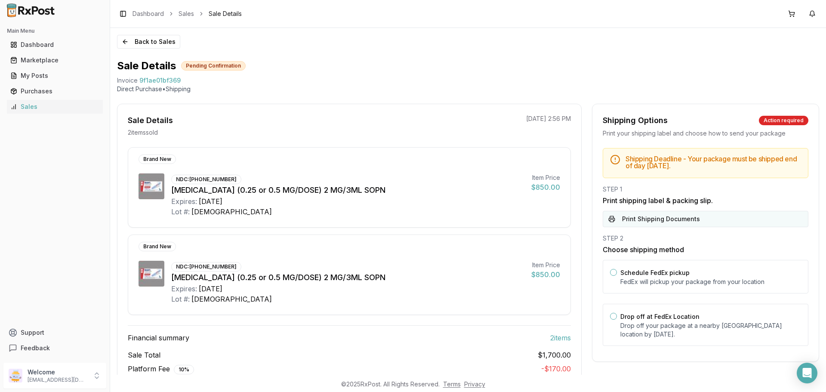
click at [679, 219] on button "Print Shipping Documents" at bounding box center [706, 219] width 206 height 16
click at [658, 314] on label "Drop off at FedEx Location" at bounding box center [659, 316] width 79 height 7
click at [617, 314] on button "Drop off at FedEx Location" at bounding box center [613, 316] width 7 height 7
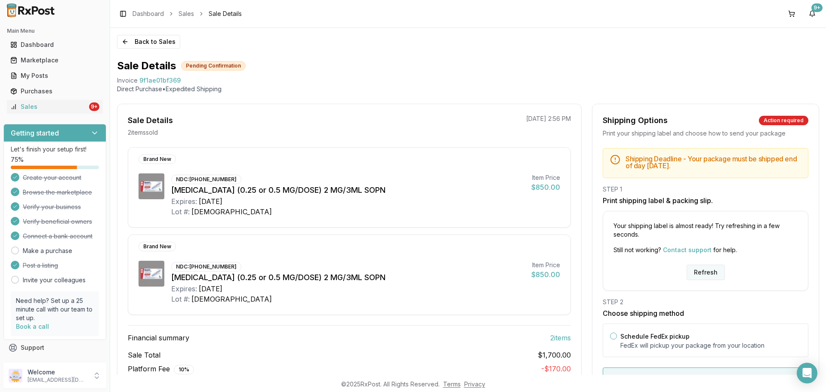
click at [699, 274] on button "Refresh" at bounding box center [705, 271] width 38 height 15
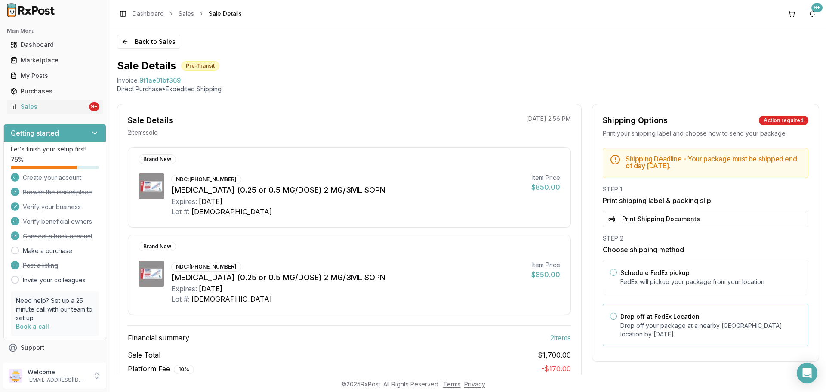
click at [658, 323] on p "Drop off your package at a nearby [GEOGRAPHIC_DATA] location by [DATE] ." at bounding box center [710, 329] width 181 height 17
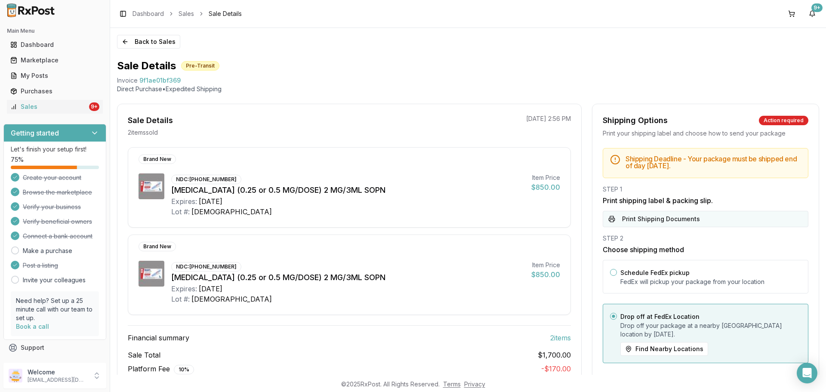
click at [655, 221] on button "Print Shipping Documents" at bounding box center [706, 219] width 206 height 16
click at [165, 45] on button "Back to Sales" at bounding box center [148, 42] width 63 height 14
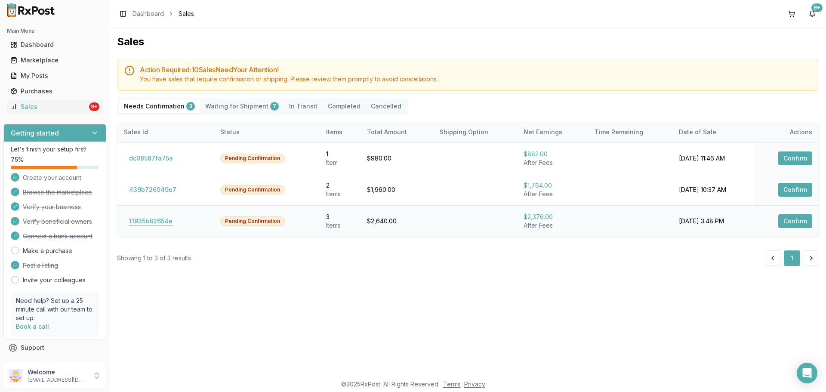
click at [152, 218] on button "11935b82654e" at bounding box center [151, 221] width 54 height 14
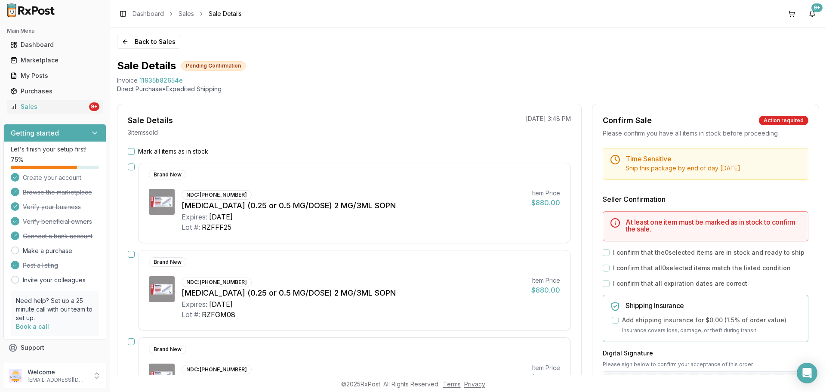
click at [159, 147] on label "Mark all items as in stock" at bounding box center [173, 151] width 70 height 9
click at [135, 148] on button "Mark all items as in stock" at bounding box center [131, 151] width 7 height 7
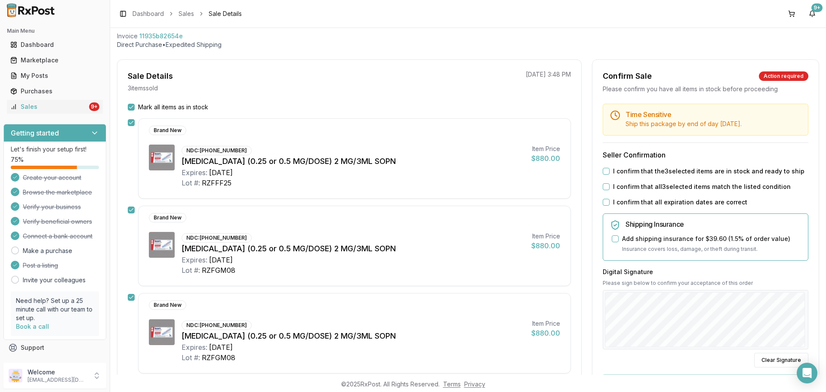
scroll to position [86, 0]
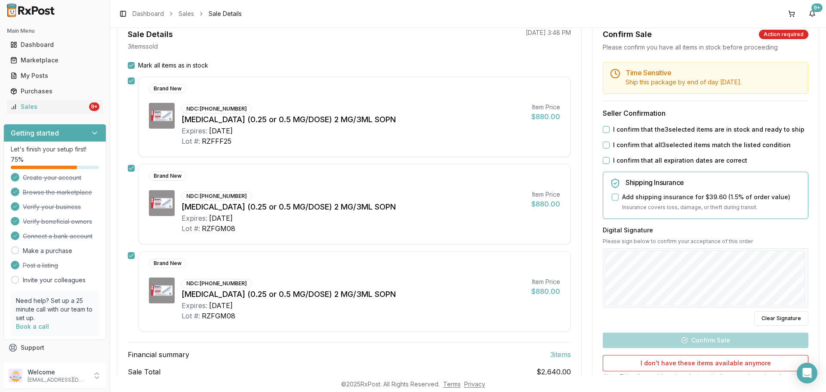
click at [614, 129] on label "I confirm that the 3 selected items are in stock and ready to ship" at bounding box center [708, 129] width 191 height 9
click at [609, 129] on button "I confirm that the 3 selected items are in stock and ready to ship" at bounding box center [606, 129] width 7 height 7
click at [613, 145] on label "I confirm that all 3 selected items match the listed condition" at bounding box center [702, 145] width 178 height 9
click at [609, 145] on button "I confirm that all 3 selected items match the listed condition" at bounding box center [606, 144] width 7 height 7
click at [609, 162] on div "I confirm that all expiration dates are correct" at bounding box center [706, 160] width 206 height 9
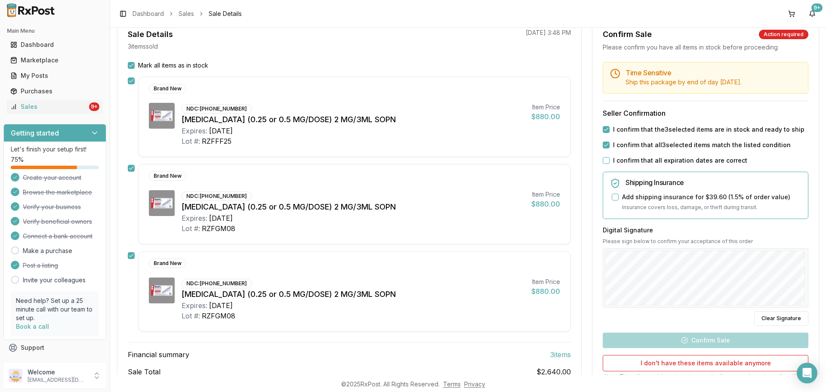
click at [604, 160] on button "I confirm that all expiration dates are correct" at bounding box center [606, 160] width 7 height 7
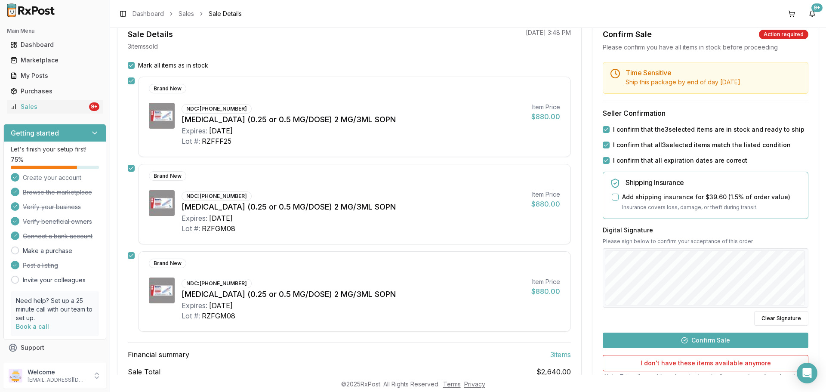
click at [685, 337] on button "Confirm Sale" at bounding box center [706, 339] width 206 height 15
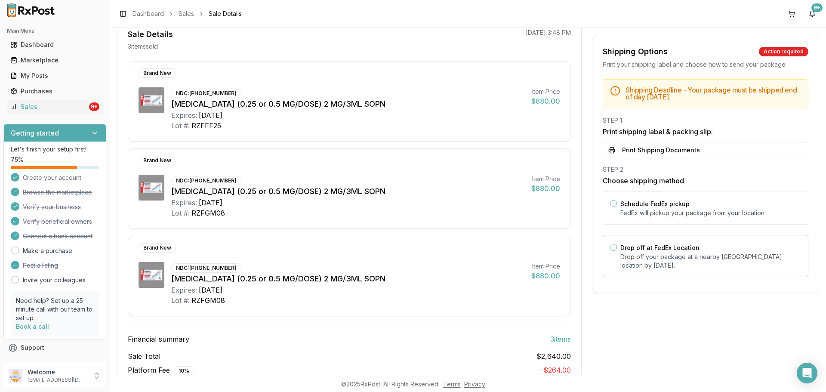
drag, startPoint x: 654, startPoint y: 269, endPoint x: 653, endPoint y: 259, distance: 9.9
click at [654, 268] on p "Drop off your package at a nearby FedEx location by August 25, 2025 ." at bounding box center [710, 260] width 181 height 17
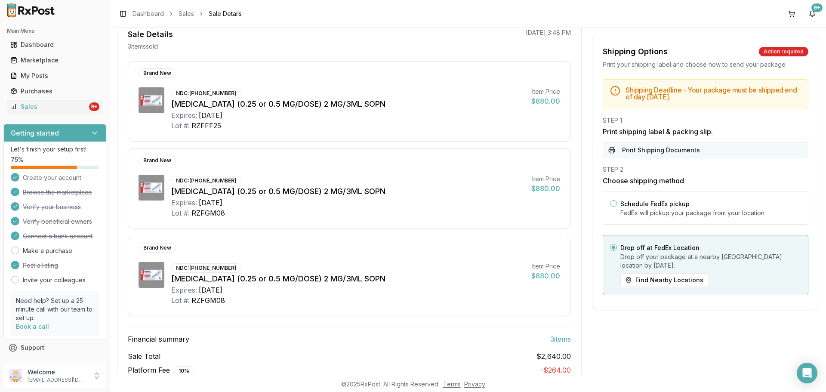
click at [660, 153] on button "Print Shipping Documents" at bounding box center [706, 150] width 206 height 16
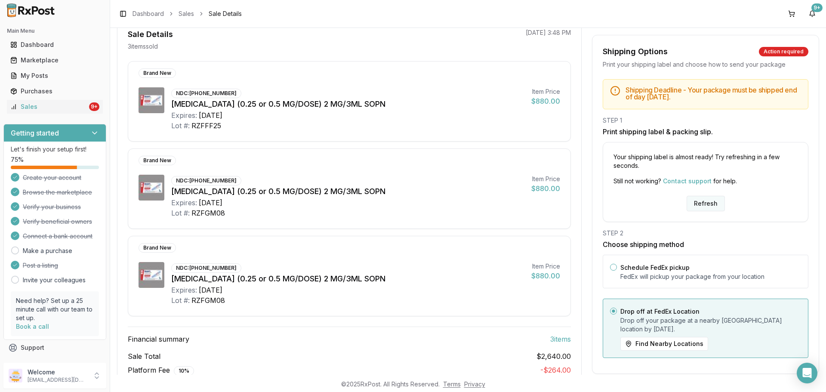
click at [697, 204] on button "Refresh" at bounding box center [705, 203] width 38 height 15
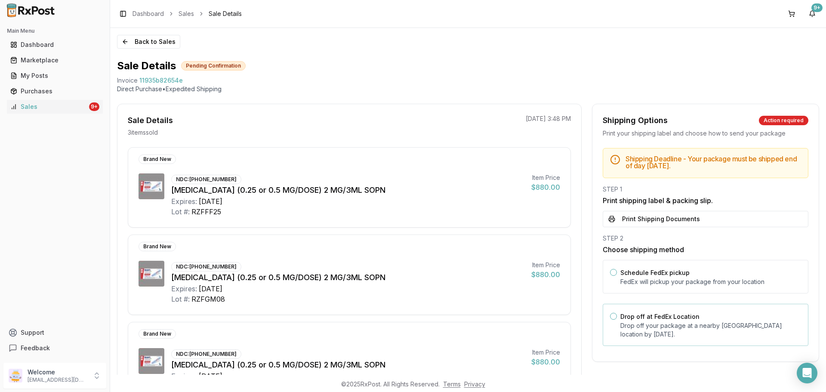
click at [669, 324] on p "Drop off your package at a nearby [GEOGRAPHIC_DATA] location by [DATE] ." at bounding box center [710, 329] width 181 height 17
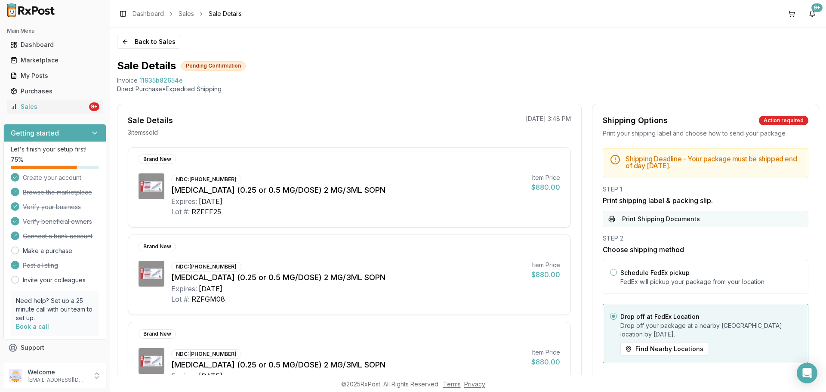
click at [672, 211] on button "Print Shipping Documents" at bounding box center [706, 219] width 206 height 16
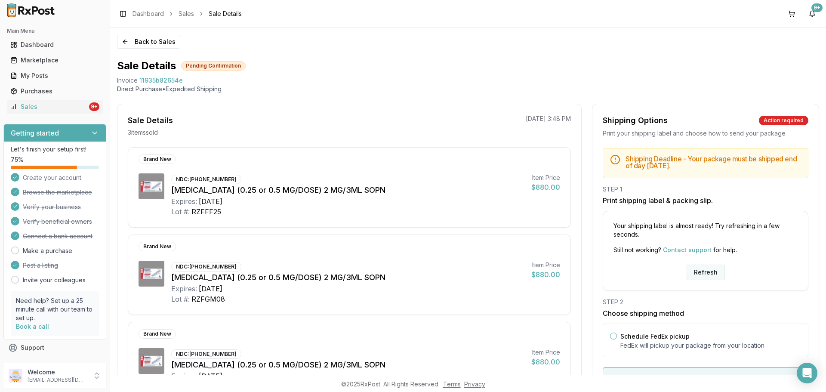
click at [698, 279] on button "Refresh" at bounding box center [705, 271] width 38 height 15
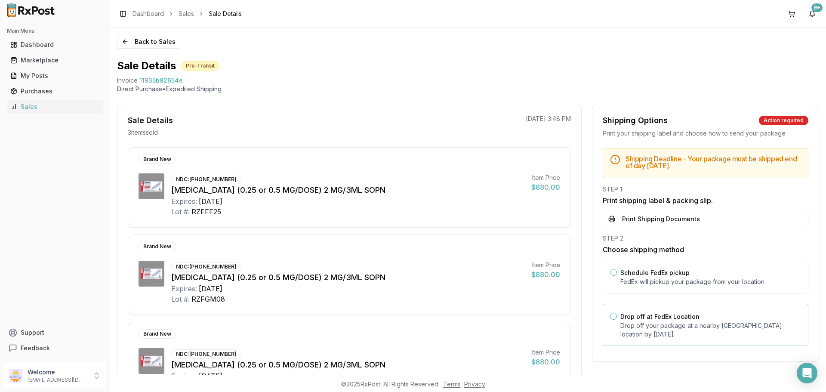
click at [682, 318] on label "Drop off at FedEx Location" at bounding box center [659, 316] width 79 height 7
click at [617, 318] on button "Drop off at FedEx Location" at bounding box center [613, 316] width 7 height 7
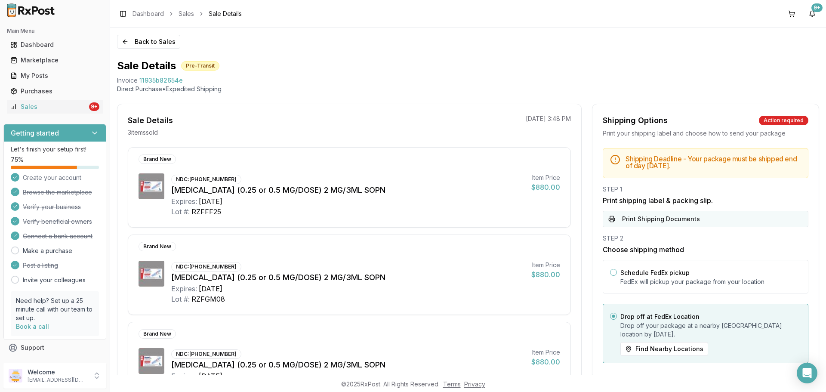
click at [692, 215] on button "Print Shipping Documents" at bounding box center [706, 219] width 206 height 16
click at [159, 38] on button "Back to Sales" at bounding box center [148, 42] width 63 height 14
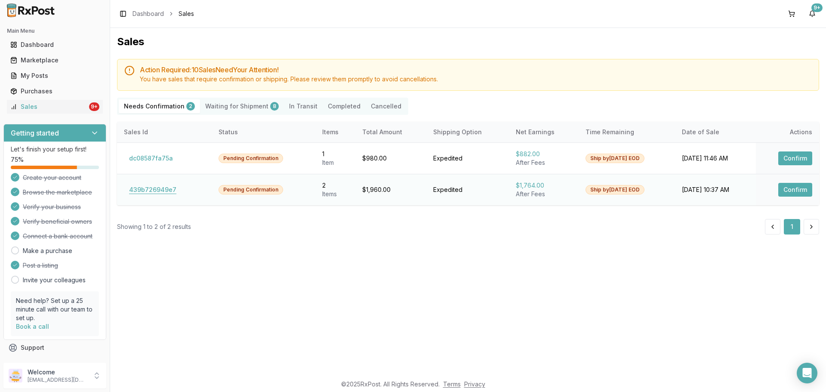
click at [137, 191] on button "439b726949e7" at bounding box center [153, 190] width 58 height 14
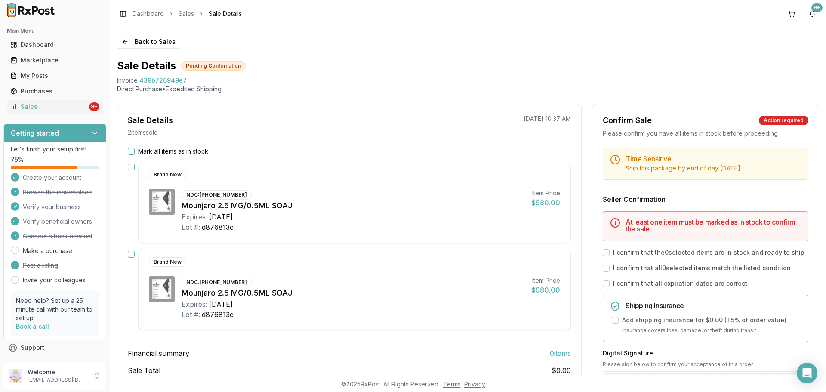
click at [140, 150] on label "Mark all items as in stock" at bounding box center [173, 151] width 70 height 9
click at [135, 150] on button "Mark all items as in stock" at bounding box center [131, 151] width 7 height 7
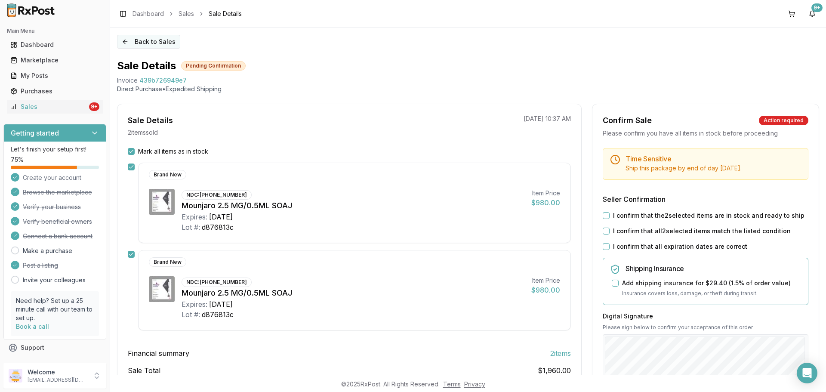
click at [145, 45] on button "Back to Sales" at bounding box center [148, 42] width 63 height 14
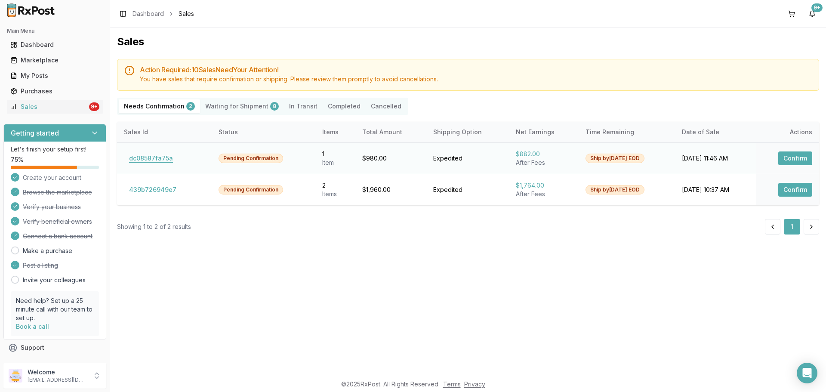
drag, startPoint x: 154, startPoint y: 151, endPoint x: 151, endPoint y: 159, distance: 8.0
click at [151, 158] on button "dc08587fa75a" at bounding box center [151, 158] width 54 height 14
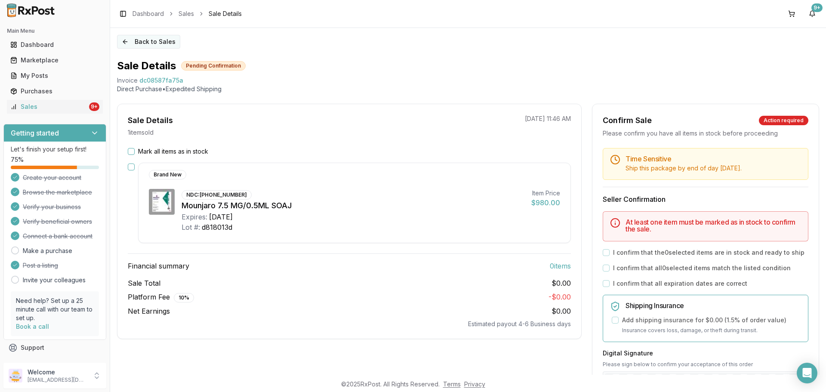
click at [157, 40] on button "Back to Sales" at bounding box center [148, 42] width 63 height 14
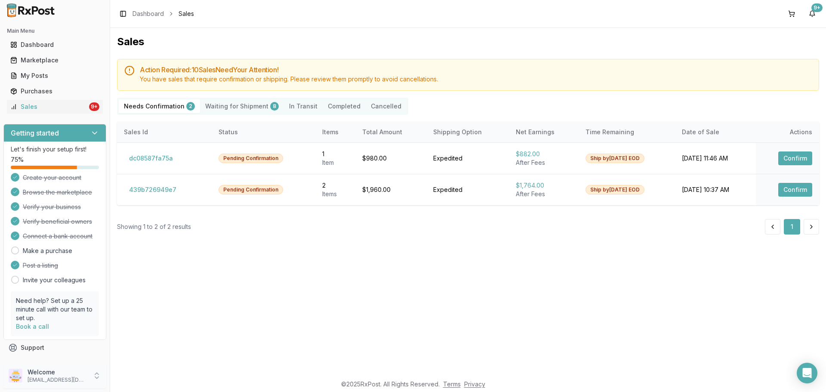
click at [56, 378] on p "dngpharmacy2@gmail.com" at bounding box center [58, 379] width 60 height 7
click at [155, 377] on span "Sign Out" at bounding box center [156, 377] width 82 height 9
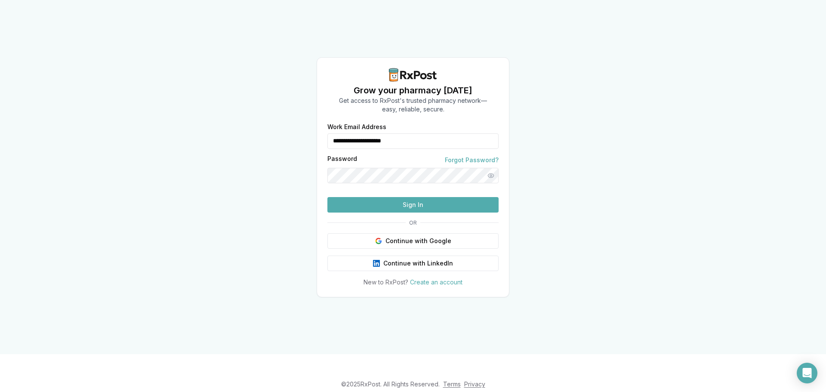
drag, startPoint x: 415, startPoint y: 125, endPoint x: 326, endPoint y: 135, distance: 89.7
click at [326, 135] on div "**********" at bounding box center [413, 205] width 192 height 163
type input "**********"
click at [418, 212] on button "Sign In" at bounding box center [412, 204] width 171 height 15
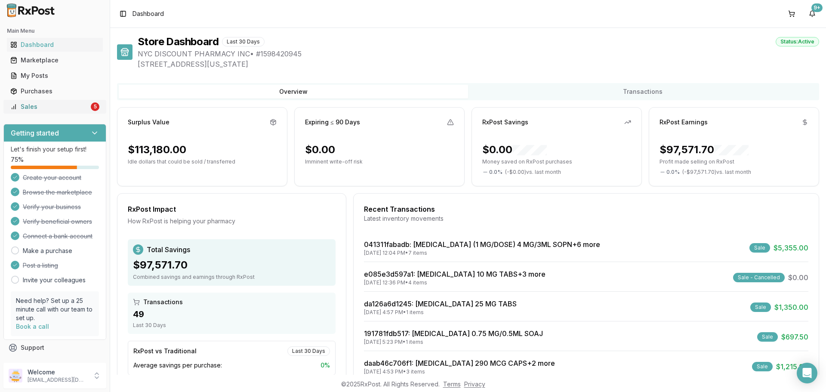
click at [74, 112] on link "Sales 5" at bounding box center [55, 106] width 96 height 15
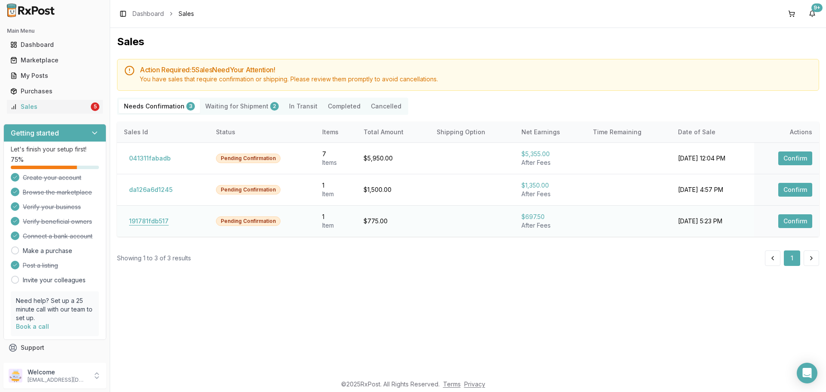
click at [159, 221] on button "191781fdb517" at bounding box center [149, 221] width 50 height 14
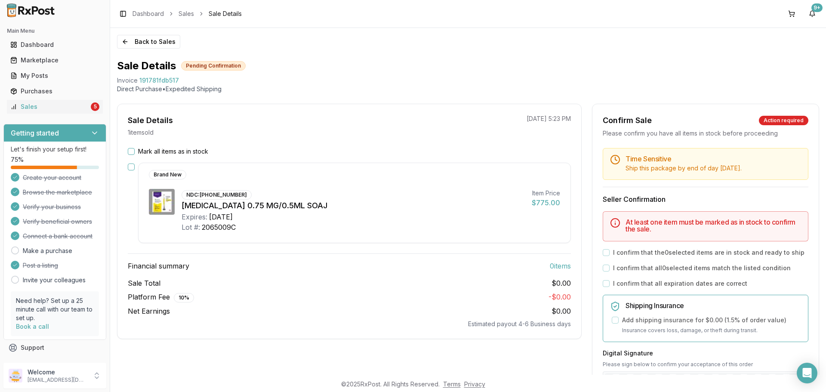
click at [158, 155] on label "Mark all items as in stock" at bounding box center [173, 151] width 70 height 9
click at [135, 155] on button "Mark all items as in stock" at bounding box center [131, 151] width 7 height 7
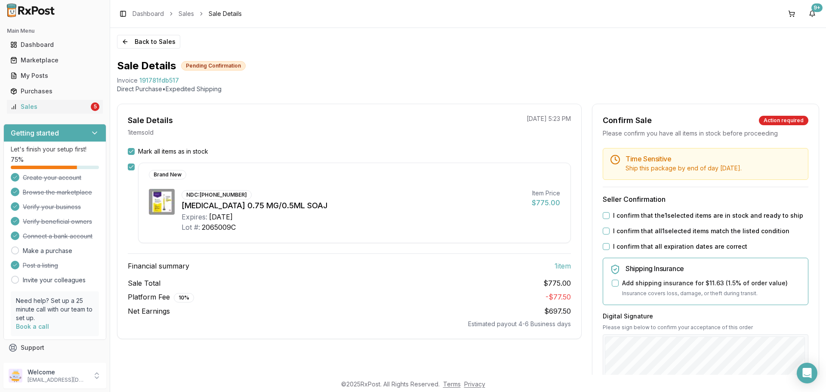
click at [663, 214] on label "I confirm that the 1 selected items are in stock and ready to ship" at bounding box center [708, 215] width 190 height 9
click at [609, 214] on button "I confirm that the 1 selected items are in stock and ready to ship" at bounding box center [606, 215] width 7 height 7
click at [652, 231] on label "I confirm that all 1 selected items match the listed condition" at bounding box center [701, 231] width 176 height 9
click at [609, 231] on button "I confirm that all 1 selected items match the listed condition" at bounding box center [606, 230] width 7 height 7
click at [645, 247] on label "I confirm that all expiration dates are correct" at bounding box center [680, 246] width 134 height 9
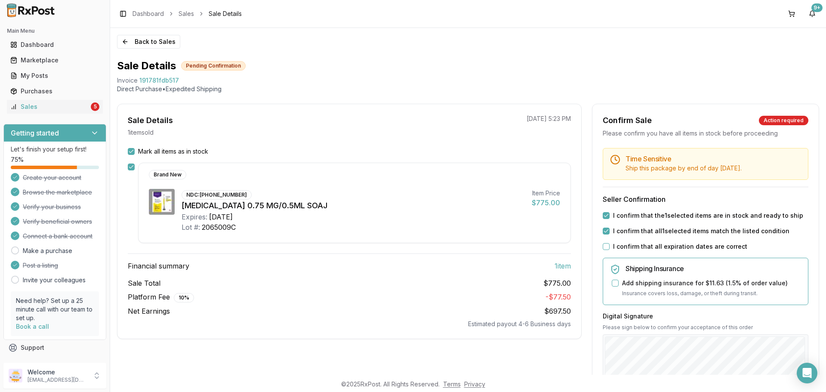
click at [609, 247] on button "I confirm that all expiration dates are correct" at bounding box center [606, 246] width 7 height 7
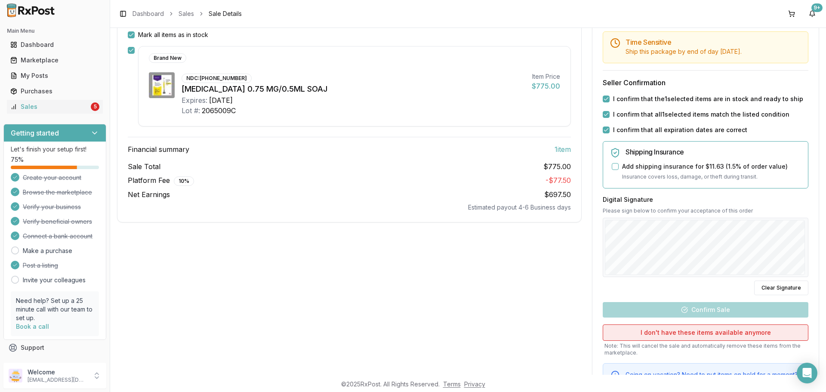
scroll to position [129, 0]
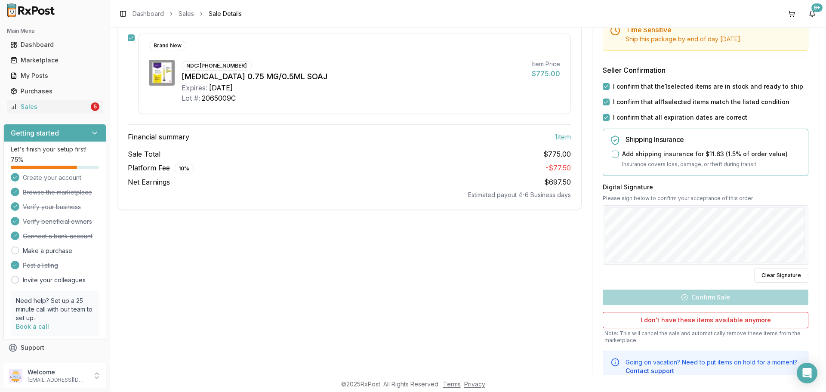
click at [820, 221] on div "Back to Sales Sale Details Pending Confirmation Invoice 191781fdb517 Direct Pur…" at bounding box center [468, 201] width 716 height 347
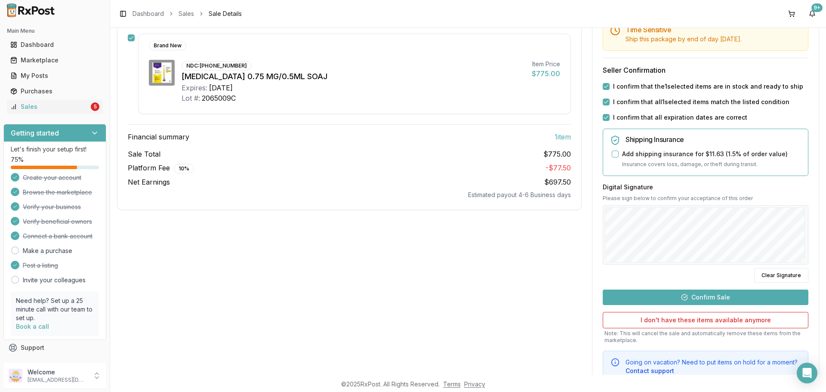
drag, startPoint x: 724, startPoint y: 295, endPoint x: 734, endPoint y: 292, distance: 10.8
click at [724, 295] on button "Confirm Sale" at bounding box center [706, 296] width 206 height 15
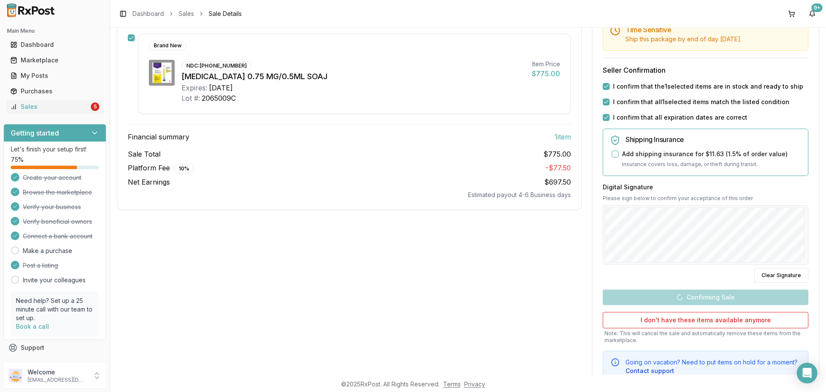
scroll to position [1, 0]
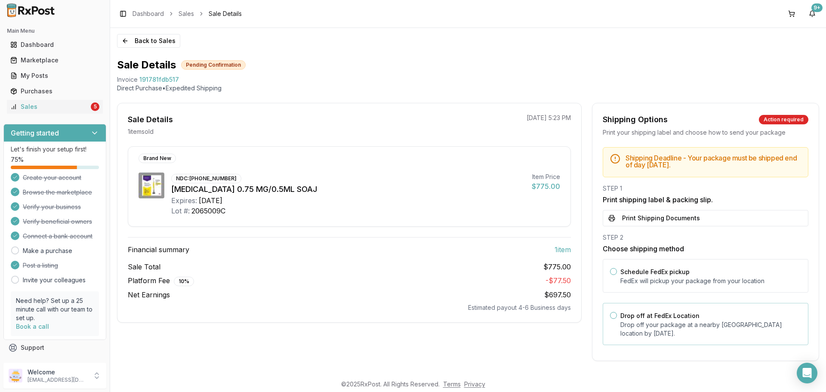
click at [646, 325] on p "Drop off your package at a nearby FedEx location by August 25, 2025 ." at bounding box center [710, 328] width 181 height 17
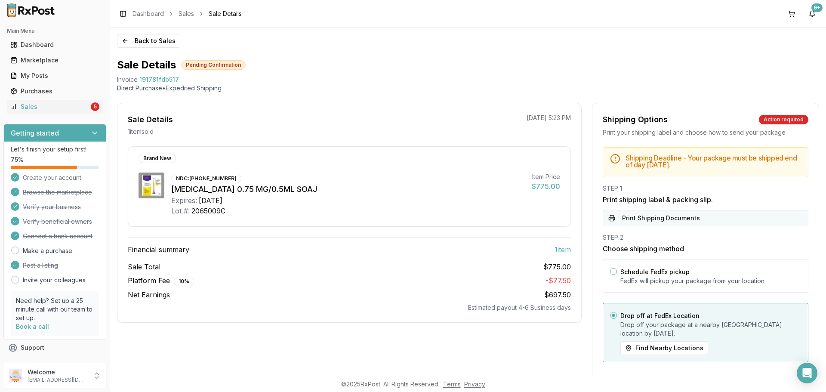
click at [646, 219] on button "Print Shipping Documents" at bounding box center [706, 218] width 206 height 16
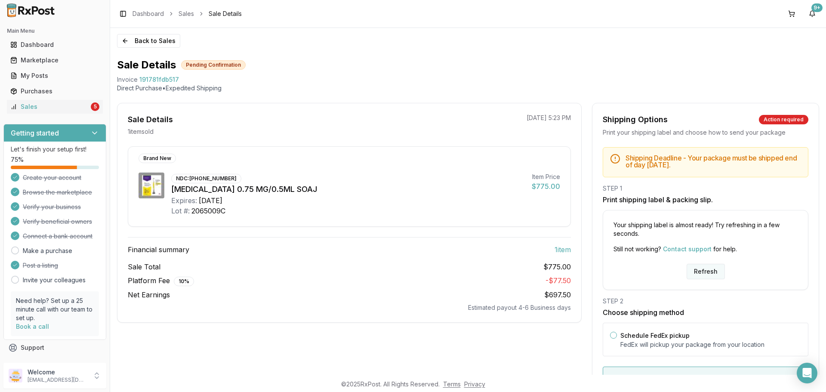
click at [693, 276] on button "Refresh" at bounding box center [705, 271] width 38 height 15
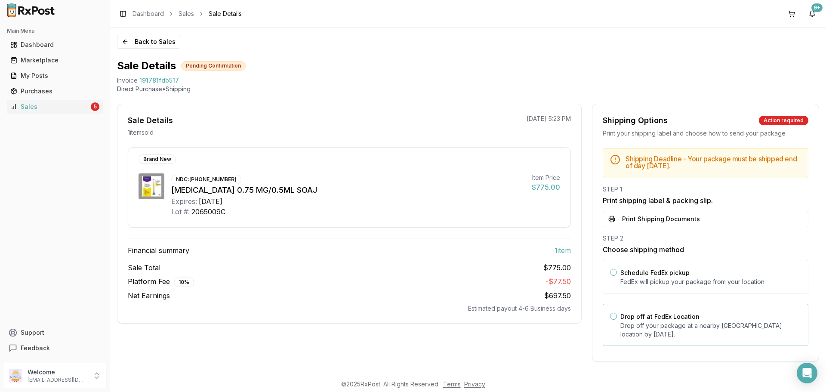
click at [664, 317] on label "Drop off at FedEx Location" at bounding box center [659, 316] width 79 height 7
click at [617, 317] on button "Drop off at FedEx Location" at bounding box center [613, 316] width 7 height 7
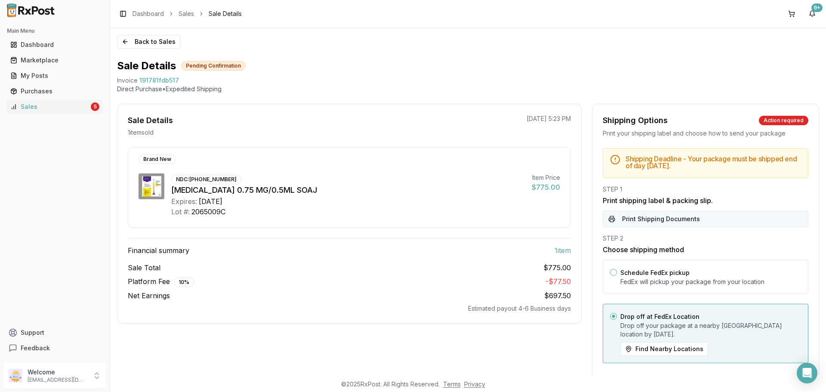
click at [663, 211] on div "STEP 1 Print shipping label & packing slip. Print Shipping Documents" at bounding box center [706, 206] width 206 height 42
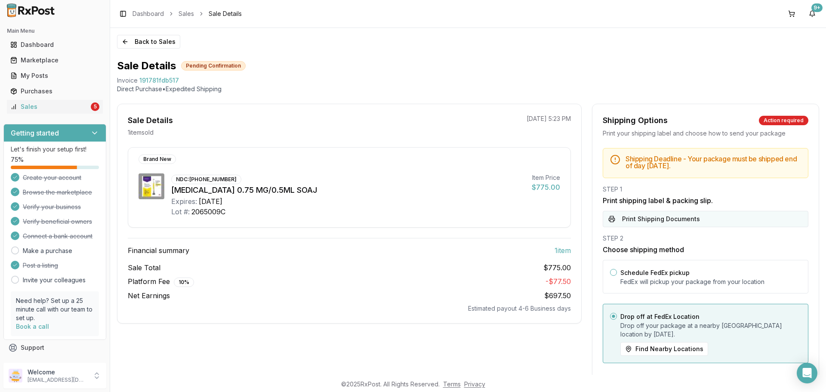
click at [663, 217] on button "Print Shipping Documents" at bounding box center [706, 219] width 206 height 16
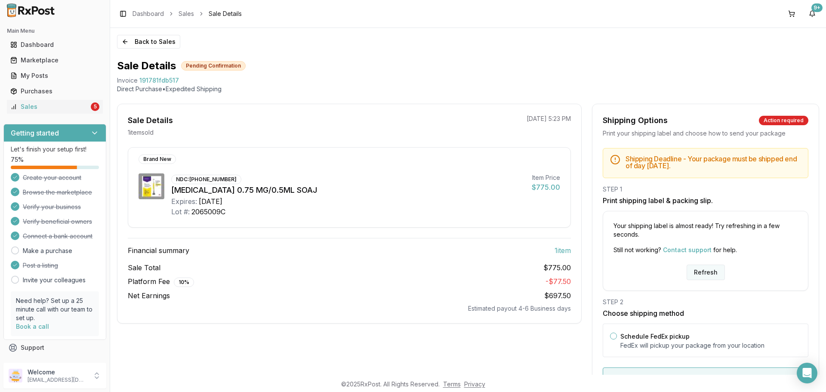
click at [702, 269] on button "Refresh" at bounding box center [705, 271] width 38 height 15
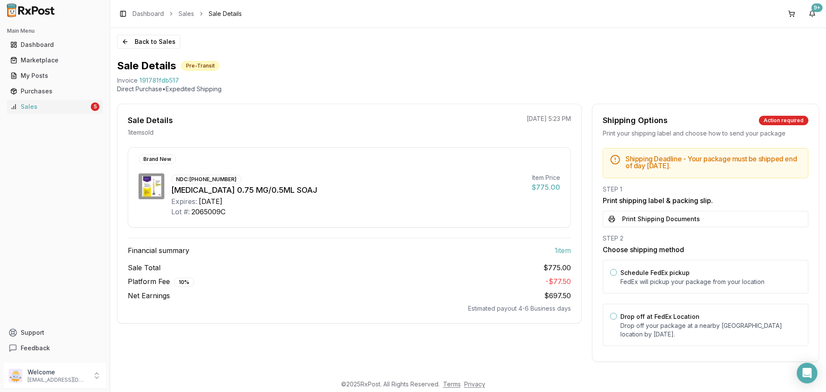
drag, startPoint x: 695, startPoint y: 319, endPoint x: 691, endPoint y: 301, distance: 18.1
click at [695, 321] on div "Drop off at FedEx Location Drop off your package at a nearby [GEOGRAPHIC_DATA] …" at bounding box center [710, 325] width 181 height 28
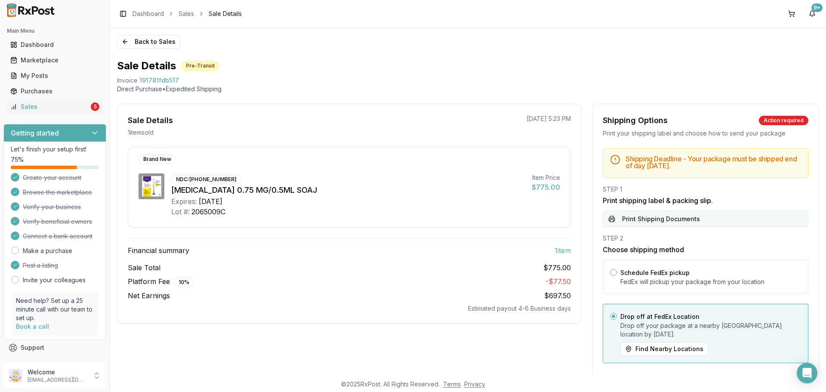
click at [677, 215] on button "Print Shipping Documents" at bounding box center [706, 219] width 206 height 16
click at [161, 46] on button "Back to Sales" at bounding box center [148, 42] width 63 height 14
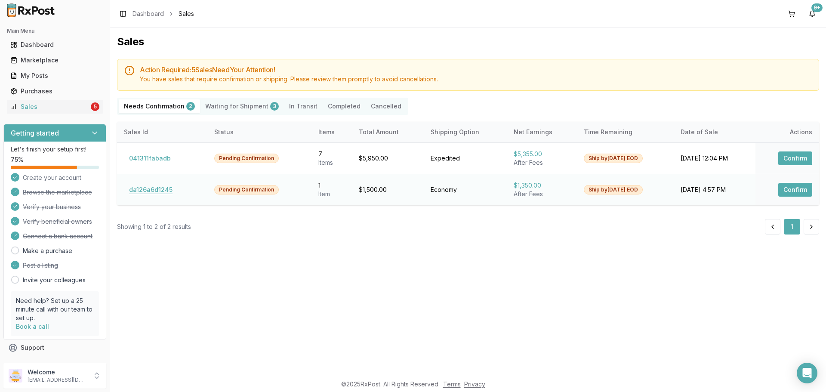
click at [157, 191] on button "da126a6d1245" at bounding box center [151, 190] width 54 height 14
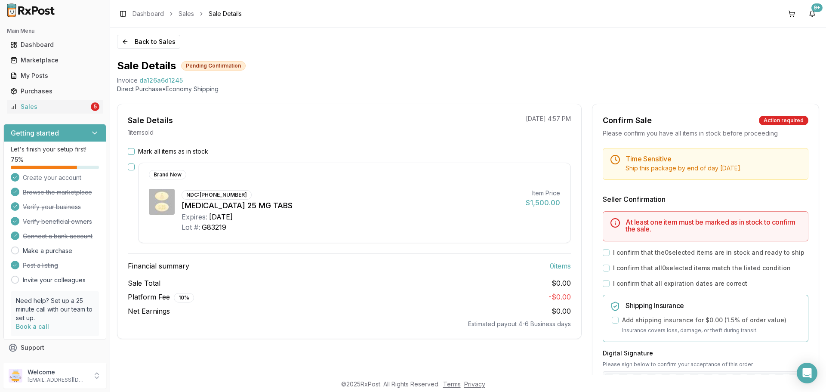
click at [140, 148] on label "Mark all items as in stock" at bounding box center [173, 151] width 70 height 9
click at [135, 148] on button "Mark all items as in stock" at bounding box center [131, 151] width 7 height 7
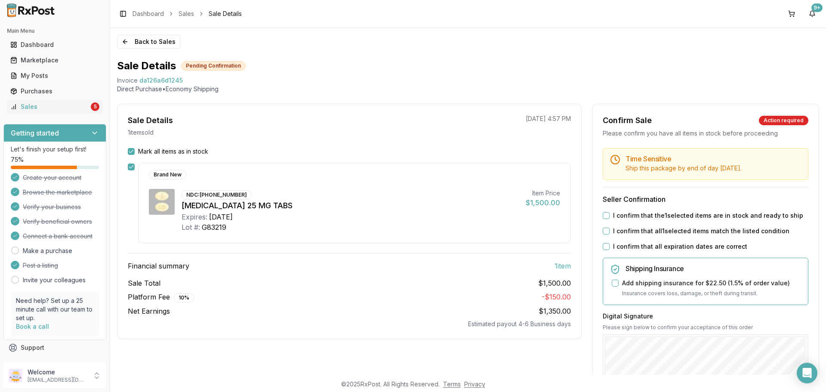
click at [634, 214] on label "I confirm that the 1 selected items are in stock and ready to ship" at bounding box center [708, 215] width 190 height 9
click at [609, 214] on button "I confirm that the 1 selected items are in stock and ready to ship" at bounding box center [606, 215] width 7 height 7
click at [634, 233] on label "I confirm that all 1 selected items match the listed condition" at bounding box center [701, 231] width 176 height 9
click at [609, 233] on button "I confirm that all 1 selected items match the listed condition" at bounding box center [606, 230] width 7 height 7
drag, startPoint x: 632, startPoint y: 250, endPoint x: 632, endPoint y: 304, distance: 53.8
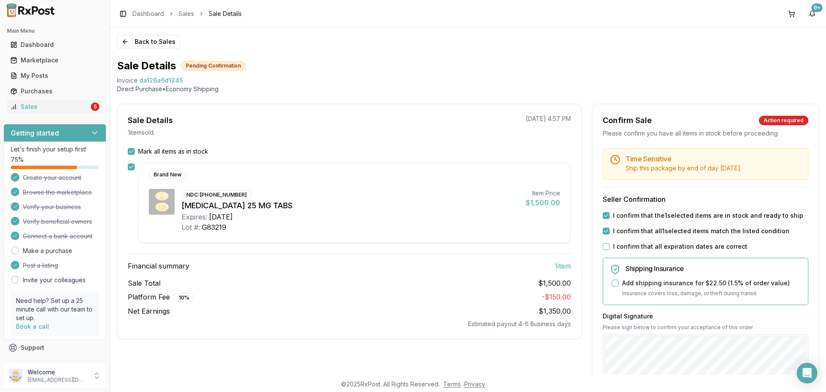
click at [632, 251] on div "Time Sensitive Ship this package by end of day Saturday, August 30th . Seller C…" at bounding box center [705, 329] width 226 height 363
click at [609, 249] on div "I confirm that all expiration dates are correct" at bounding box center [706, 246] width 206 height 9
click at [599, 247] on div "Time Sensitive Ship this package by end of day Saturday, August 30th . Seller C…" at bounding box center [705, 329] width 226 height 363
click at [603, 247] on button "I confirm that all expiration dates are correct" at bounding box center [606, 246] width 7 height 7
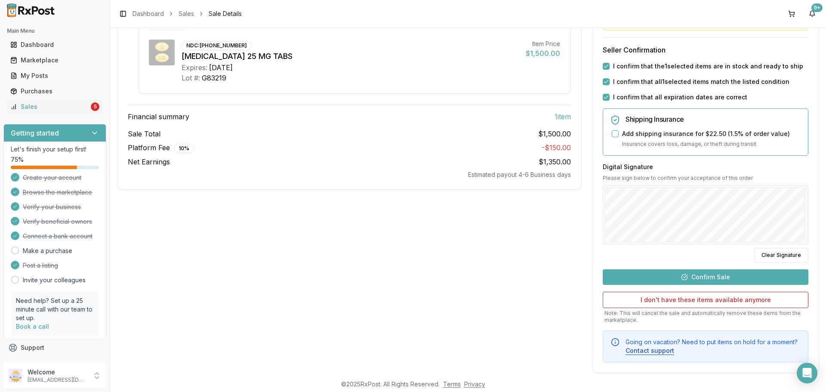
scroll to position [161, 0]
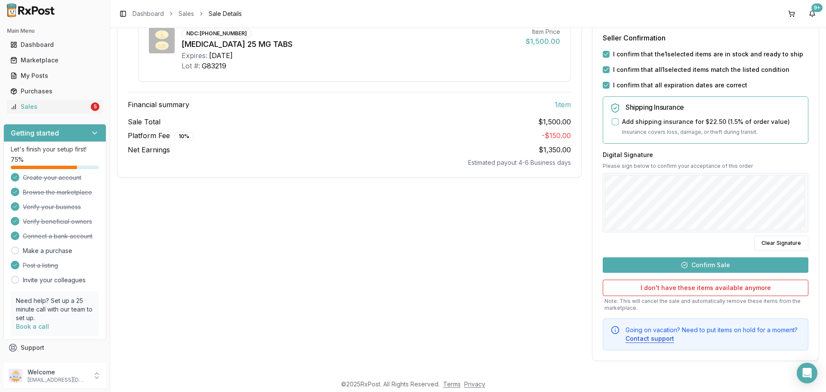
click at [704, 264] on button "Confirm Sale" at bounding box center [706, 264] width 206 height 15
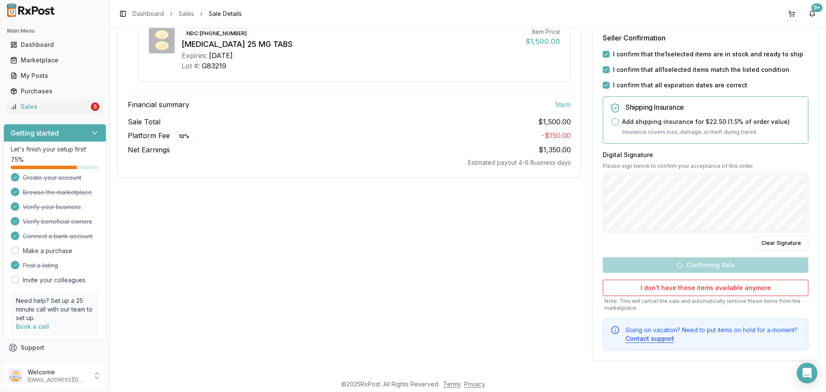
scroll to position [1, 0]
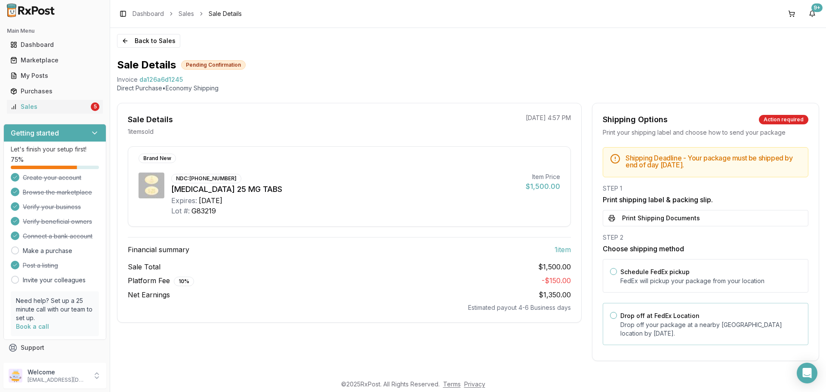
click at [649, 330] on p "Drop off your package at a nearby FedEx location by August 30, 2025 ." at bounding box center [710, 328] width 181 height 17
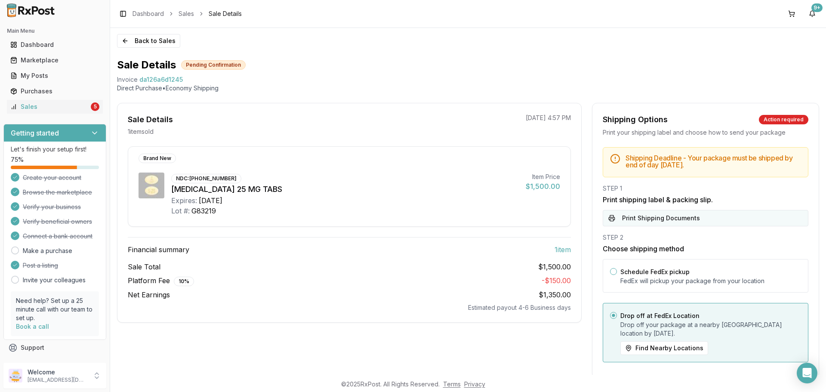
click at [643, 224] on button "Print Shipping Documents" at bounding box center [706, 218] width 206 height 16
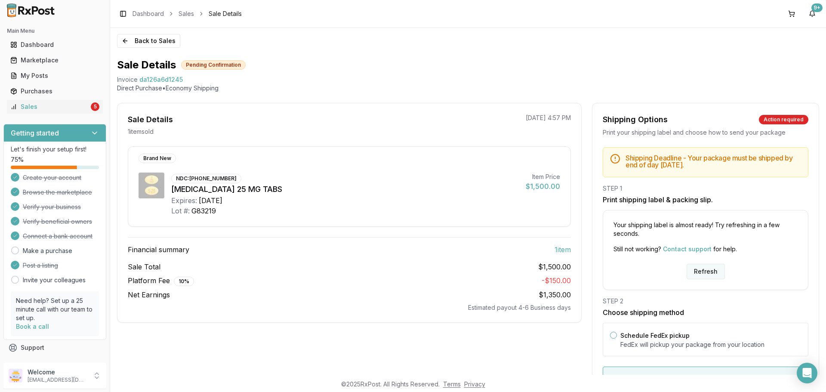
click at [695, 270] on button "Refresh" at bounding box center [705, 271] width 38 height 15
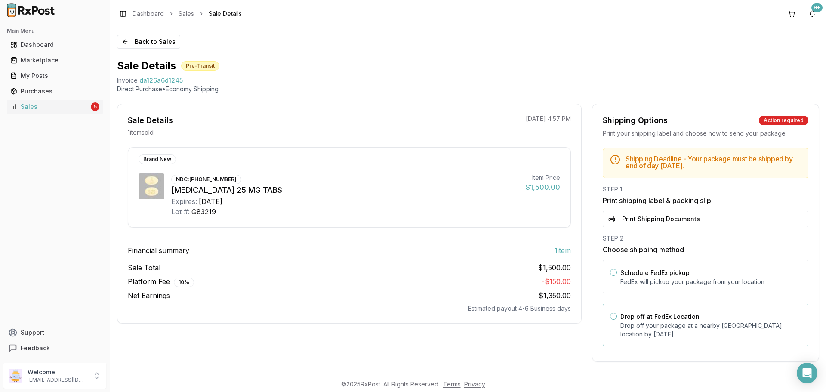
click at [663, 334] on p "Drop off your package at a nearby [GEOGRAPHIC_DATA] location by [DATE] ." at bounding box center [710, 329] width 181 height 17
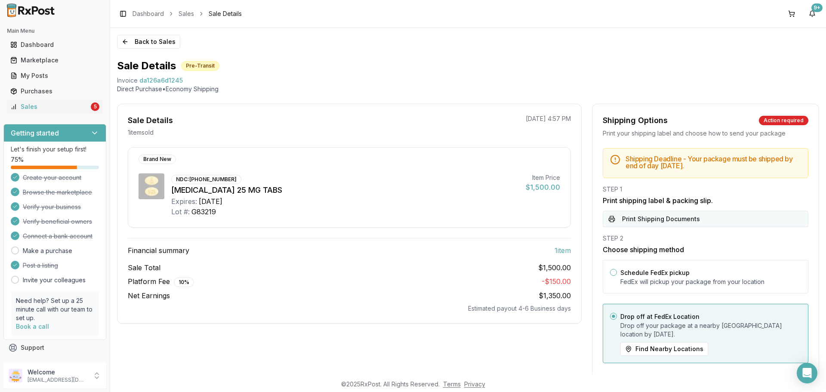
click at [660, 221] on button "Print Shipping Documents" at bounding box center [706, 219] width 206 height 16
click at [140, 39] on button "Back to Sales" at bounding box center [148, 42] width 63 height 14
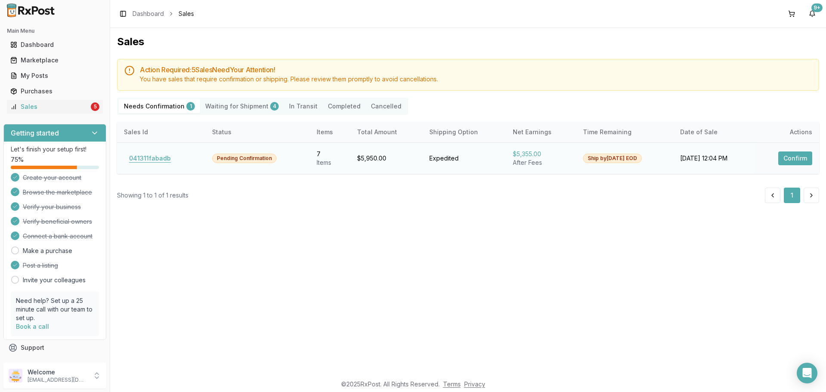
click at [168, 158] on button "041311fabadb" at bounding box center [150, 158] width 52 height 14
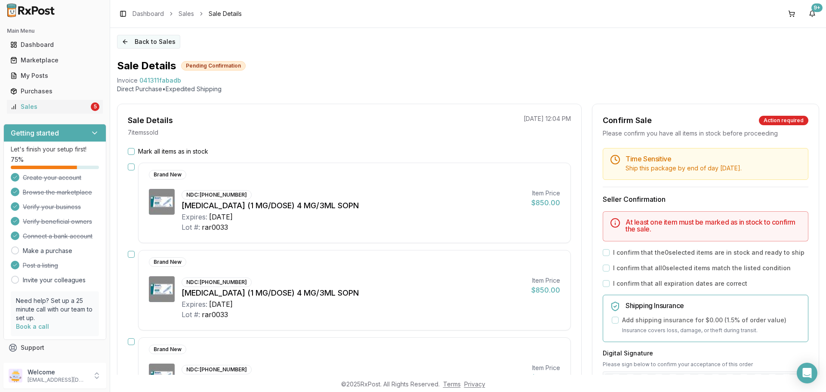
click at [151, 46] on button "Back to Sales" at bounding box center [148, 42] width 63 height 14
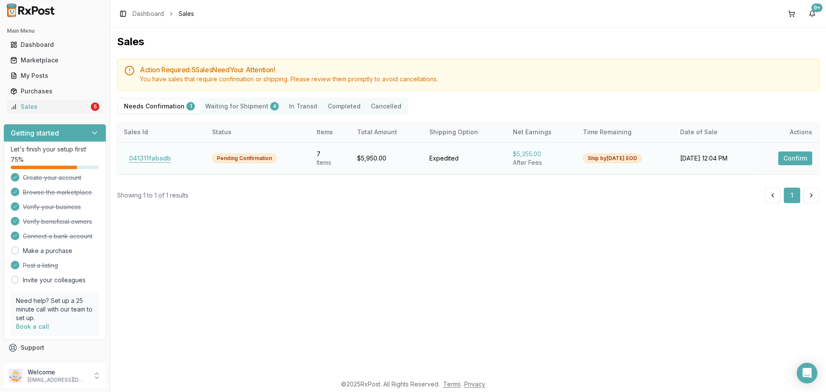
click at [151, 157] on button "041311fabadb" at bounding box center [150, 158] width 52 height 14
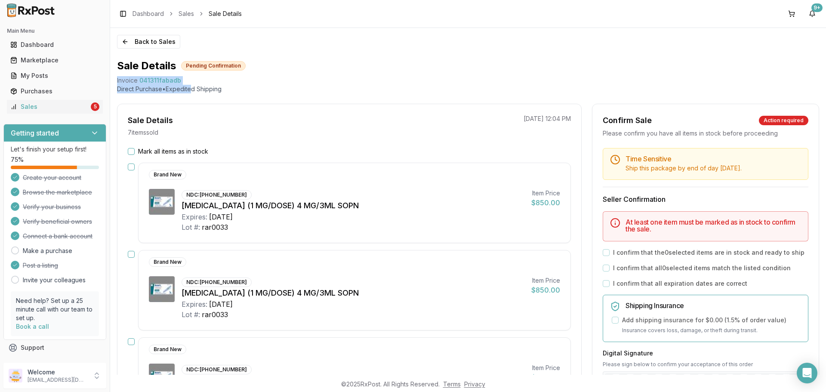
drag, startPoint x: 115, startPoint y: 79, endPoint x: 192, endPoint y: 85, distance: 77.7
click at [192, 85] on div "Back to Sales Sale Details Pending Confirmation Invoice 041311fabadb Direct Pur…" at bounding box center [468, 201] width 716 height 347
drag, startPoint x: 143, startPoint y: 80, endPoint x: 188, endPoint y: 82, distance: 45.2
click at [188, 82] on div "Back to Sales Sale Details Pending Confirmation Invoice 041311fabadb Direct Pur…" at bounding box center [468, 201] width 716 height 347
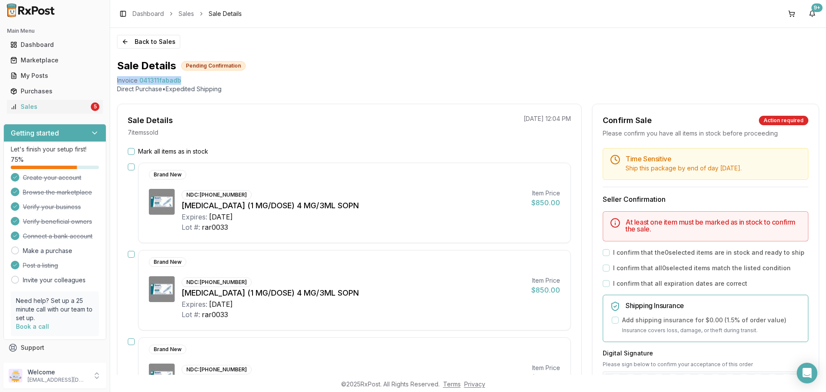
copy div "Invoice 041311fabadb"
click at [811, 375] on icon "Open Intercom Messenger" at bounding box center [807, 372] width 10 height 11
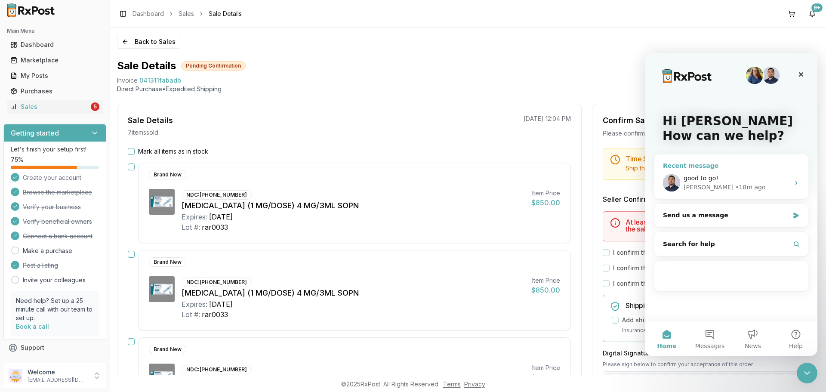
click at [735, 187] on div "• 18m ago" at bounding box center [750, 187] width 30 height 9
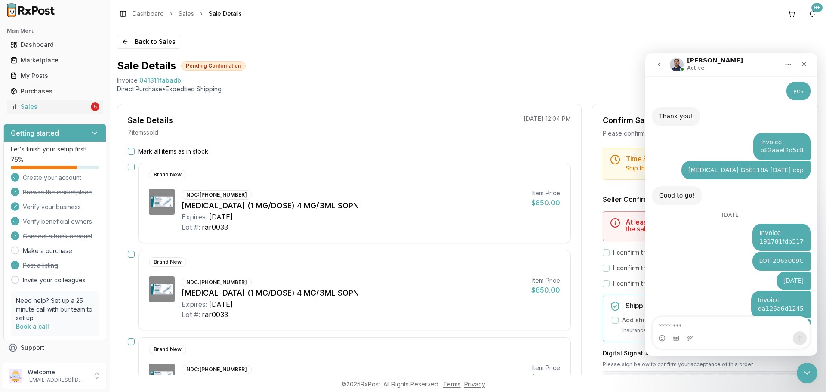
click at [695, 324] on textarea "Message…" at bounding box center [730, 324] width 157 height 15
type textarea "**********"
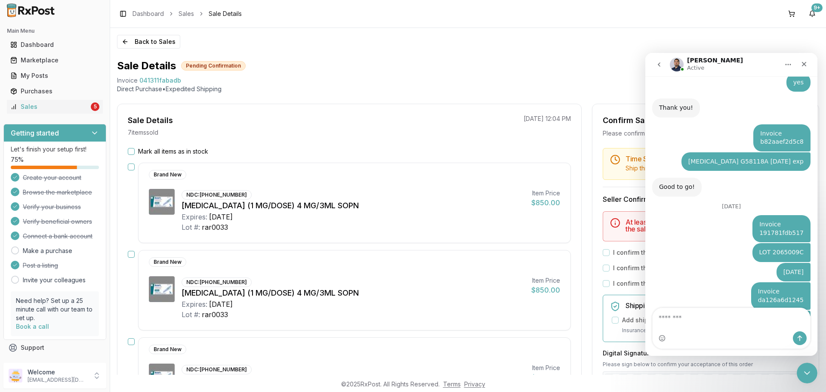
scroll to position [1471, 0]
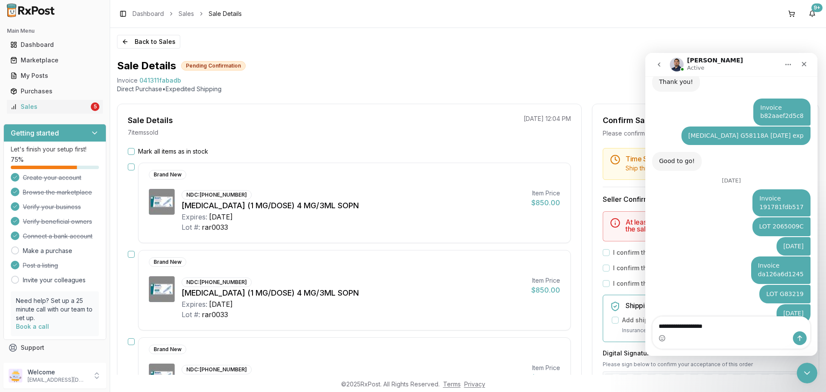
drag, startPoint x: 730, startPoint y: 325, endPoint x: 647, endPoint y: 320, distance: 83.6
click at [648, 320] on div "**********" at bounding box center [731, 332] width 172 height 33
type textarea "**********"
click at [801, 339] on icon "Send a message…" at bounding box center [799, 338] width 7 height 7
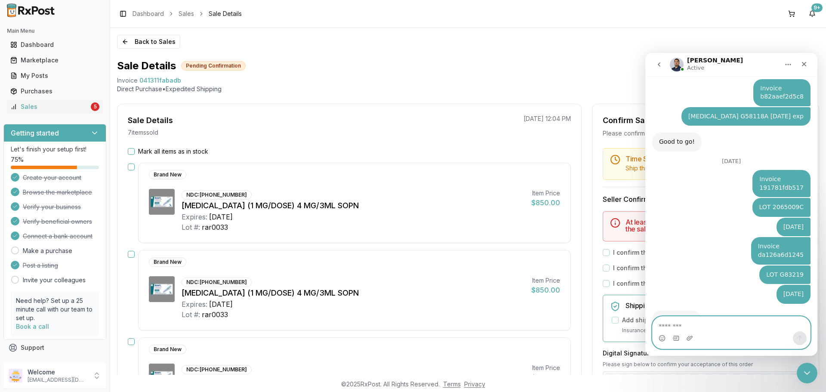
click at [716, 319] on textarea "Message…" at bounding box center [730, 324] width 157 height 15
paste textarea "**********"
type textarea "**********"
click at [800, 338] on icon "Send a message…" at bounding box center [799, 338] width 7 height 7
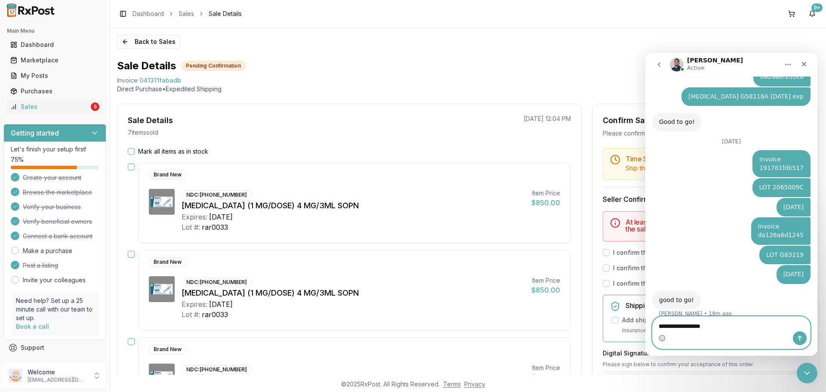
type textarea "**********"
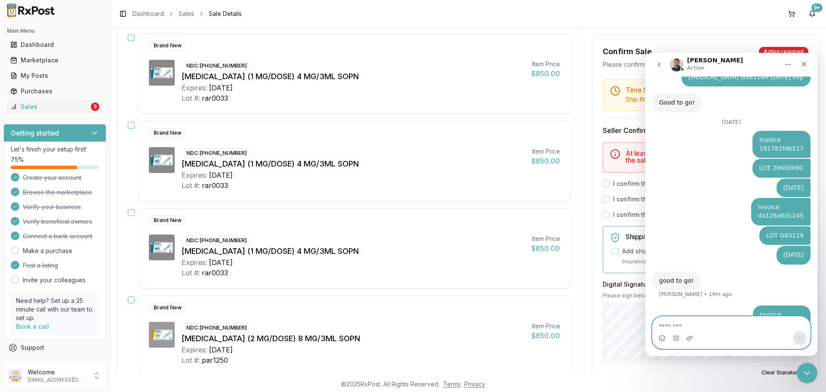
scroll to position [215, 0]
type textarea "**********"
drag, startPoint x: 754, startPoint y: 327, endPoint x: 624, endPoint y: 310, distance: 131.0
click html "Manuel Active Ask us anything, or share your feedback. Hey I know you have 90 t…"
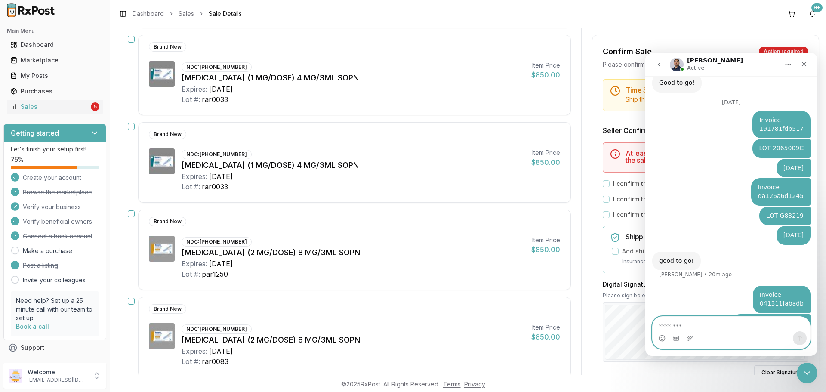
paste textarea "**********"
type textarea "**********"
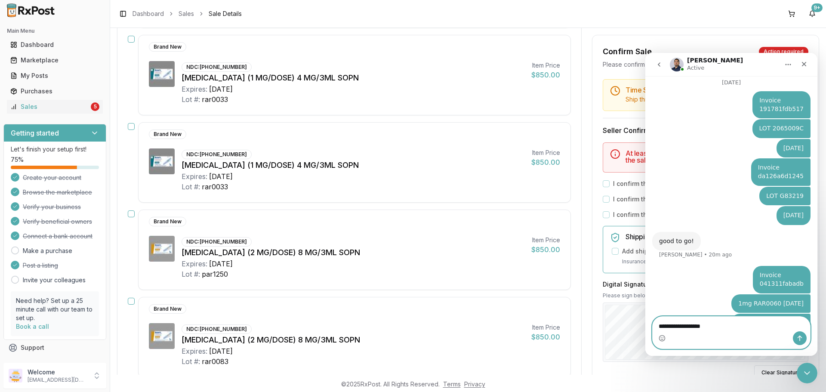
type textarea "**********"
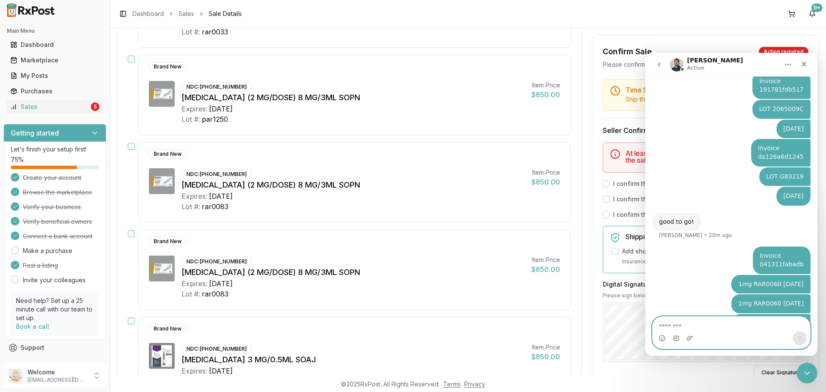
scroll to position [473, 0]
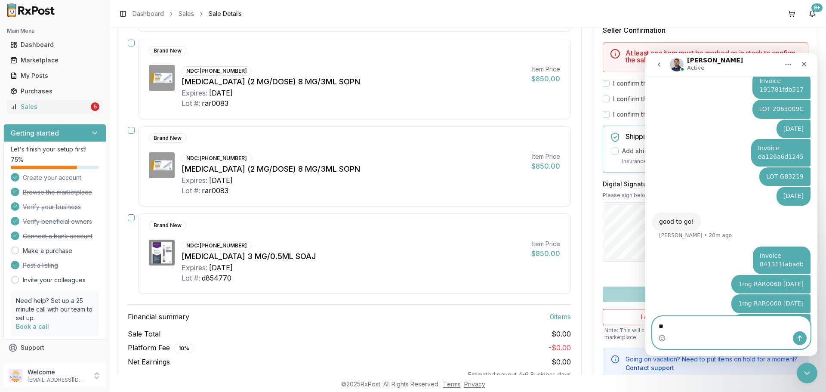
type textarea "*"
type textarea "**********"
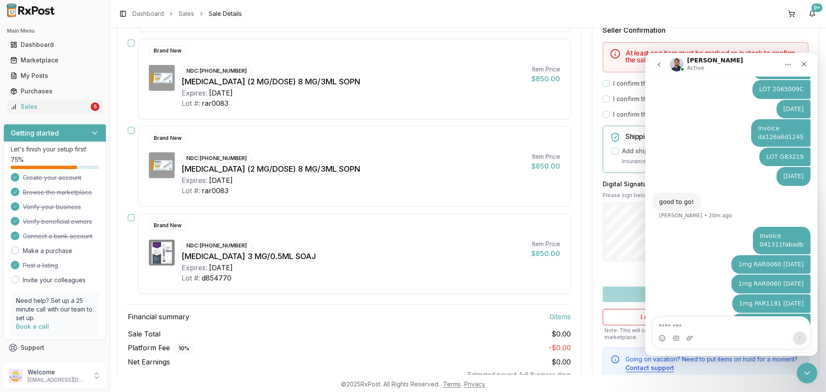
click at [695, 345] on div "Intercom messenger" at bounding box center [730, 333] width 157 height 32
click at [697, 344] on div "Intercom messenger" at bounding box center [730, 338] width 157 height 14
click at [807, 367] on icon "Close Intercom Messenger" at bounding box center [805, 371] width 10 height 10
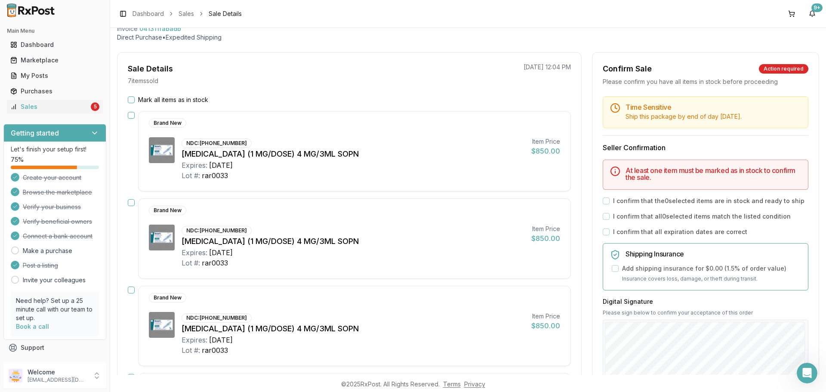
scroll to position [0, 0]
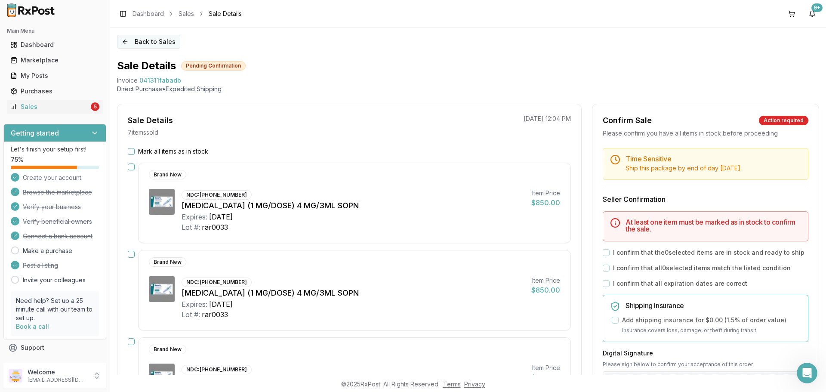
click at [165, 45] on button "Back to Sales" at bounding box center [148, 42] width 63 height 14
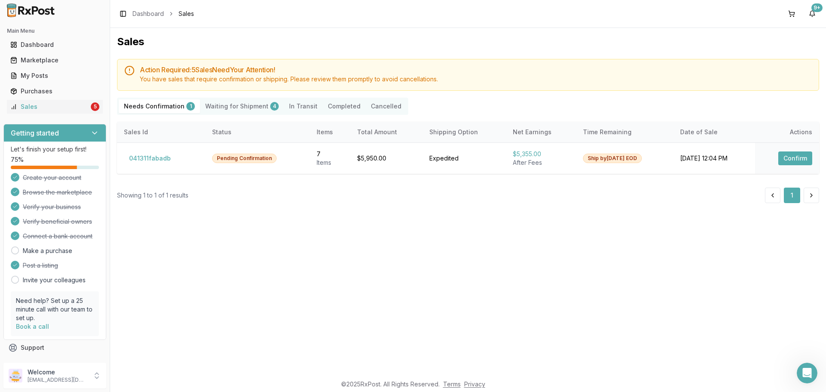
click at [263, 187] on div "Action Required: 5 Sale s Need Your Attention! You have sales that require conf…" at bounding box center [468, 131] width 702 height 144
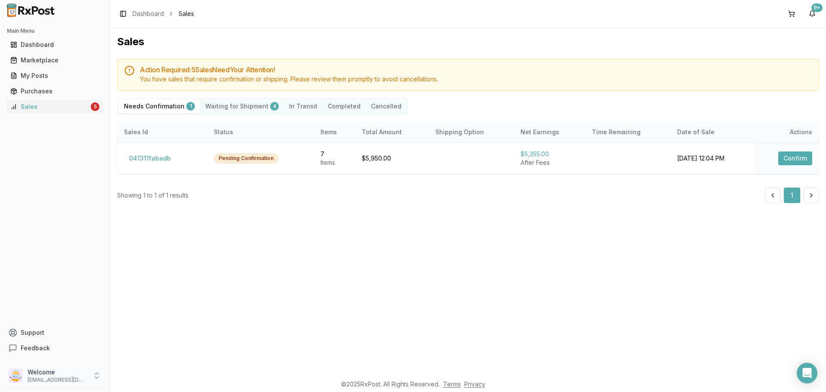
click at [81, 379] on p "[EMAIL_ADDRESS][DOMAIN_NAME]" at bounding box center [58, 379] width 60 height 7
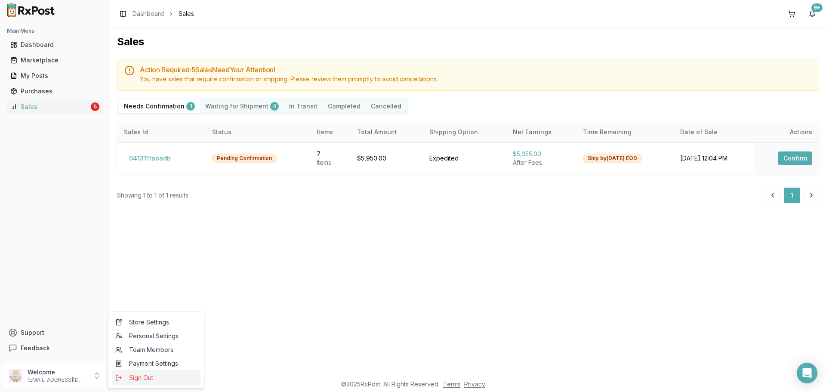
click at [150, 375] on span "Sign Out" at bounding box center [156, 377] width 82 height 9
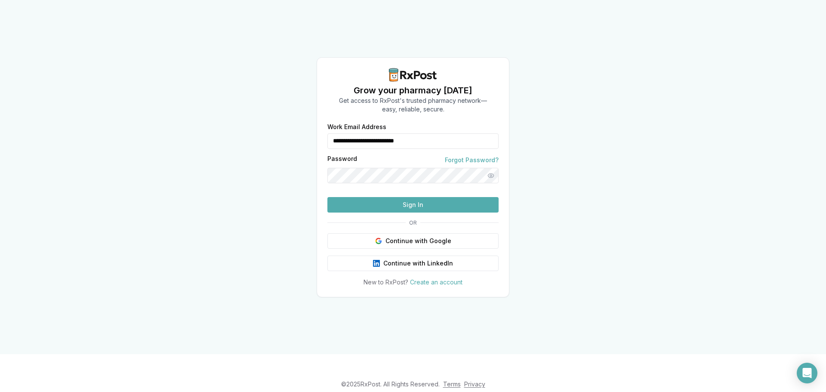
drag, startPoint x: 448, startPoint y: 123, endPoint x: 329, endPoint y: 113, distance: 119.1
click at [329, 124] on div "**********" at bounding box center [412, 136] width 171 height 25
type input "**********"
click at [428, 212] on button "Sign In" at bounding box center [412, 204] width 171 height 15
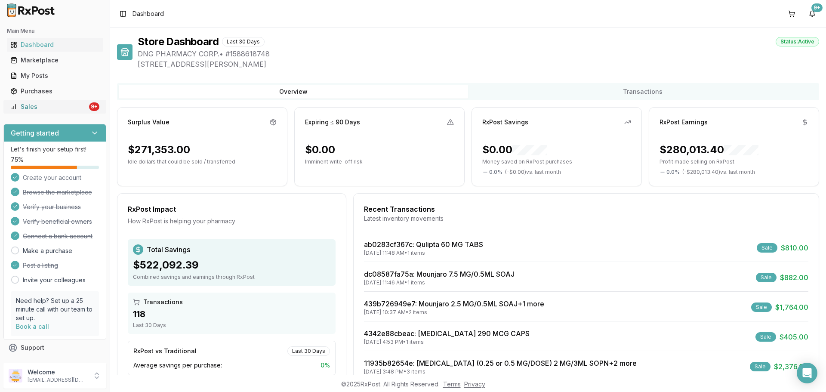
click at [65, 110] on div "Sales" at bounding box center [48, 106] width 77 height 9
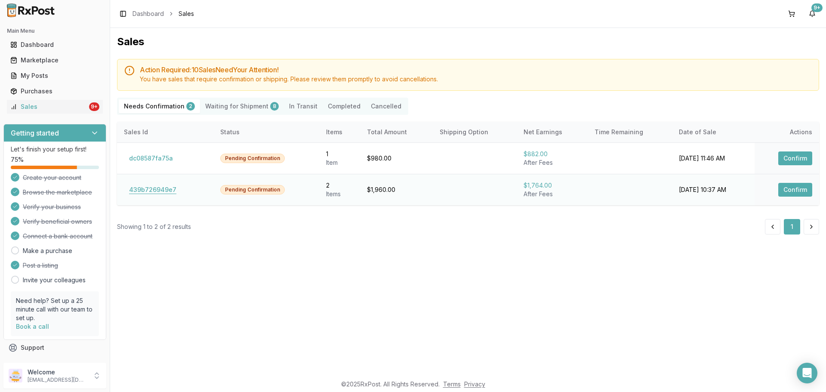
click at [149, 189] on button "439b726949e7" at bounding box center [153, 190] width 58 height 14
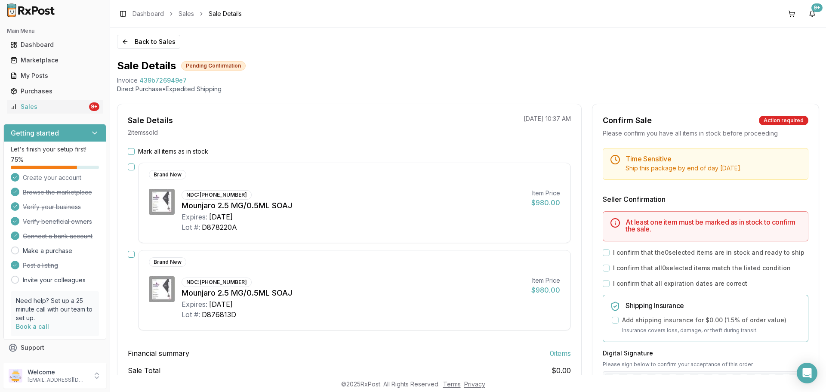
click at [147, 152] on label "Mark all items as in stock" at bounding box center [173, 151] width 70 height 9
click at [135, 152] on button "Mark all items as in stock" at bounding box center [131, 151] width 7 height 7
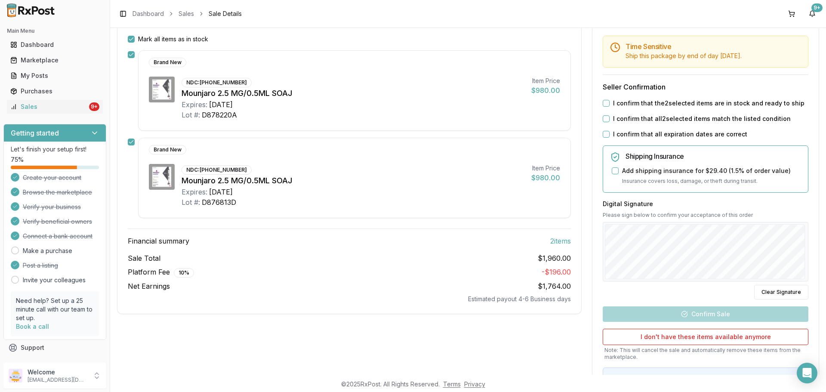
scroll to position [129, 0]
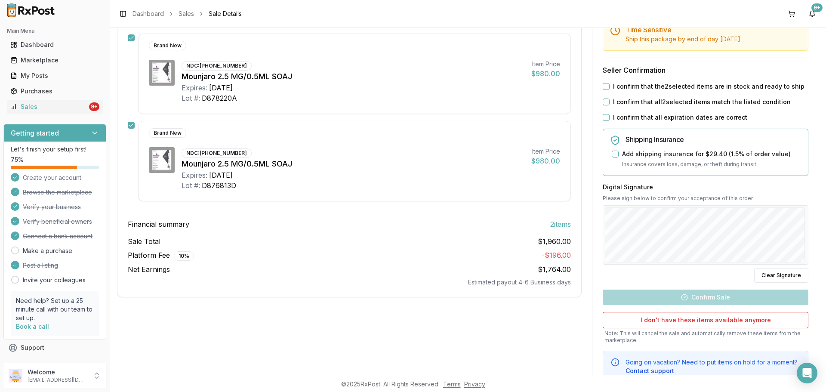
click at [609, 86] on div "I confirm that the 2 selected items are in stock and ready to ship" at bounding box center [706, 86] width 206 height 9
click at [603, 87] on button "I confirm that the 2 selected items are in stock and ready to ship" at bounding box center [606, 86] width 7 height 7
click at [604, 101] on button "I confirm that all 2 selected items match the listed condition" at bounding box center [606, 101] width 7 height 7
click at [604, 117] on button "I confirm that all expiration dates are correct" at bounding box center [606, 117] width 7 height 7
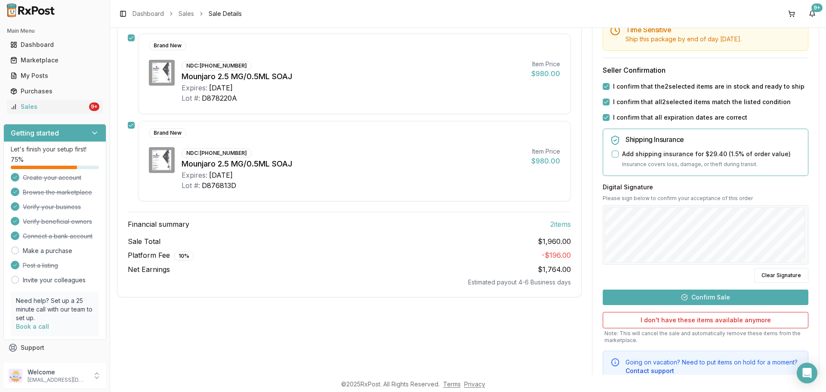
click at [692, 295] on button "Confirm Sale" at bounding box center [706, 296] width 206 height 15
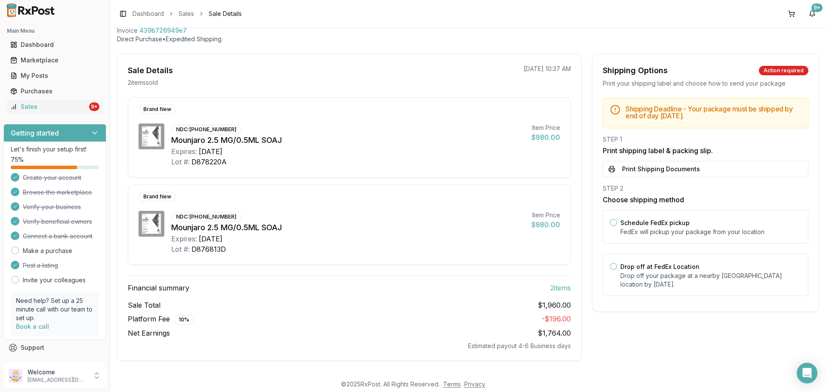
scroll to position [50, 0]
click at [680, 290] on div "Drop off at FedEx Location Drop off your package at a nearby FedEx location by …" at bounding box center [706, 275] width 206 height 42
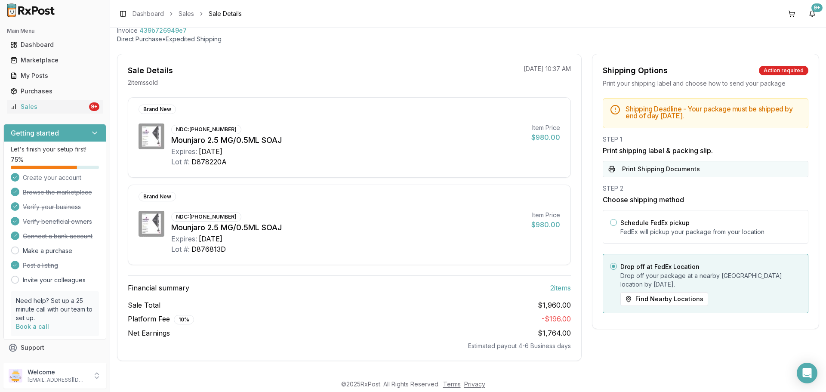
click at [667, 174] on button "Print Shipping Documents" at bounding box center [706, 169] width 206 height 16
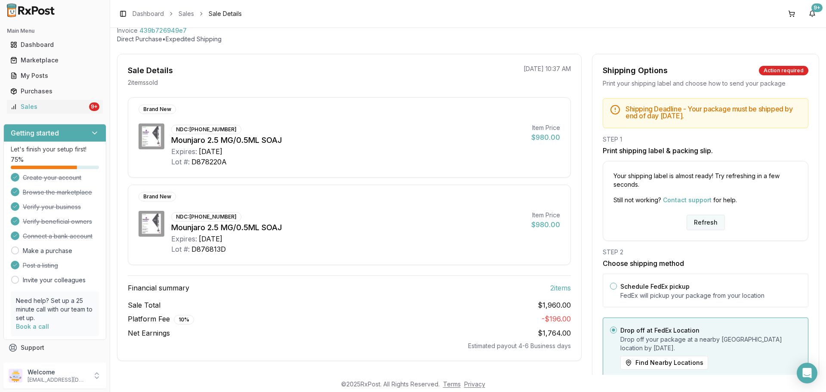
click at [693, 226] on button "Refresh" at bounding box center [705, 222] width 38 height 15
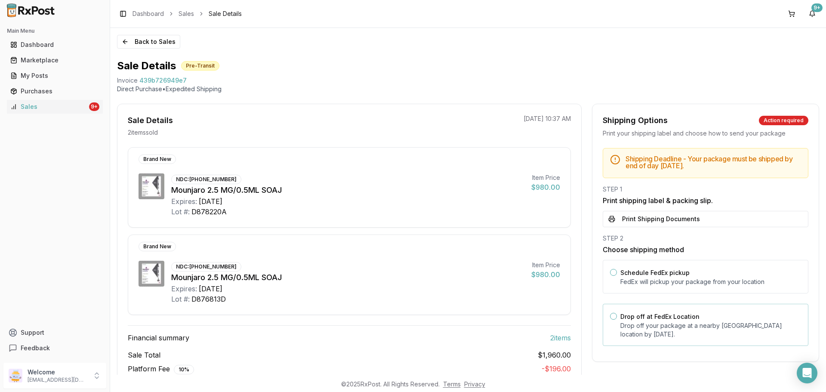
click at [649, 331] on p "Drop off your package at a nearby [GEOGRAPHIC_DATA] location by [DATE] ." at bounding box center [710, 329] width 181 height 17
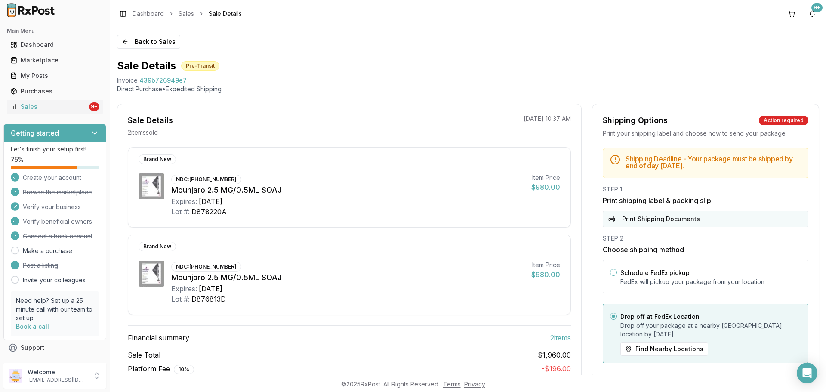
click at [652, 219] on button "Print Shipping Documents" at bounding box center [706, 219] width 206 height 16
click at [163, 42] on button "Back to Sales" at bounding box center [148, 42] width 63 height 14
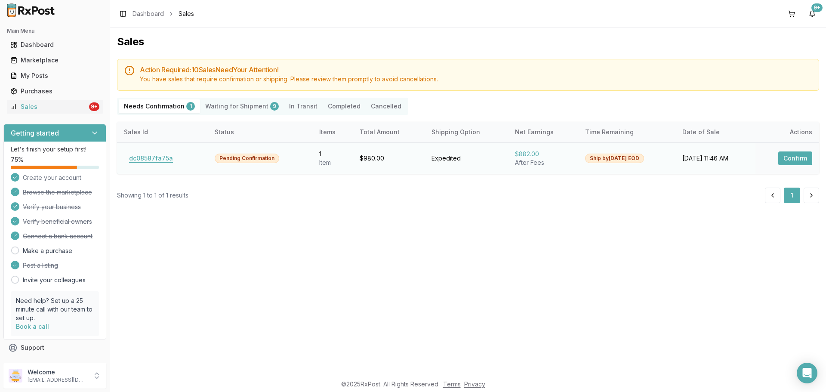
click at [160, 157] on button "dc08587fa75a" at bounding box center [151, 158] width 54 height 14
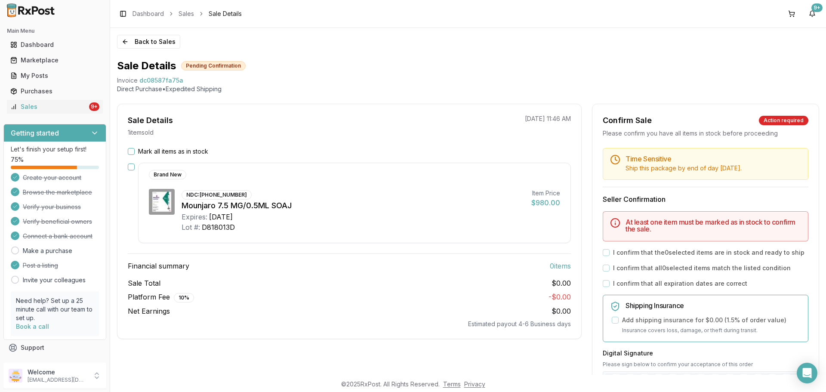
click at [133, 152] on button "Mark all items as in stock" at bounding box center [131, 151] width 7 height 7
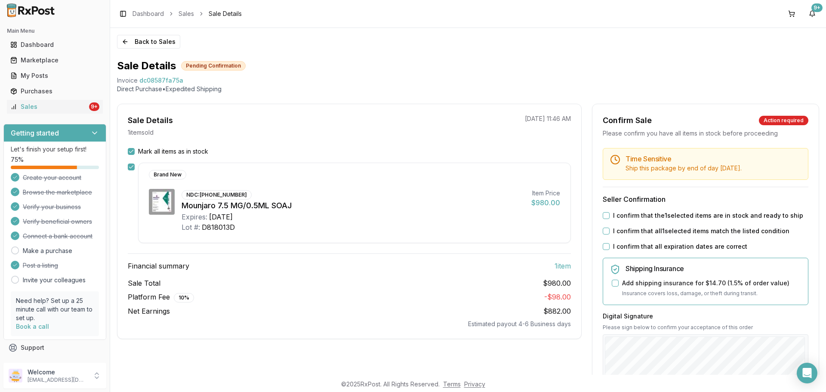
click at [652, 214] on label "I confirm that the 1 selected items are in stock and ready to ship" at bounding box center [708, 215] width 190 height 9
click at [609, 214] on button "I confirm that the 1 selected items are in stock and ready to ship" at bounding box center [606, 215] width 7 height 7
click at [645, 229] on label "I confirm that all 1 selected items match the listed condition" at bounding box center [701, 231] width 176 height 9
click at [609, 229] on button "I confirm that all 1 selected items match the listed condition" at bounding box center [606, 230] width 7 height 7
click at [640, 244] on label "I confirm that all expiration dates are correct" at bounding box center [680, 246] width 134 height 9
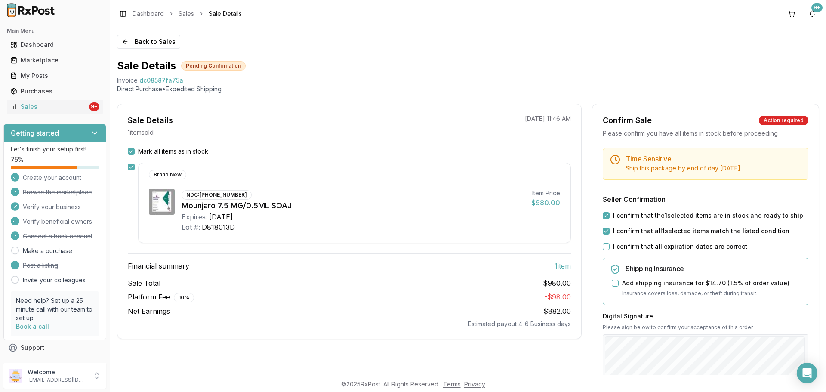
click at [609, 244] on button "I confirm that all expiration dates are correct" at bounding box center [606, 246] width 7 height 7
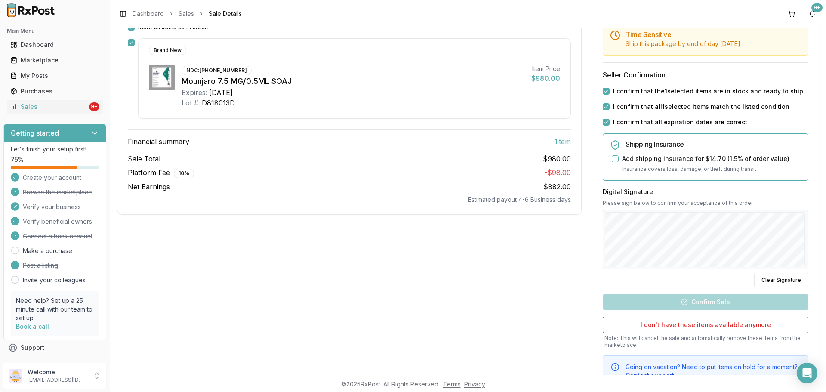
scroll to position [129, 0]
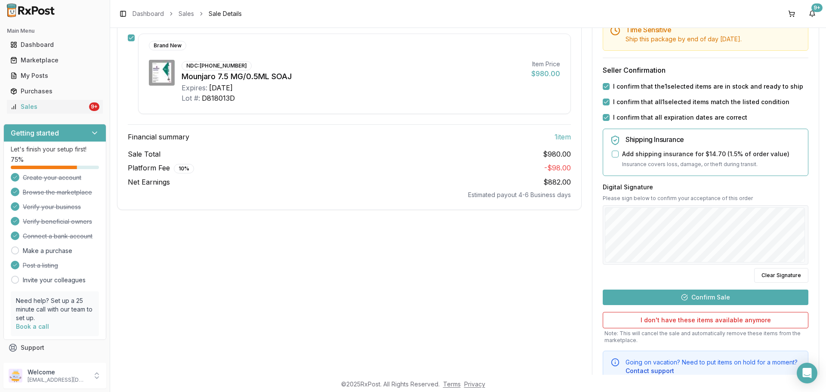
click at [703, 297] on button "Confirm Sale" at bounding box center [706, 296] width 206 height 15
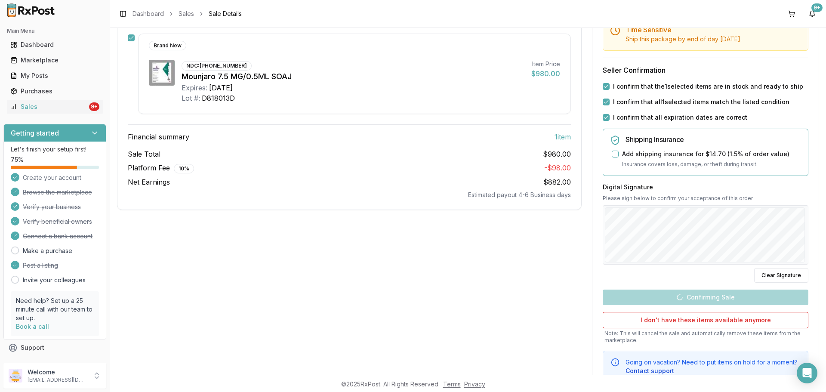
scroll to position [1, 0]
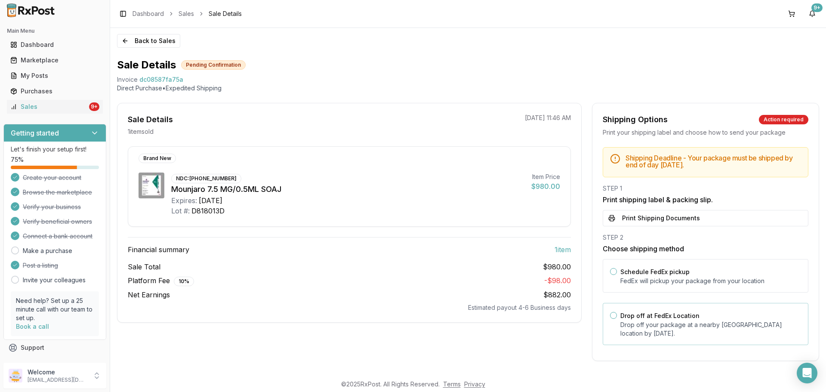
click at [653, 316] on label "Drop off at FedEx Location" at bounding box center [659, 315] width 79 height 7
click at [617, 316] on button "Drop off at FedEx Location" at bounding box center [613, 315] width 7 height 7
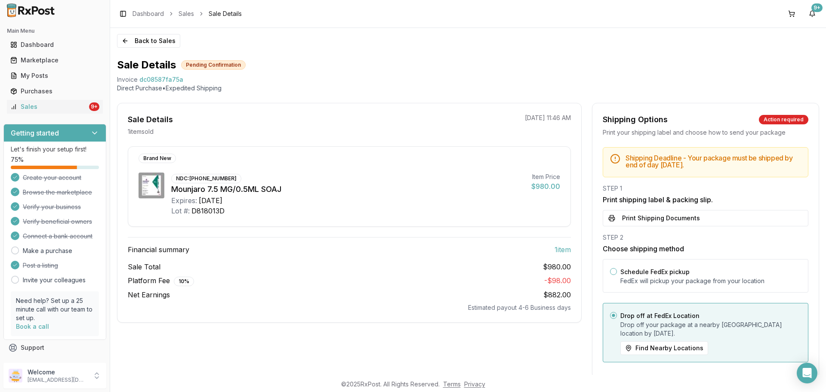
click at [660, 218] on button "Print Shipping Documents" at bounding box center [706, 218] width 206 height 16
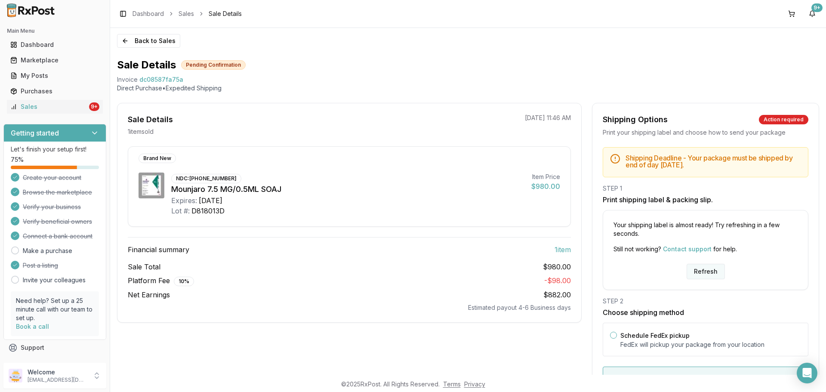
click at [707, 269] on button "Refresh" at bounding box center [705, 271] width 38 height 15
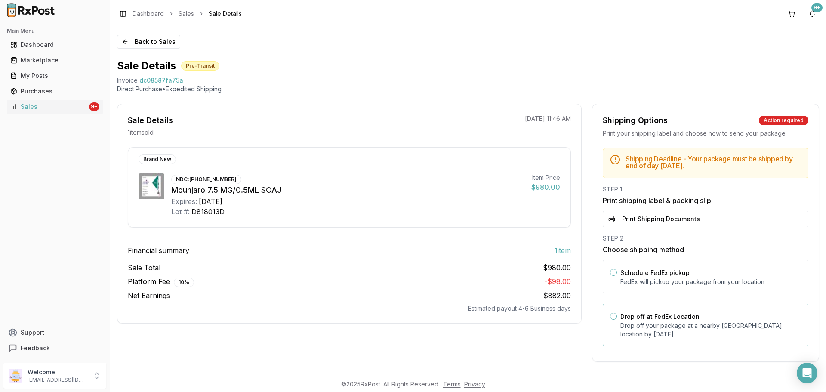
click at [684, 326] on p "Drop off your package at a nearby [GEOGRAPHIC_DATA] location by [DATE] ." at bounding box center [710, 329] width 181 height 17
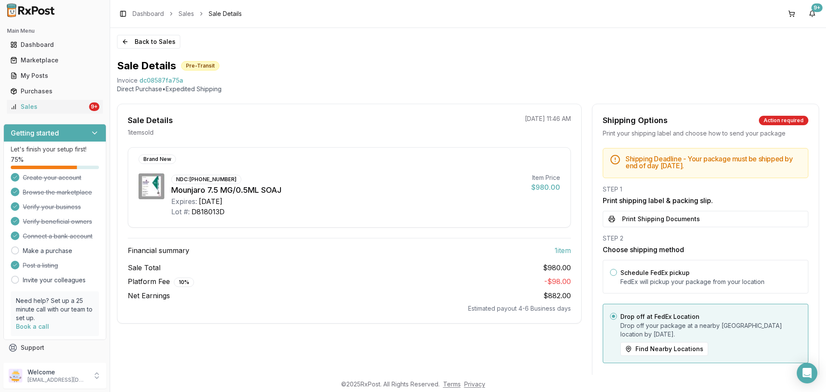
click at [672, 210] on div "STEP 1 Print shipping label & packing slip. Print Shipping Documents" at bounding box center [706, 206] width 206 height 42
click at [671, 219] on button "Print Shipping Documents" at bounding box center [706, 219] width 206 height 16
click at [163, 40] on button "Back to Sales" at bounding box center [148, 42] width 63 height 14
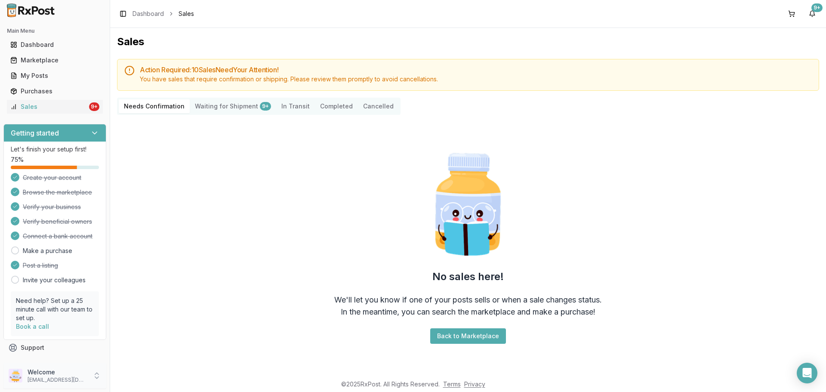
click at [59, 379] on p "[EMAIL_ADDRESS][DOMAIN_NAME]" at bounding box center [58, 379] width 60 height 7
click at [129, 378] on span "Sign Out" at bounding box center [156, 377] width 82 height 9
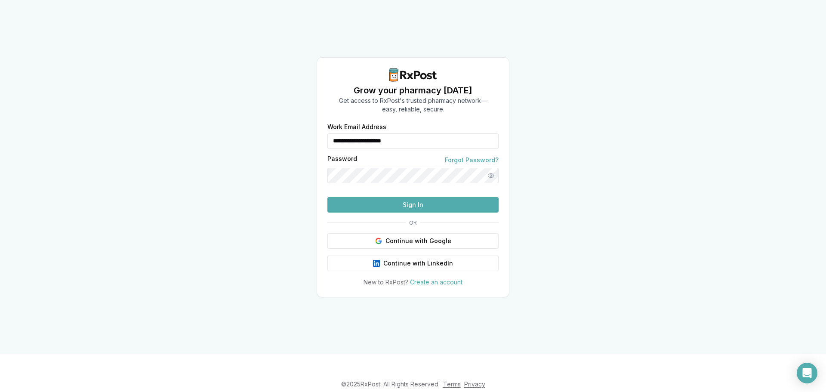
drag, startPoint x: 432, startPoint y: 128, endPoint x: 307, endPoint y: 127, distance: 124.3
click at [307, 127] on div "**********" at bounding box center [413, 177] width 826 height 354
type input "**********"
click at [416, 212] on button "Sign In" at bounding box center [412, 204] width 171 height 15
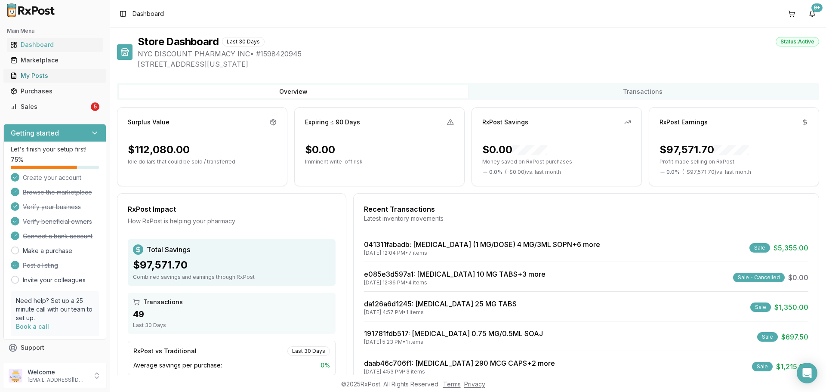
click at [61, 75] on div "My Posts" at bounding box center [54, 75] width 89 height 9
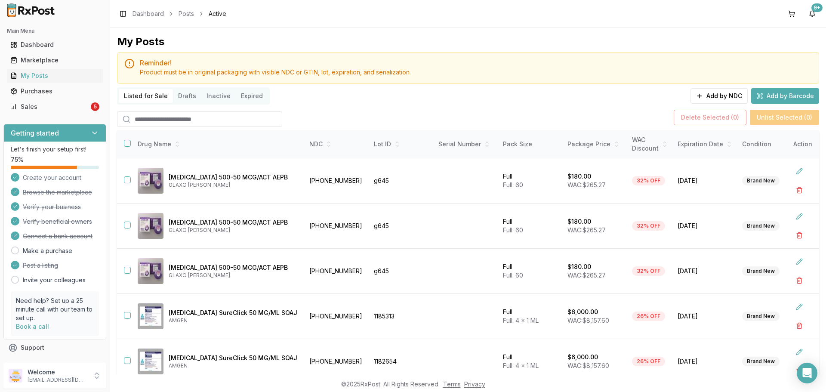
drag, startPoint x: 213, startPoint y: 124, endPoint x: 210, endPoint y: 118, distance: 6.7
click at [210, 118] on input "search" at bounding box center [199, 118] width 165 height 15
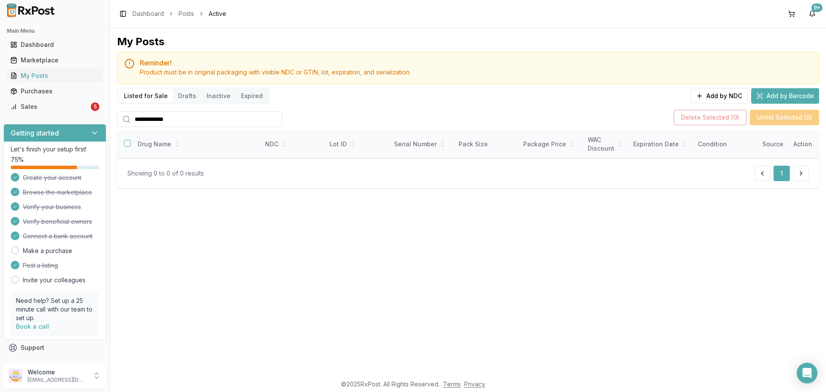
drag, startPoint x: 195, startPoint y: 122, endPoint x: 128, endPoint y: 123, distance: 67.1
click at [120, 126] on div "**********" at bounding box center [199, 118] width 165 height 15
type input "**********"
click at [58, 103] on div "Sales" at bounding box center [49, 106] width 79 height 9
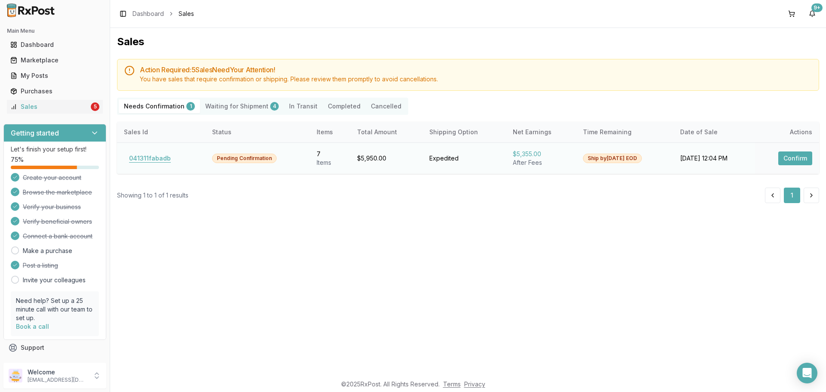
click at [152, 156] on button "041311fabadb" at bounding box center [150, 158] width 52 height 14
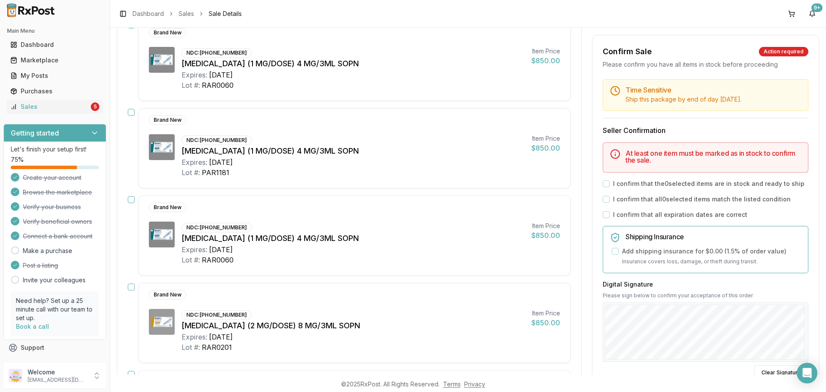
scroll to position [29, 0]
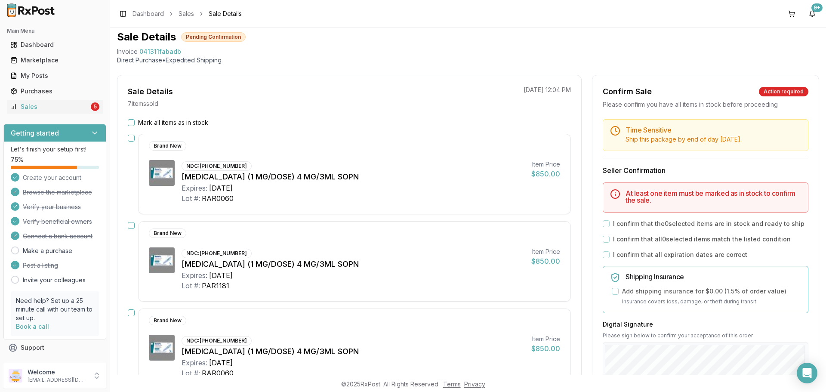
click at [160, 120] on label "Mark all items as in stock" at bounding box center [173, 122] width 70 height 9
click at [135, 120] on button "Mark all items as in stock" at bounding box center [131, 122] width 7 height 7
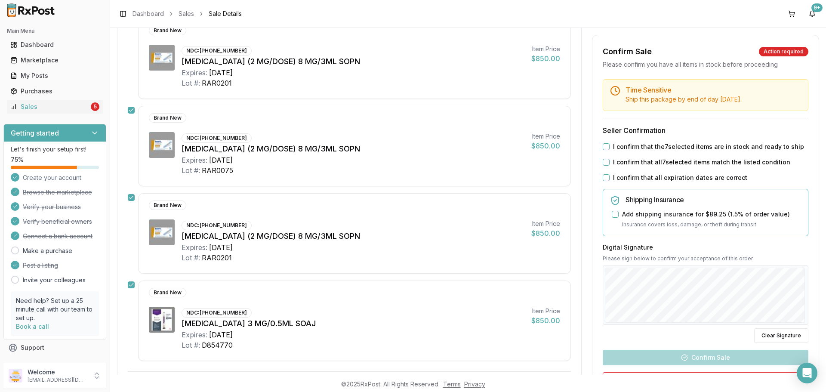
scroll to position [502, 0]
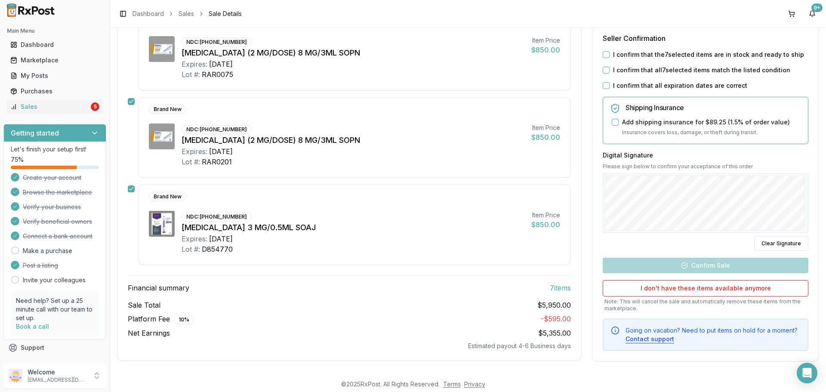
click at [618, 56] on label "I confirm that the 7 selected items are in stock and ready to ship" at bounding box center [708, 54] width 191 height 9
click at [609, 56] on button "I confirm that the 7 selected items are in stock and ready to ship" at bounding box center [606, 54] width 7 height 7
click at [613, 71] on label "I confirm that all 7 selected items match the listed condition" at bounding box center [701, 70] width 177 height 9
click at [609, 71] on button "I confirm that all 7 selected items match the listed condition" at bounding box center [606, 70] width 7 height 7
click at [616, 84] on label "I confirm that all expiration dates are correct" at bounding box center [680, 85] width 134 height 9
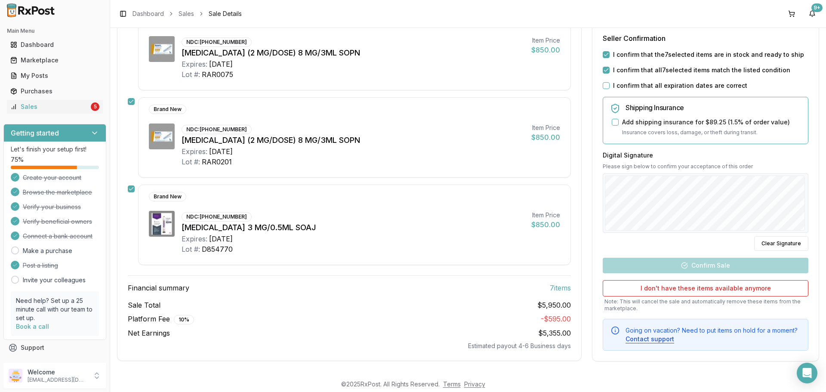
click at [609, 84] on button "I confirm that all expiration dates are correct" at bounding box center [606, 85] width 7 height 7
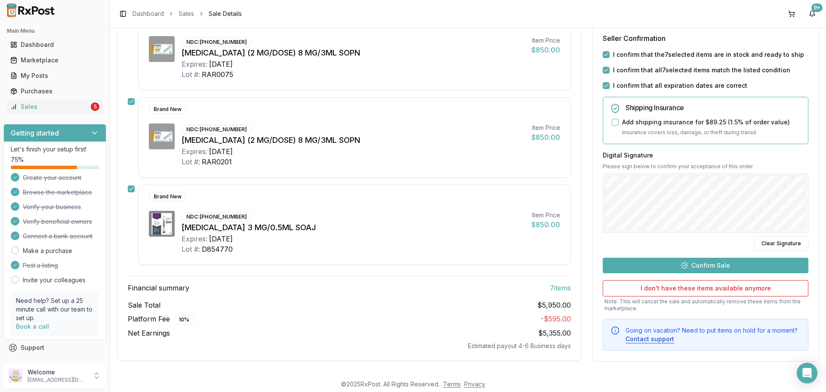
click at [707, 267] on button "Confirm Sale" at bounding box center [706, 264] width 206 height 15
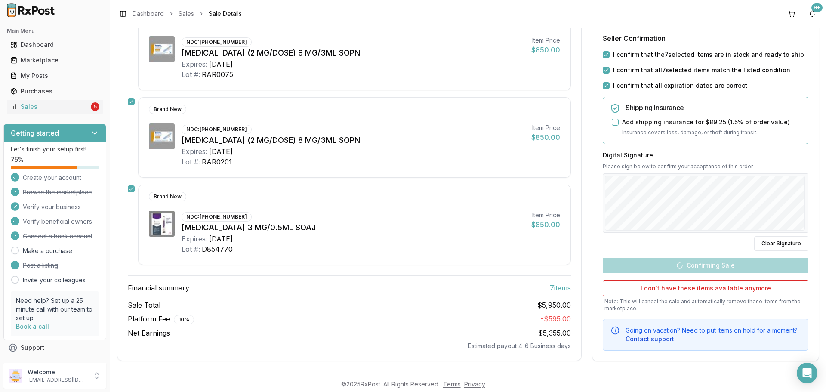
scroll to position [486, 0]
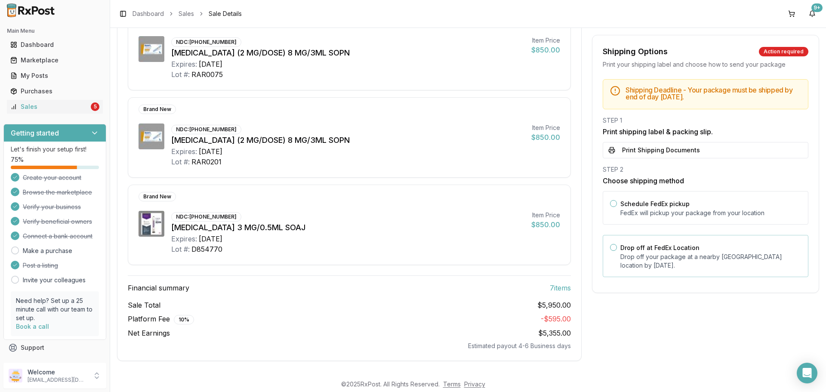
click at [677, 255] on p "Drop off your package at a nearby FedEx location by August 26, 2025 ." at bounding box center [710, 260] width 181 height 17
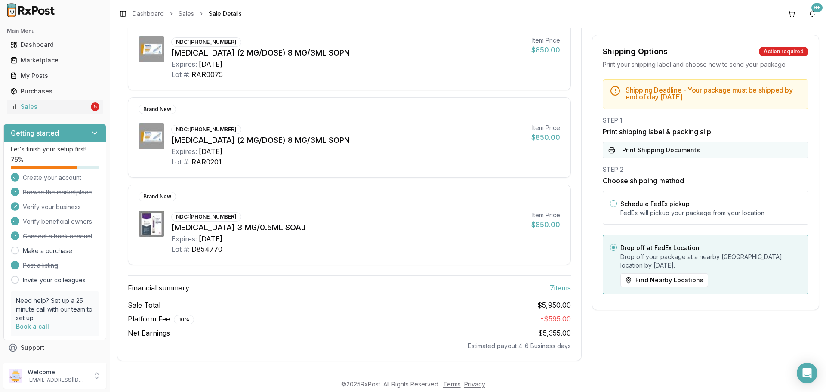
click at [673, 154] on button "Print Shipping Documents" at bounding box center [706, 150] width 206 height 16
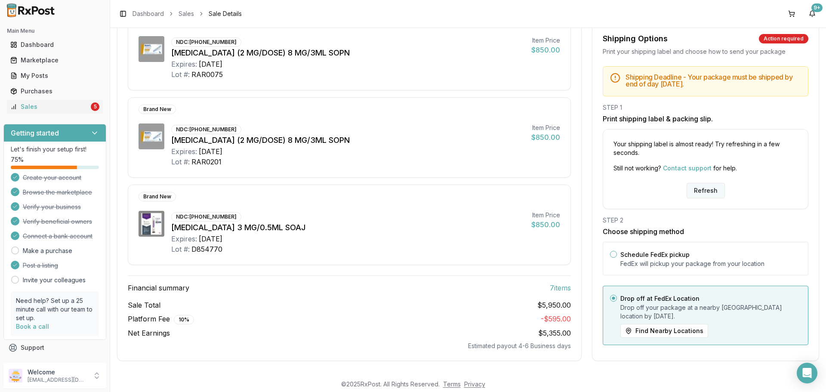
click at [706, 188] on button "Refresh" at bounding box center [705, 190] width 38 height 15
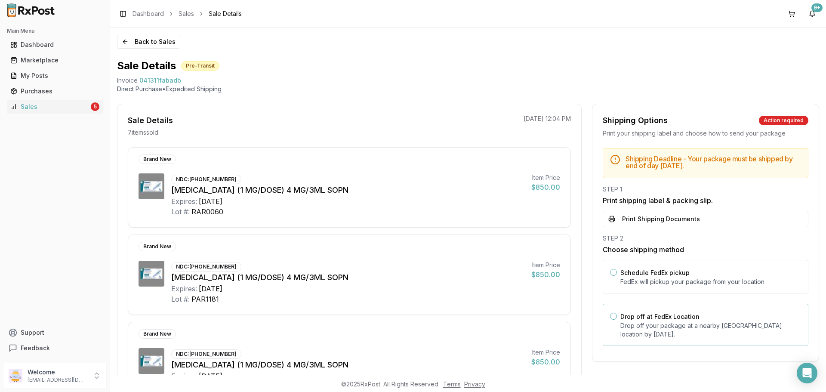
click at [682, 325] on p "Drop off your package at a nearby [GEOGRAPHIC_DATA] location by [DATE] ." at bounding box center [710, 329] width 181 height 17
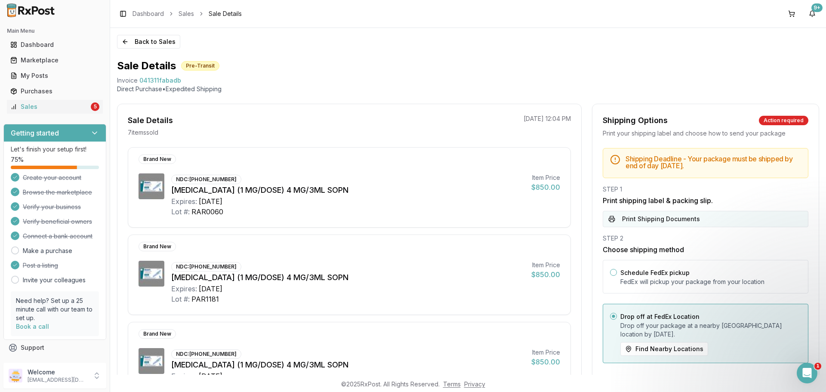
click at [664, 218] on button "Print Shipping Documents" at bounding box center [706, 219] width 206 height 16
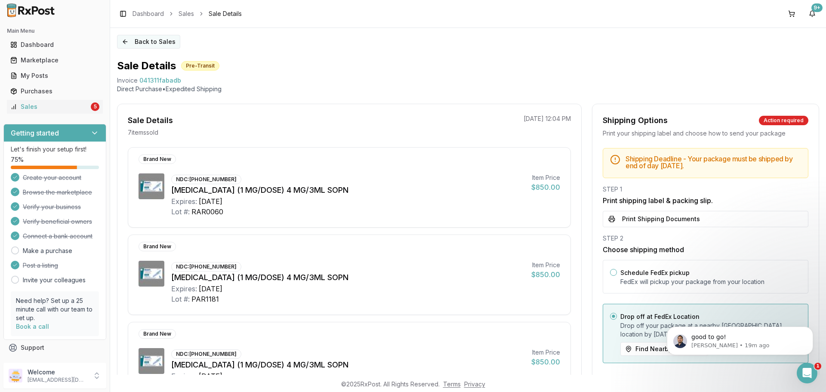
click at [147, 43] on button "Back to Sales" at bounding box center [148, 42] width 63 height 14
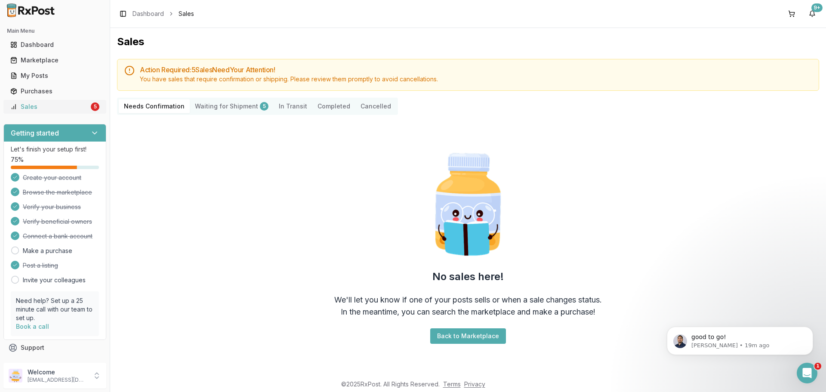
click at [39, 104] on div "Sales" at bounding box center [49, 106] width 79 height 9
click at [60, 374] on p "Welcome" at bounding box center [58, 372] width 60 height 9
click at [138, 380] on span "Sign Out" at bounding box center [156, 377] width 82 height 9
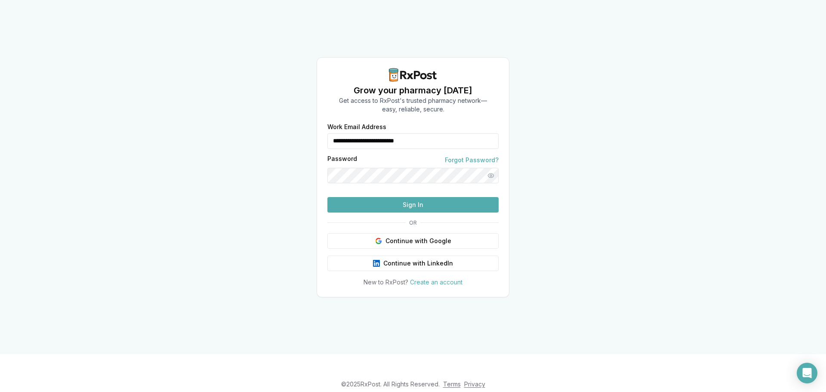
drag, startPoint x: 446, startPoint y: 129, endPoint x: 313, endPoint y: 135, distance: 133.5
click at [313, 135] on div "**********" at bounding box center [413, 177] width 826 height 354
type input "**********"
click at [416, 212] on button "Sign In" at bounding box center [412, 204] width 171 height 15
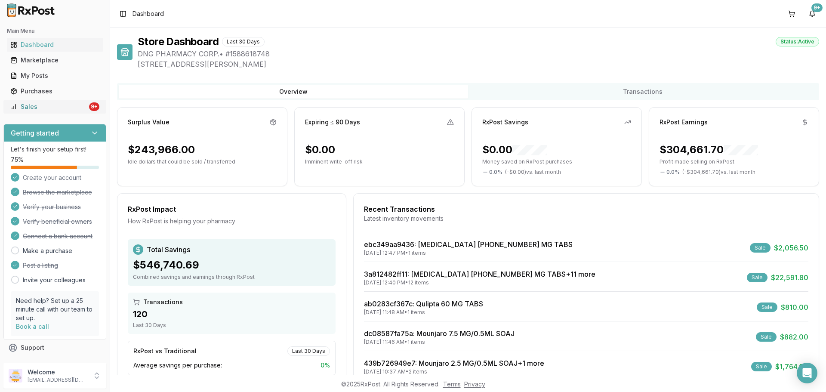
click at [72, 110] on div "Sales" at bounding box center [48, 106] width 77 height 9
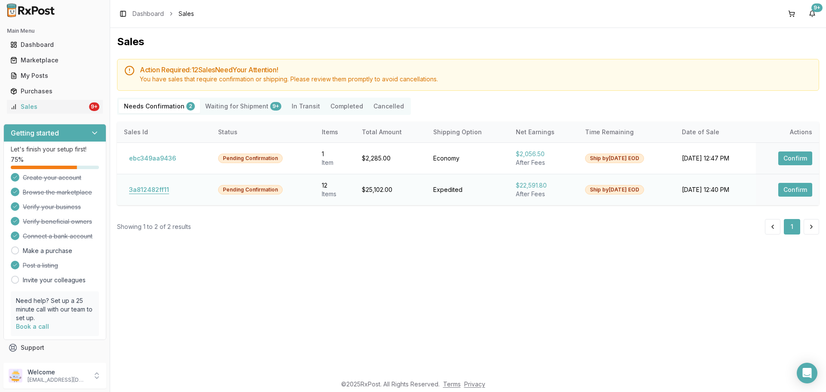
click at [159, 194] on button "3a812482ff11" at bounding box center [149, 190] width 50 height 14
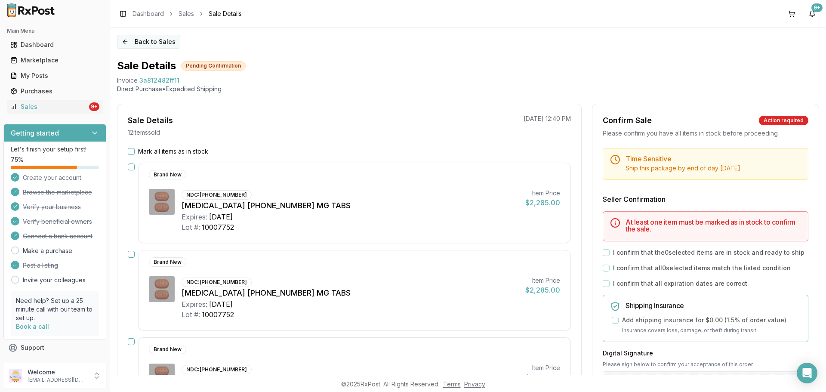
click at [153, 42] on button "Back to Sales" at bounding box center [148, 42] width 63 height 14
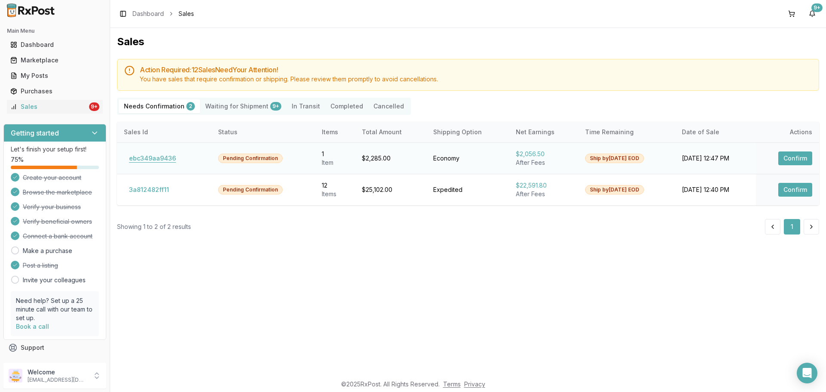
click at [169, 158] on button "ebc349aa9436" at bounding box center [152, 158] width 57 height 14
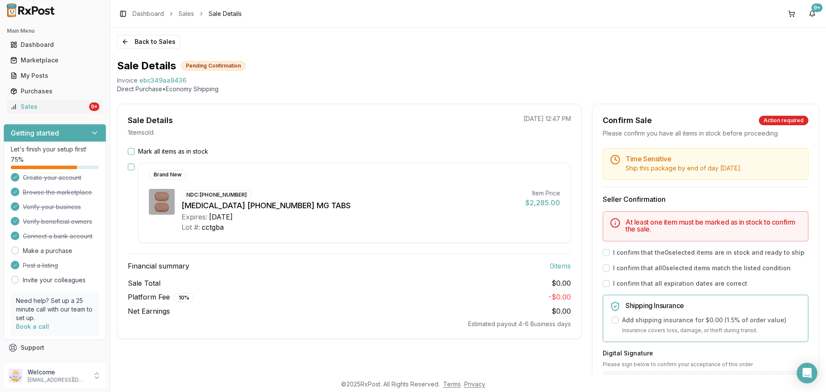
click at [354, 274] on div "Financial summary 0 item s Sale Total $0.00 Platform Fee 10 % - $0.00 Net Earni…" at bounding box center [349, 290] width 443 height 75
click at [151, 36] on button "Back to Sales" at bounding box center [148, 42] width 63 height 14
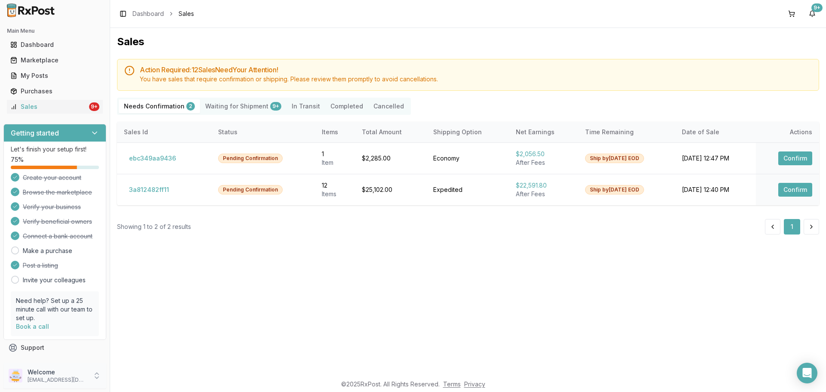
click at [87, 374] on p "Welcome" at bounding box center [58, 372] width 60 height 9
click at [129, 380] on span "Sign Out" at bounding box center [156, 377] width 82 height 9
